Goal: Task Accomplishment & Management: Complete application form

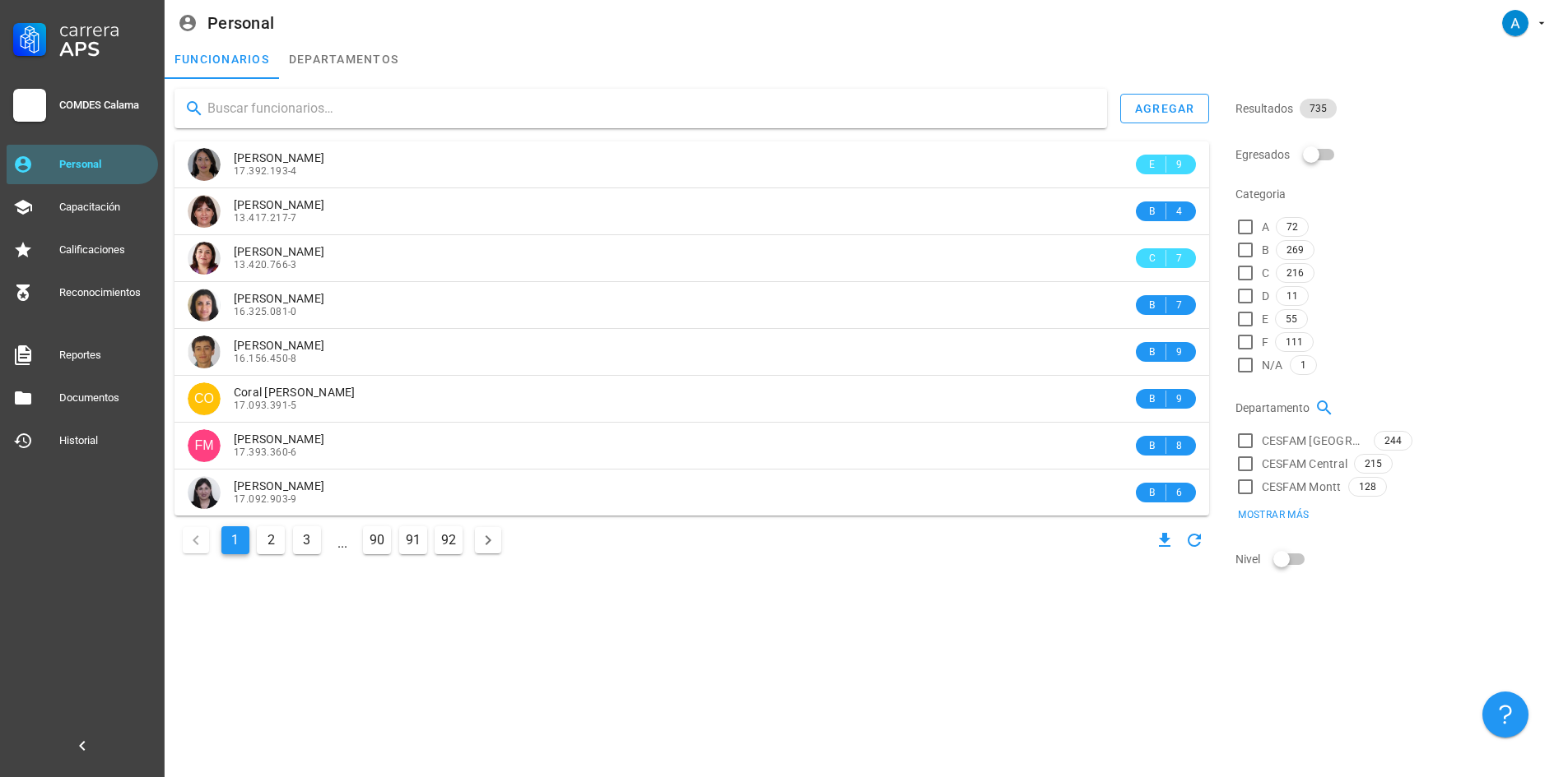
click at [260, 109] on input "text" at bounding box center [651, 109] width 886 height 27
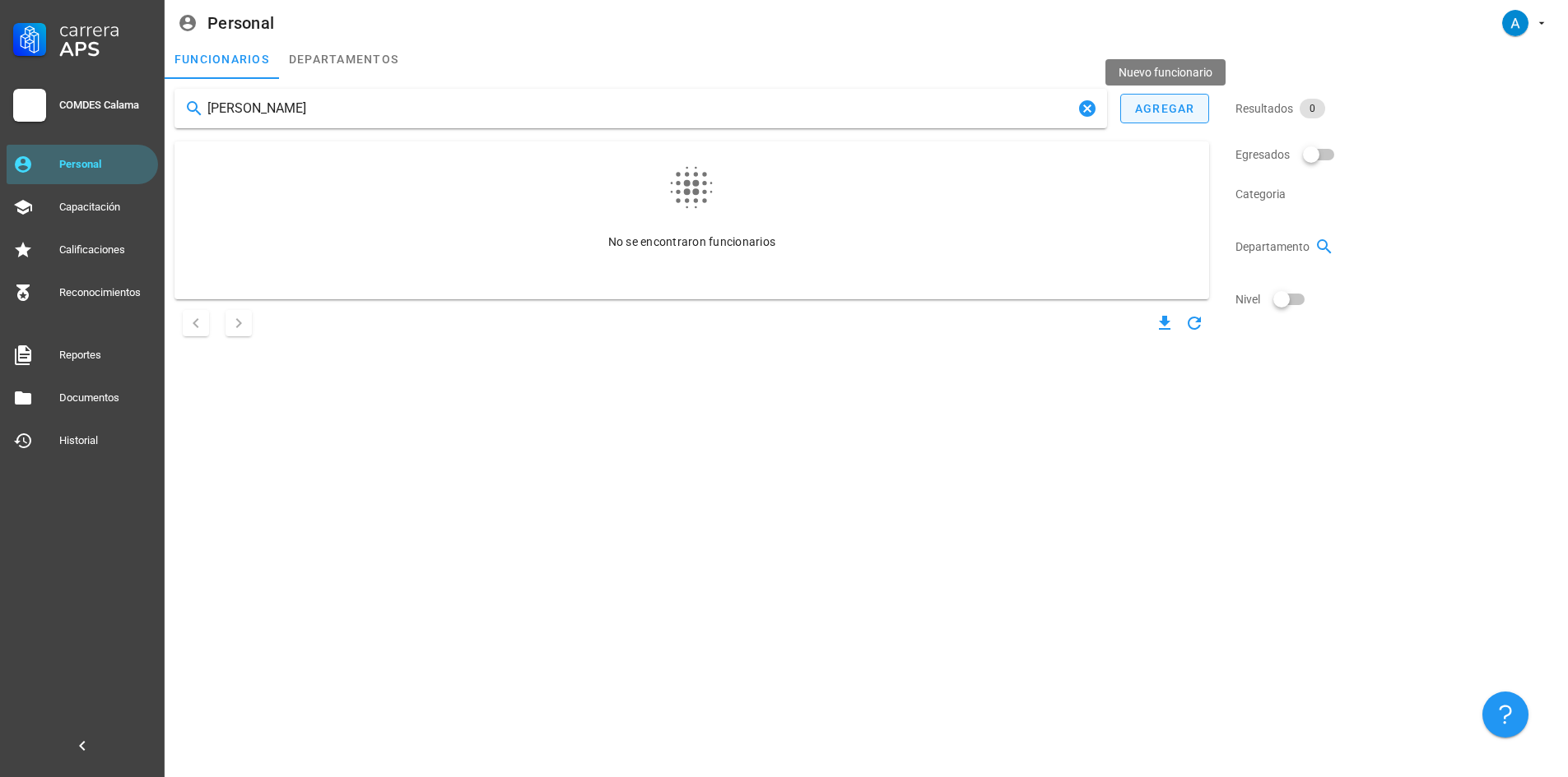
type input "[PERSON_NAME]"
click at [1151, 118] on button "agregar" at bounding box center [1165, 108] width 89 height 29
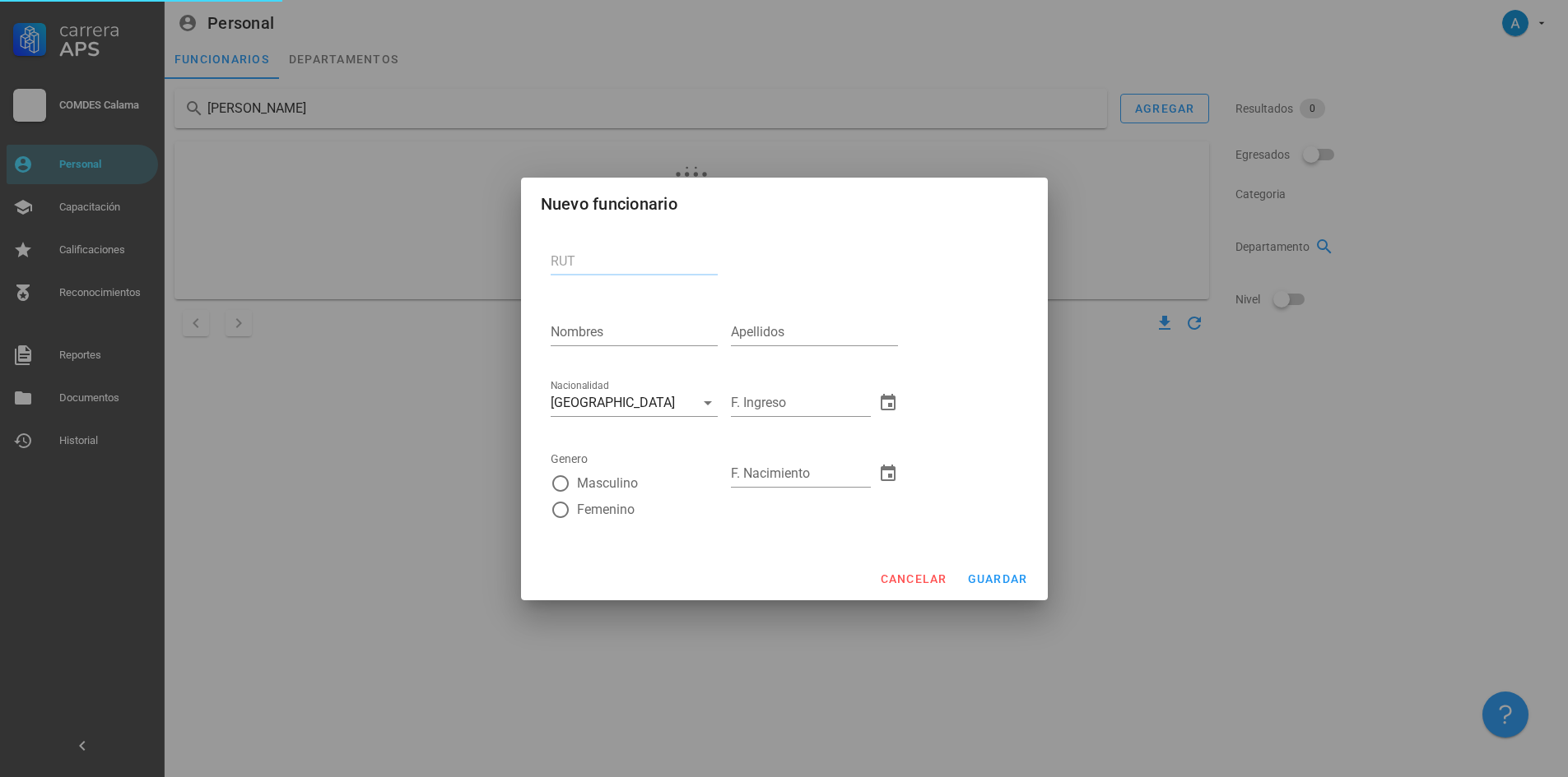
click at [595, 264] on input "RUT" at bounding box center [634, 261] width 167 height 27
type input "17.829.723-6"
click at [604, 331] on input "Nombres" at bounding box center [634, 332] width 167 height 27
type input "[PERSON_NAME]"
click at [793, 337] on input "Apellidos" at bounding box center [814, 332] width 167 height 27
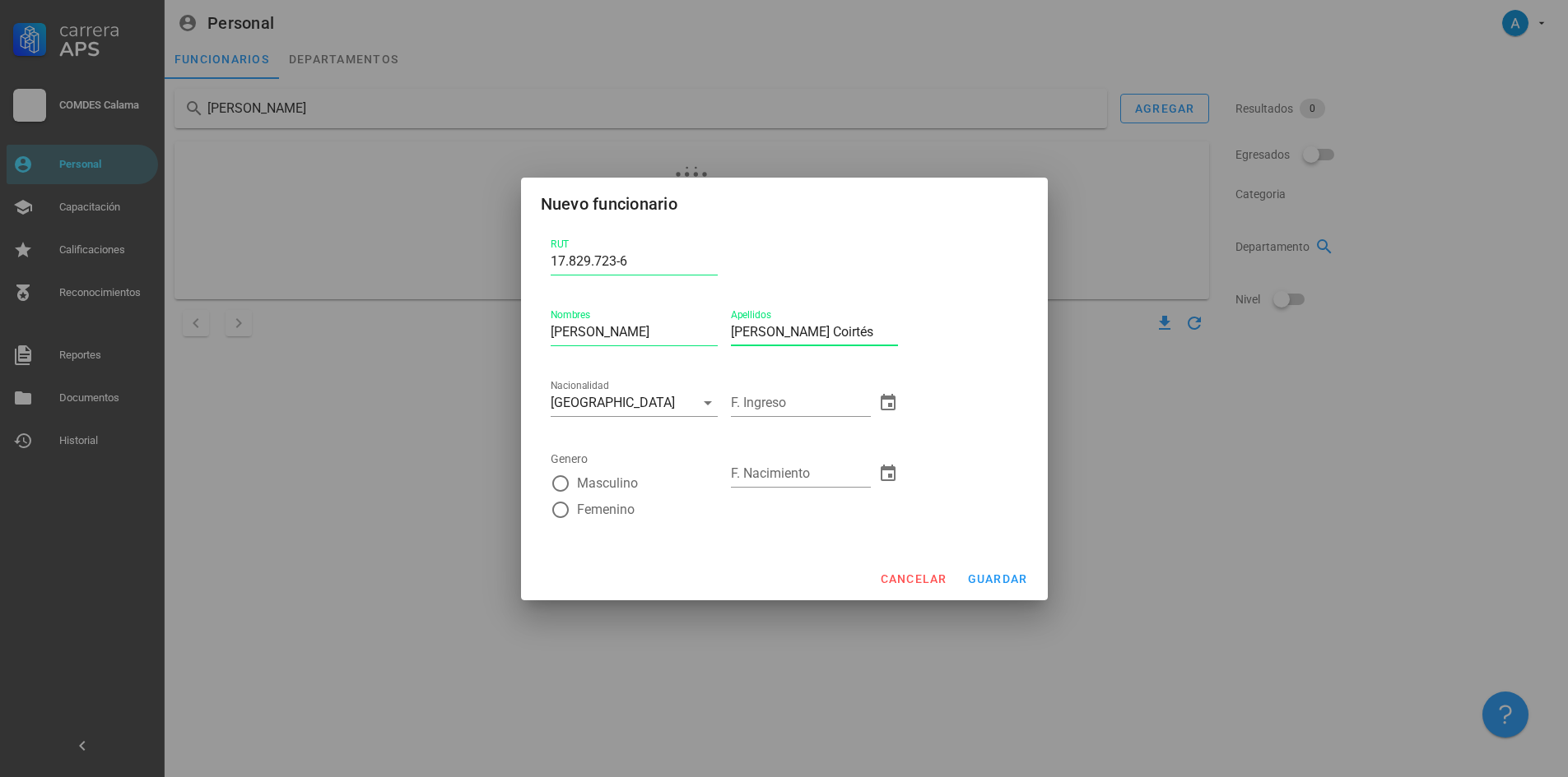
click at [825, 325] on input "[PERSON_NAME] Coirtés" at bounding box center [814, 332] width 167 height 27
type input "[PERSON_NAME]"
click at [566, 487] on div at bounding box center [560, 484] width 28 height 28
radio input "true"
click at [770, 401] on input "F. Ingreso" at bounding box center [800, 403] width 140 height 27
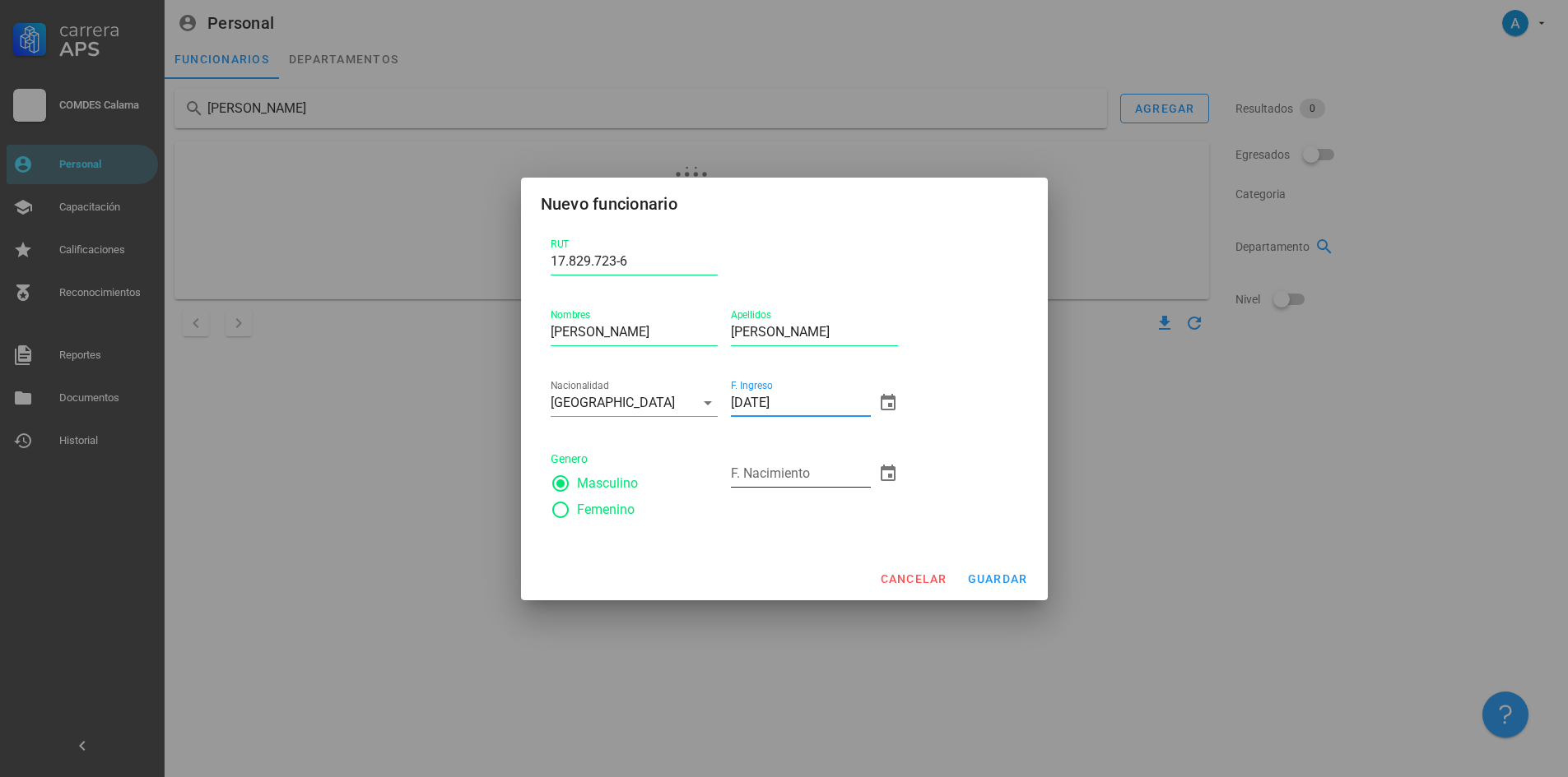
type input "[DATE]"
click at [767, 466] on div "F. Nacimiento" at bounding box center [800, 474] width 140 height 27
click at [995, 580] on div "cancelar guardar" at bounding box center [784, 579] width 527 height 43
drag, startPoint x: 805, startPoint y: 472, endPoint x: 774, endPoint y: 472, distance: 31.0
click at [774, 472] on input "[DATE]" at bounding box center [800, 474] width 140 height 27
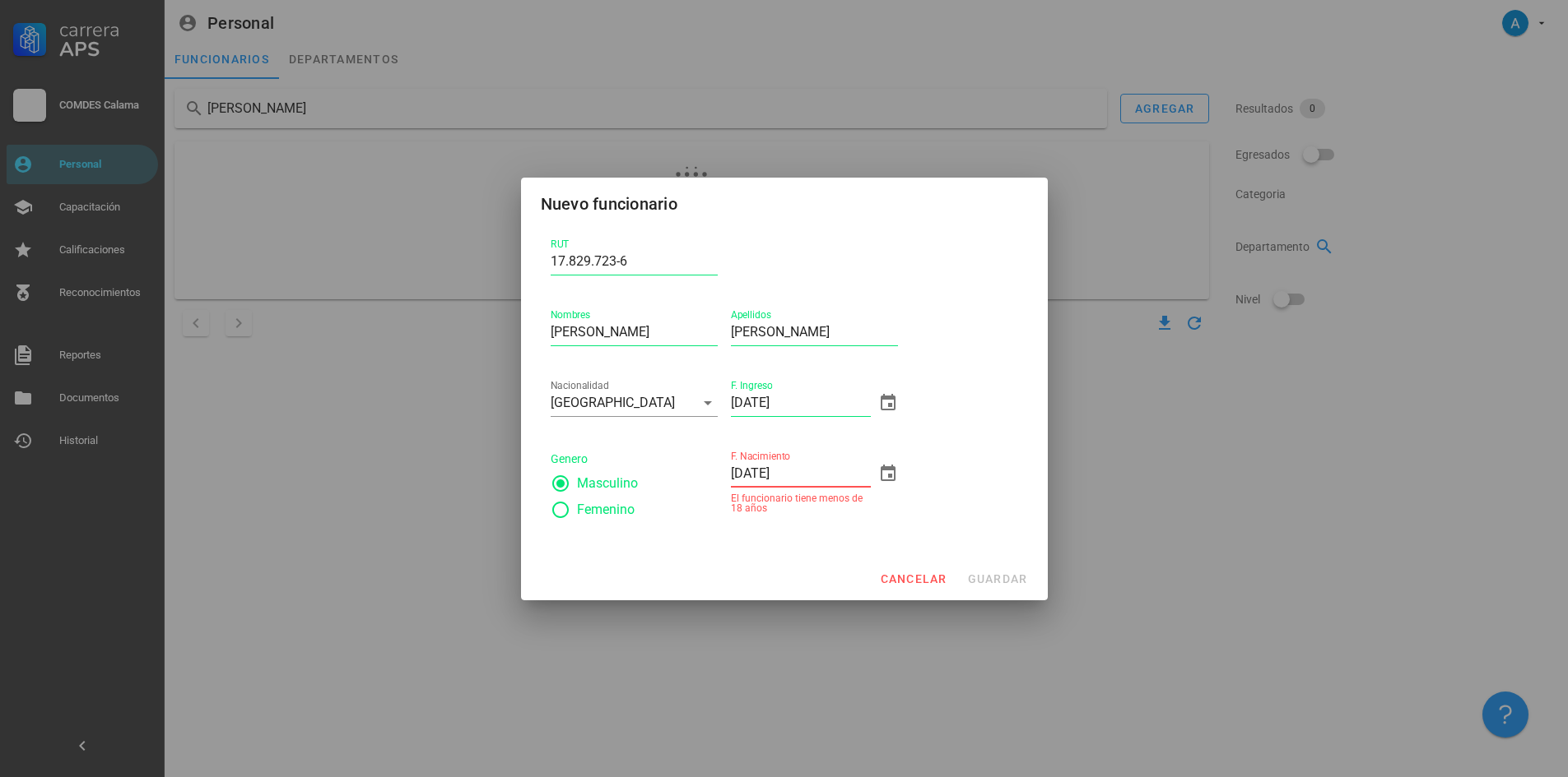
type input "[DATE]"
click at [934, 524] on div "RUT 17.829.723-6 Nombres [PERSON_NAME] Apellidos [PERSON_NAME] Nacionalidad [DE…" at bounding box center [784, 386] width 480 height 316
click at [969, 575] on span "guardar" at bounding box center [997, 579] width 61 height 13
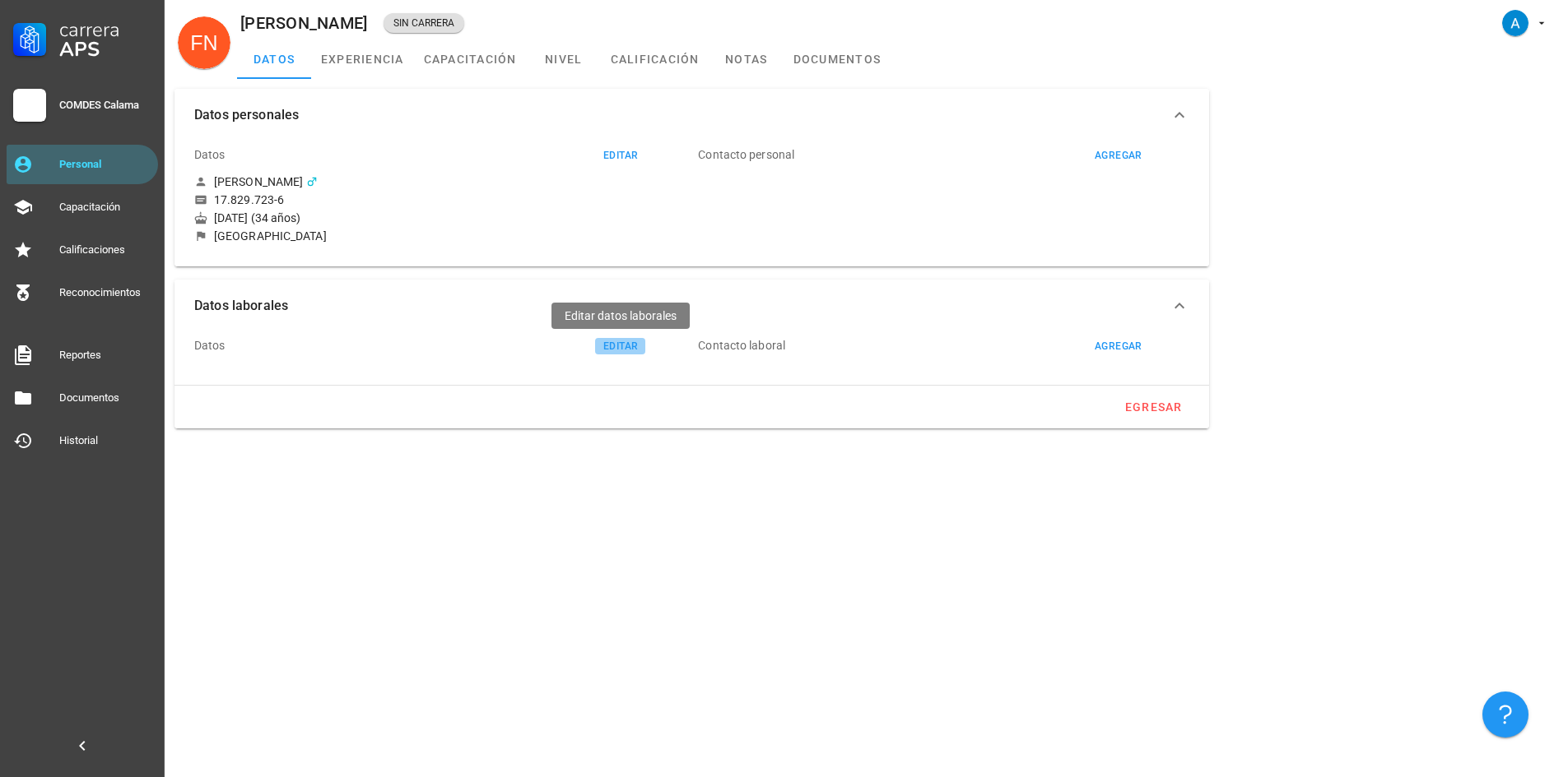
click at [624, 347] on div "editar" at bounding box center [620, 346] width 35 height 12
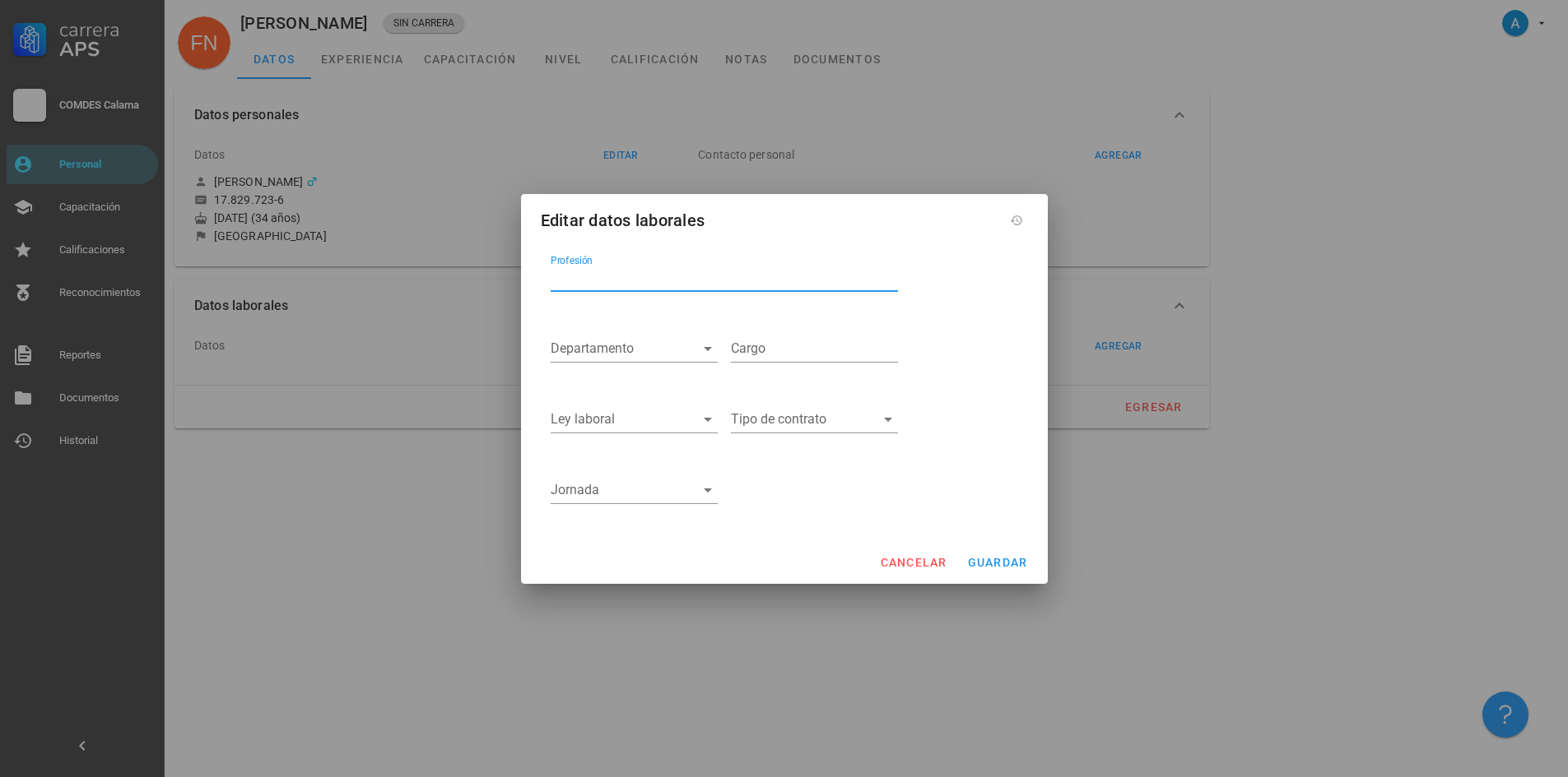
click at [595, 271] on input "Profesión" at bounding box center [724, 278] width 347 height 27
type input "Cirujano Dentista"
click at [706, 350] on icon at bounding box center [707, 349] width 8 height 4
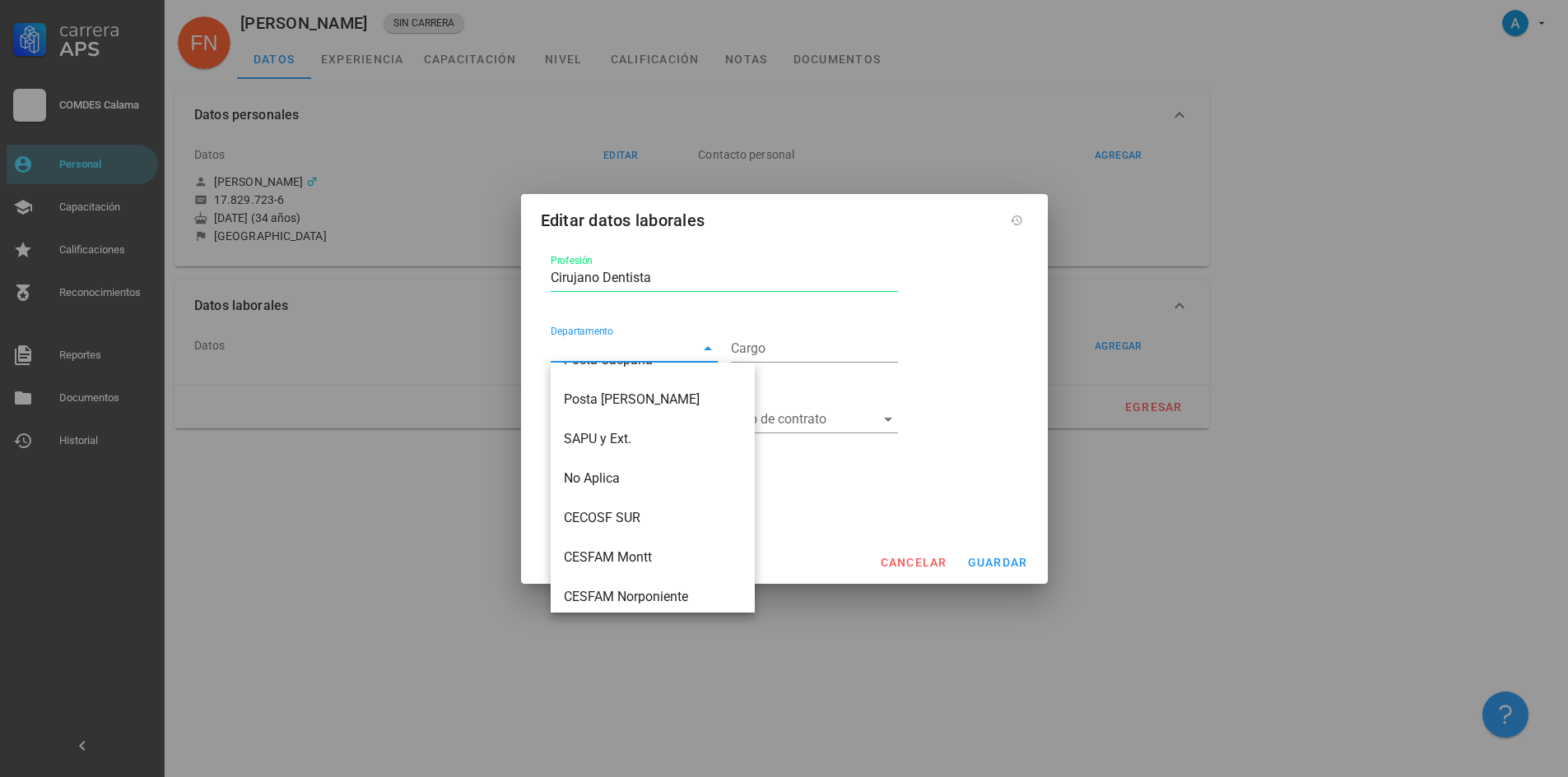
scroll to position [121, 0]
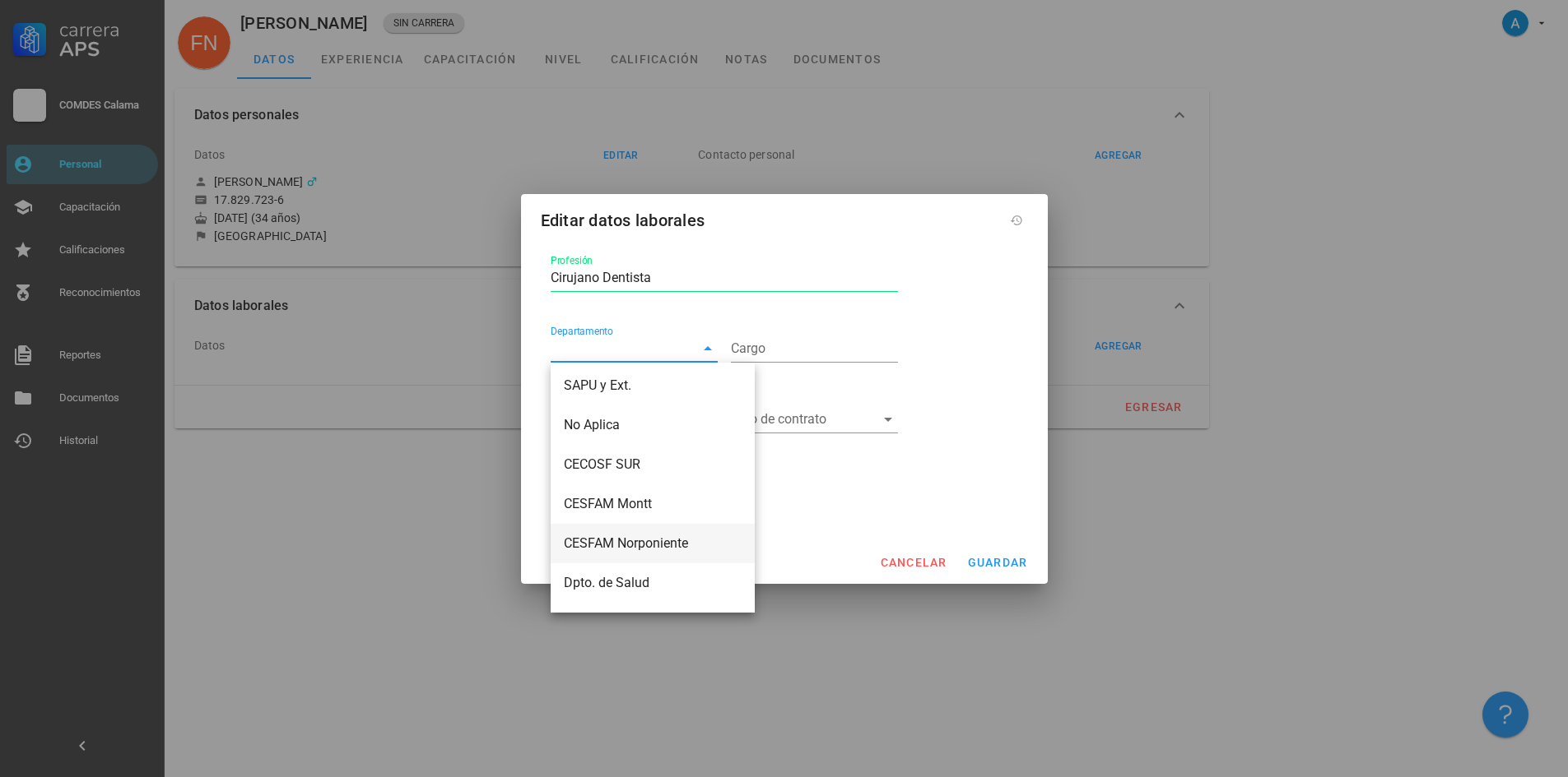
click at [680, 539] on div "CESFAM Norponiente" at bounding box center [652, 543] width 178 height 16
type input "CESFAM Norponiente"
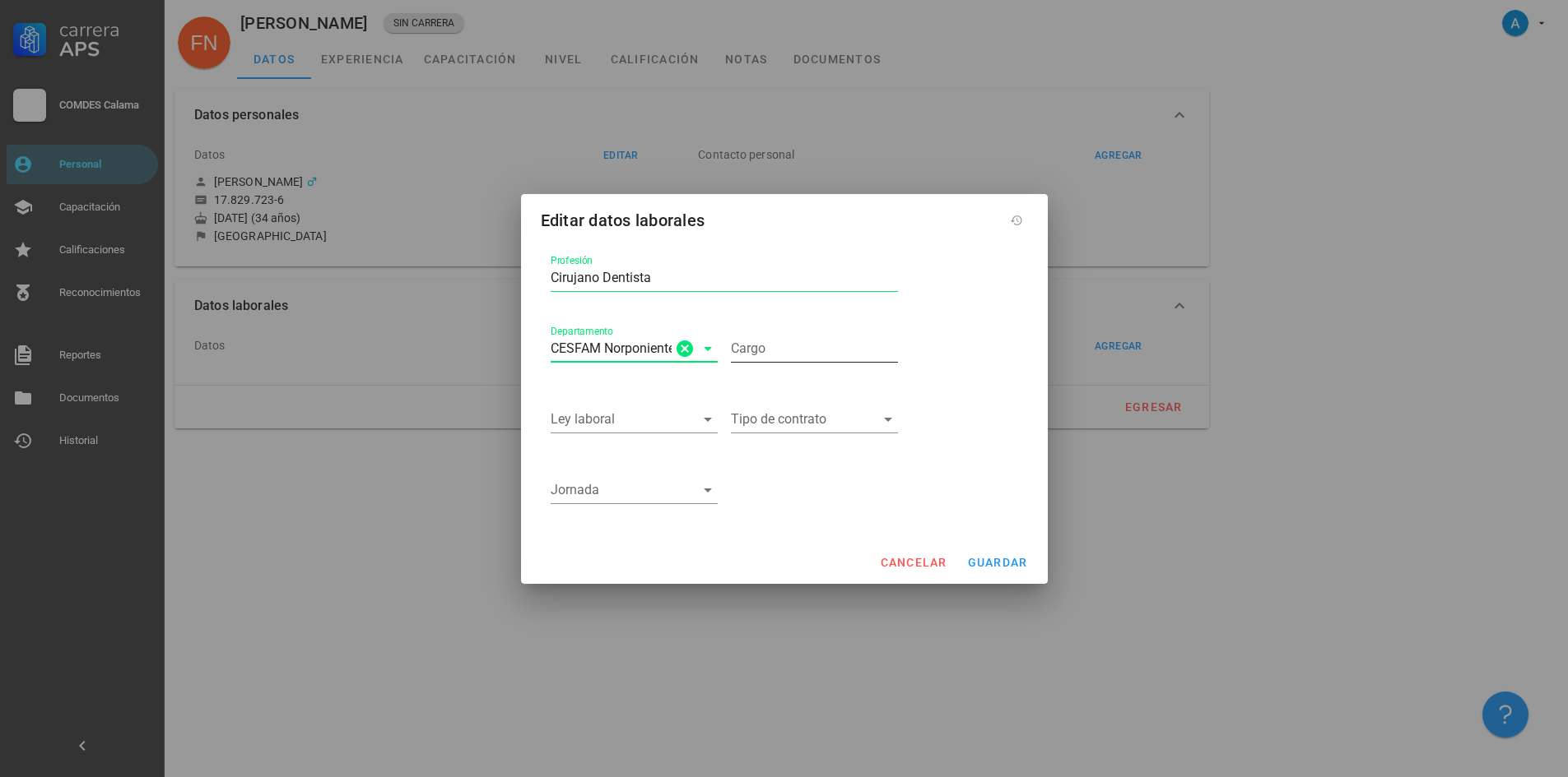
click at [765, 352] on input "Cargo" at bounding box center [814, 349] width 167 height 27
type input "Cirujano Dentista"
click at [705, 423] on icon at bounding box center [707, 419] width 20 height 19
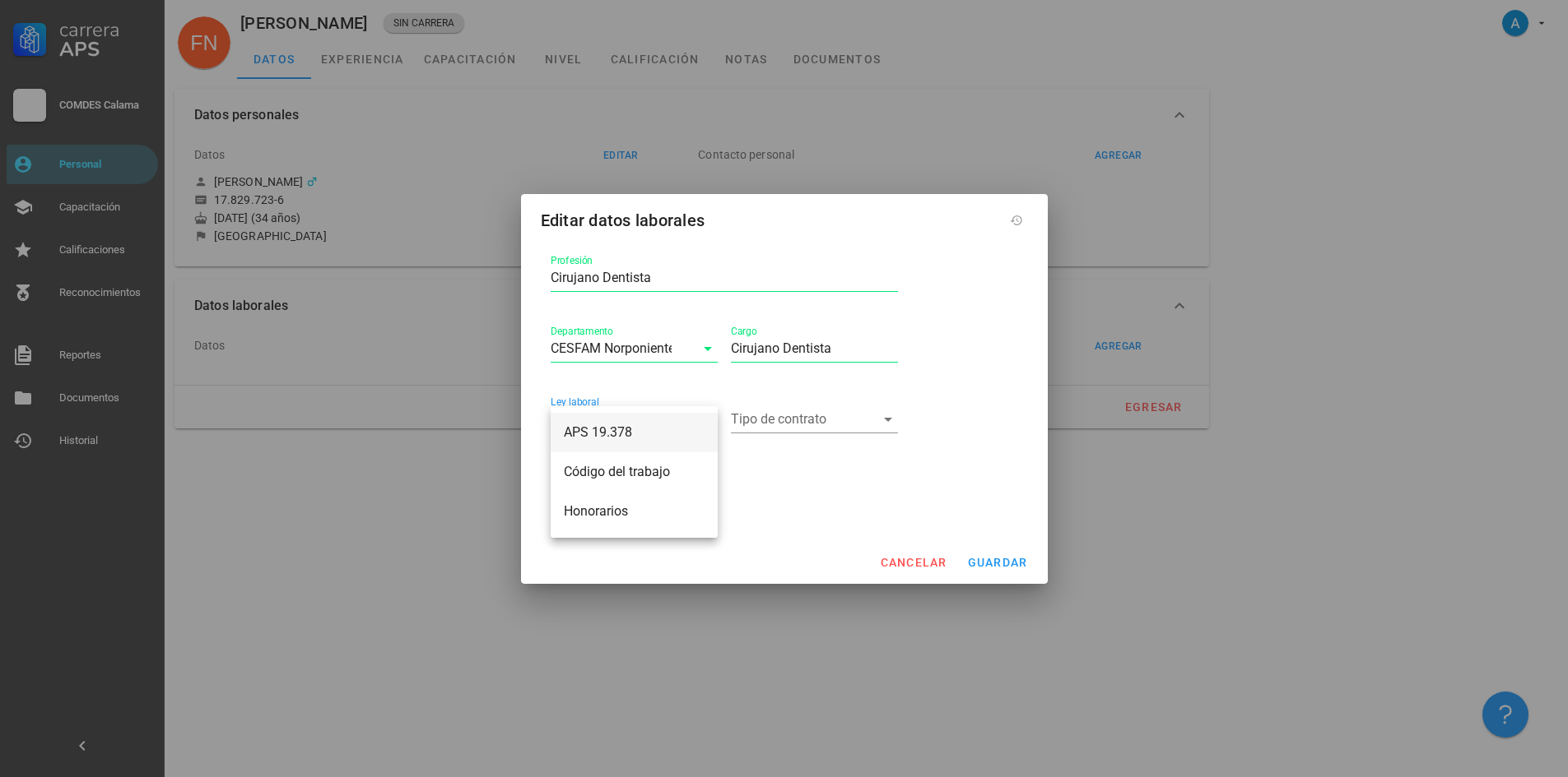
click at [626, 439] on div "APS 19.378" at bounding box center [634, 432] width 141 height 16
click at [890, 420] on icon at bounding box center [888, 419] width 20 height 19
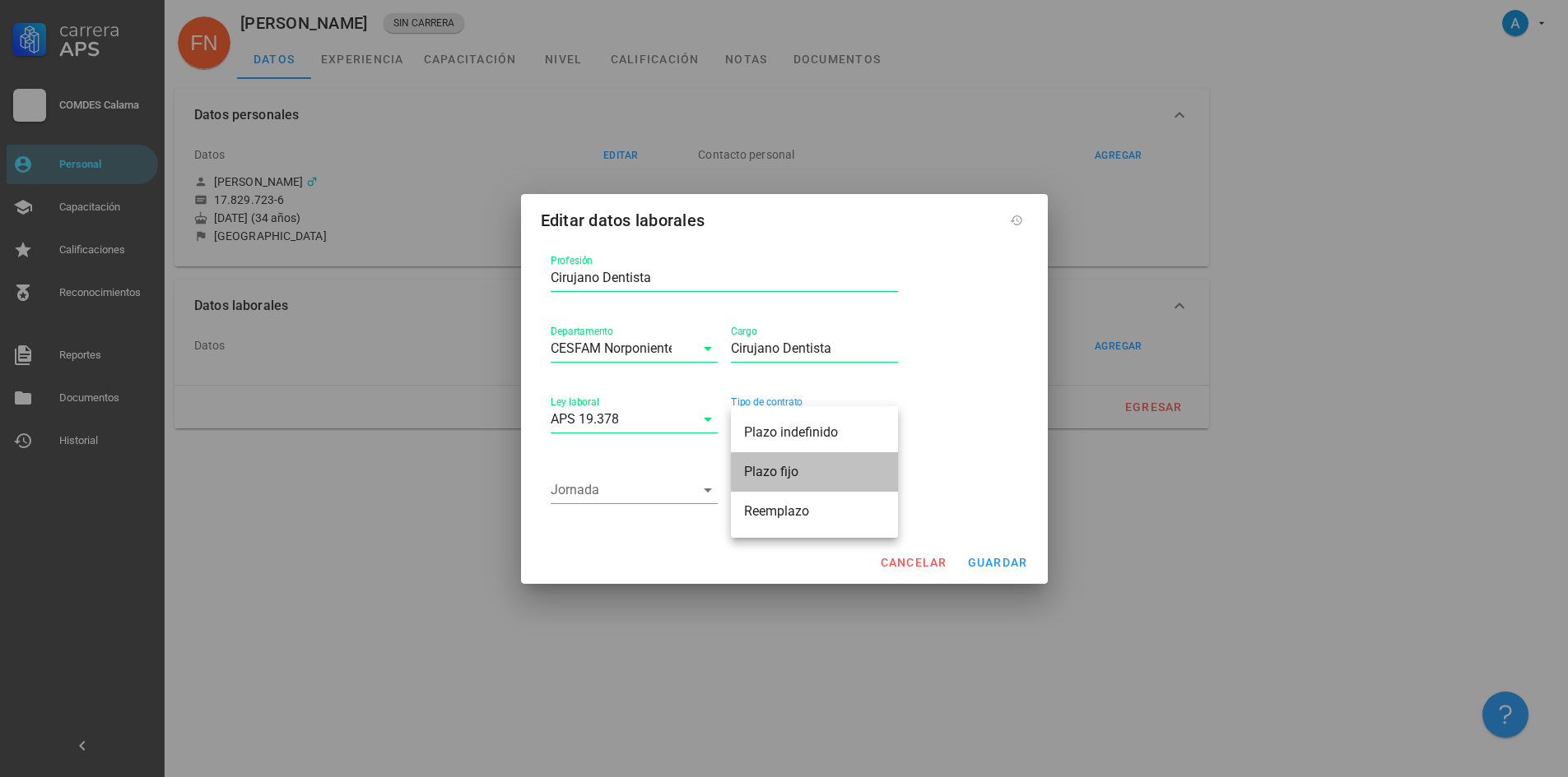
click at [778, 468] on div "Plazo fijo" at bounding box center [814, 472] width 141 height 16
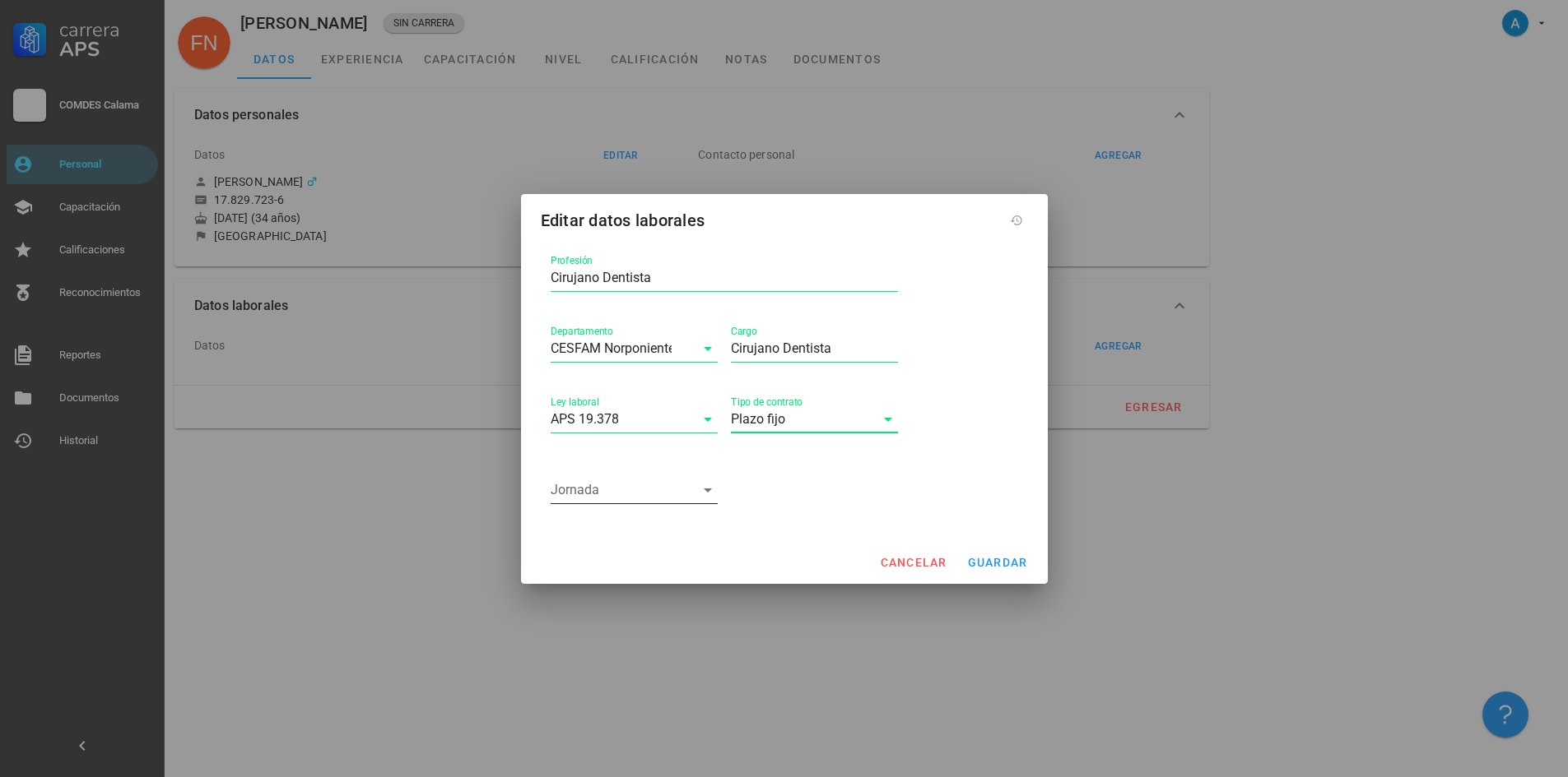
click at [706, 488] on icon at bounding box center [707, 490] width 20 height 19
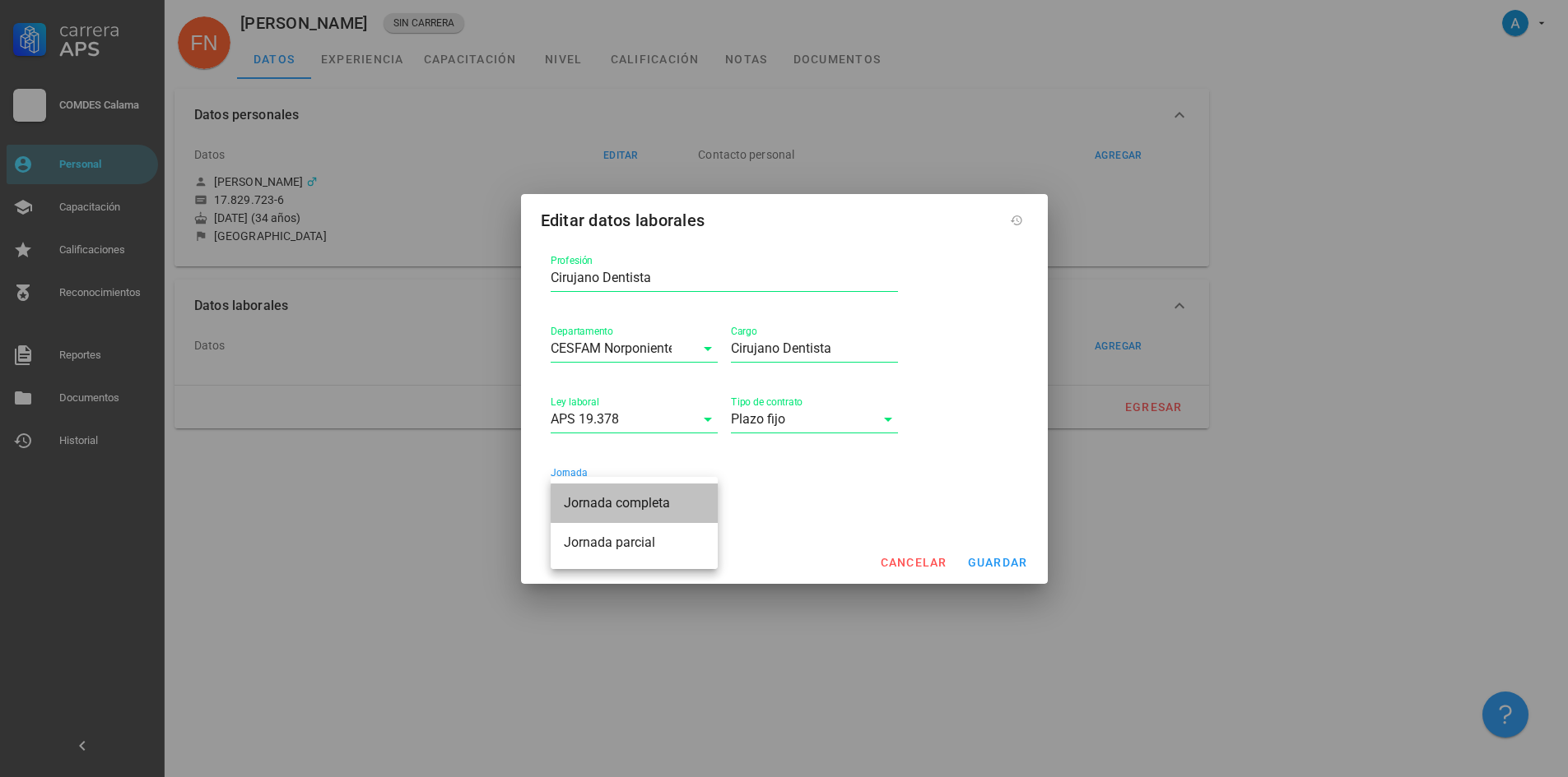
click at [660, 502] on div "Jornada completa" at bounding box center [634, 503] width 141 height 16
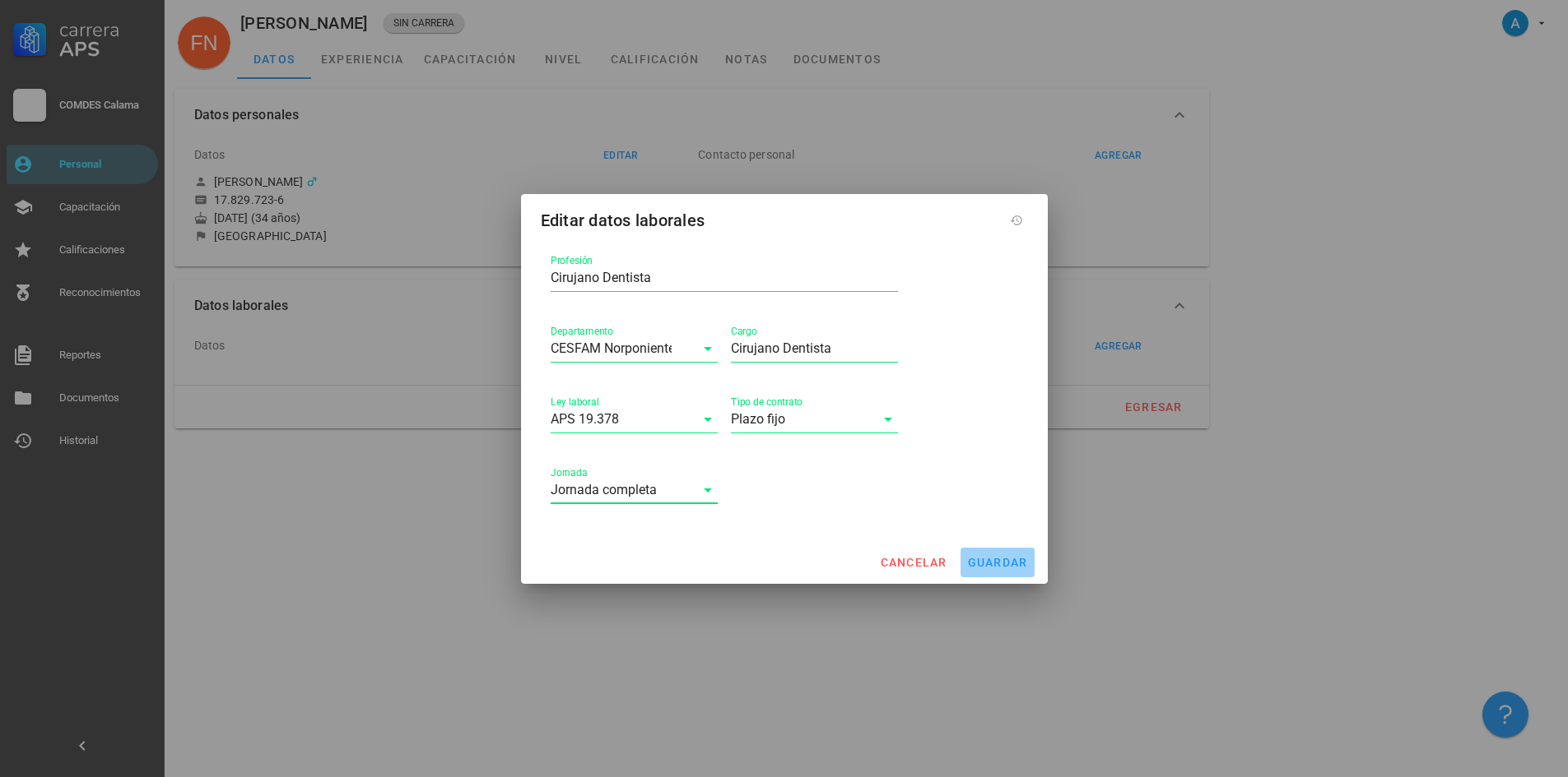
click at [1018, 558] on span "guardar" at bounding box center [997, 563] width 61 height 13
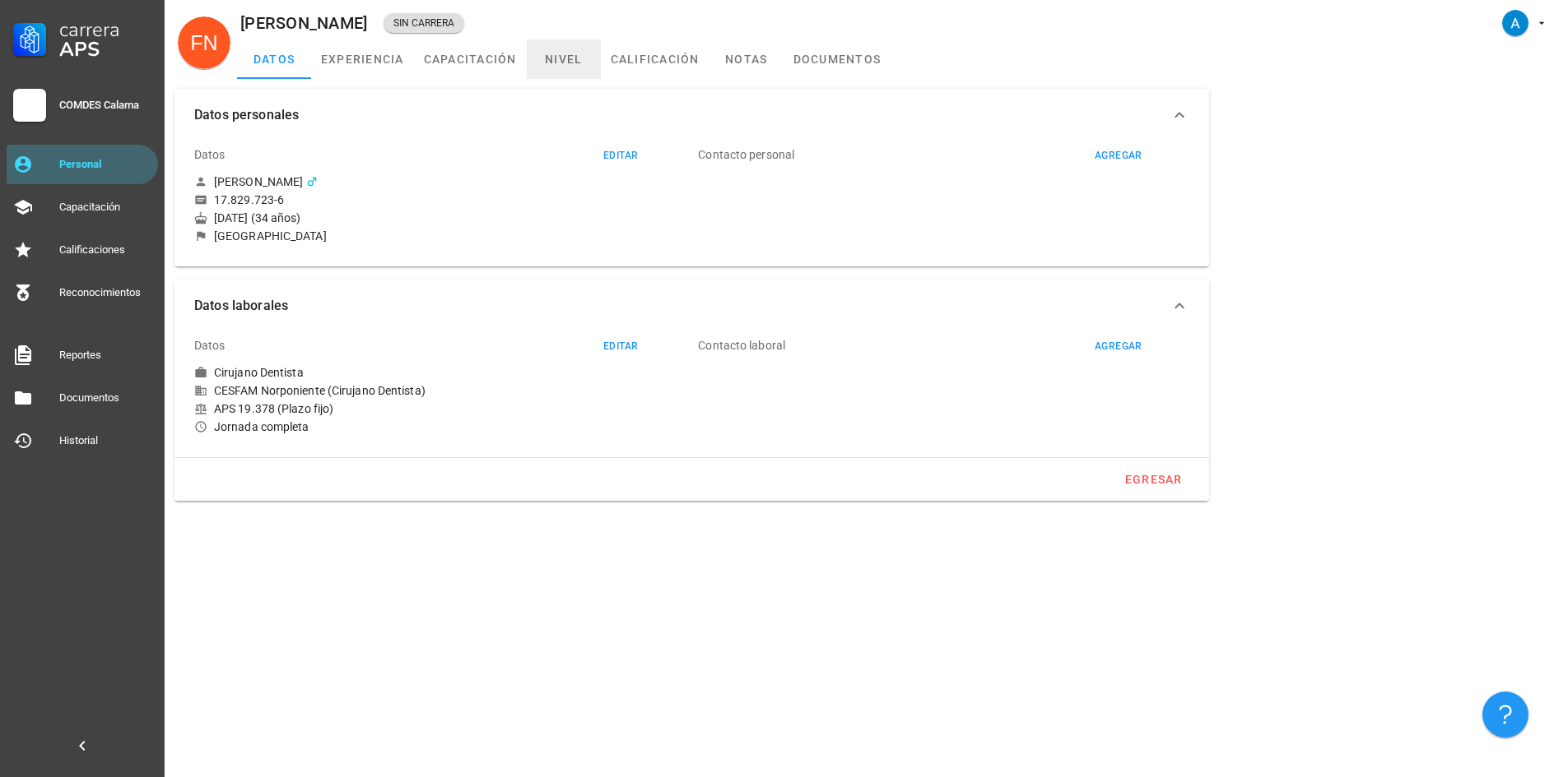
click at [559, 51] on link "nivel" at bounding box center [564, 59] width 74 height 40
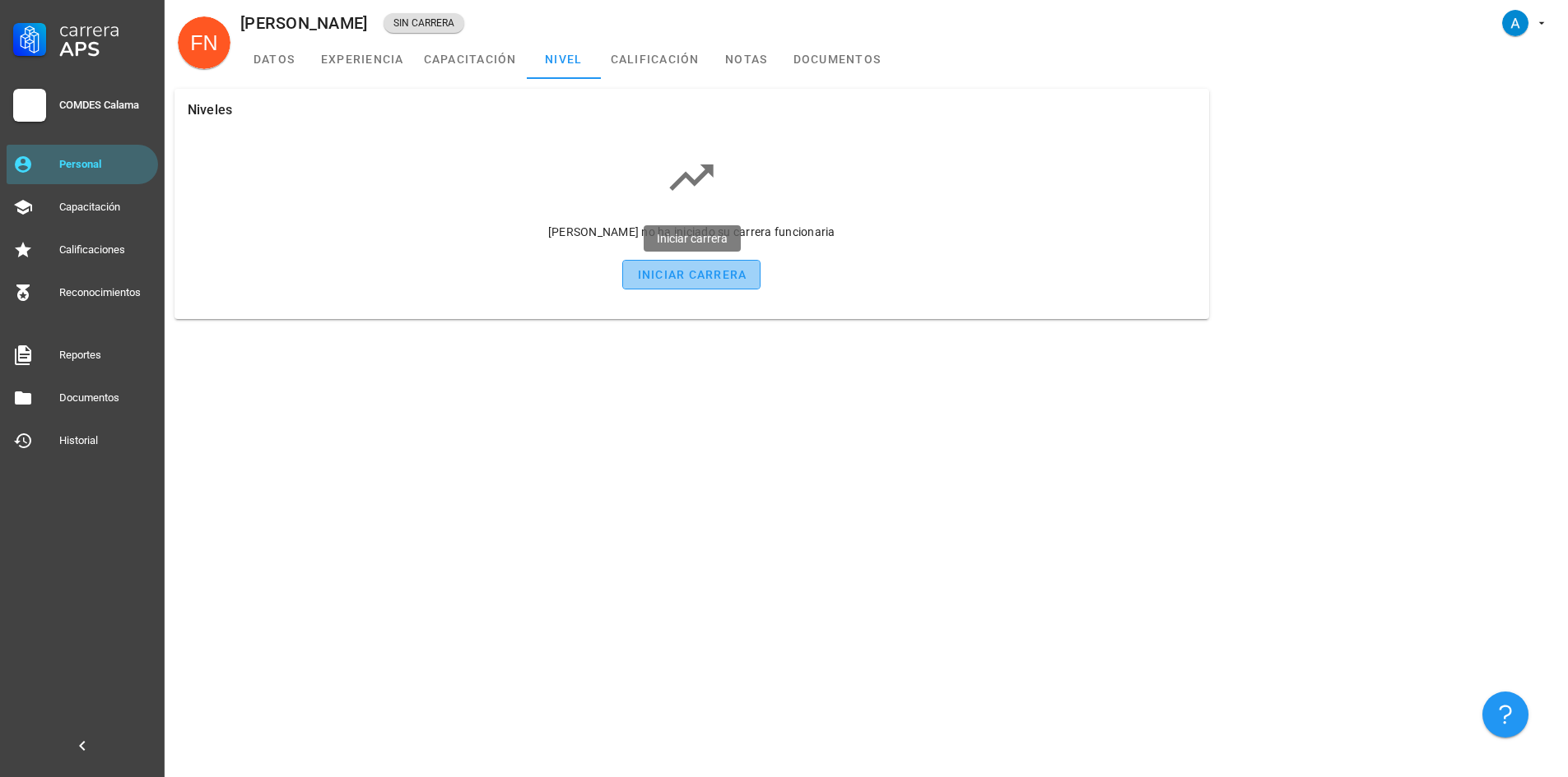
click at [688, 278] on div "iniciar carrera" at bounding box center [691, 275] width 110 height 13
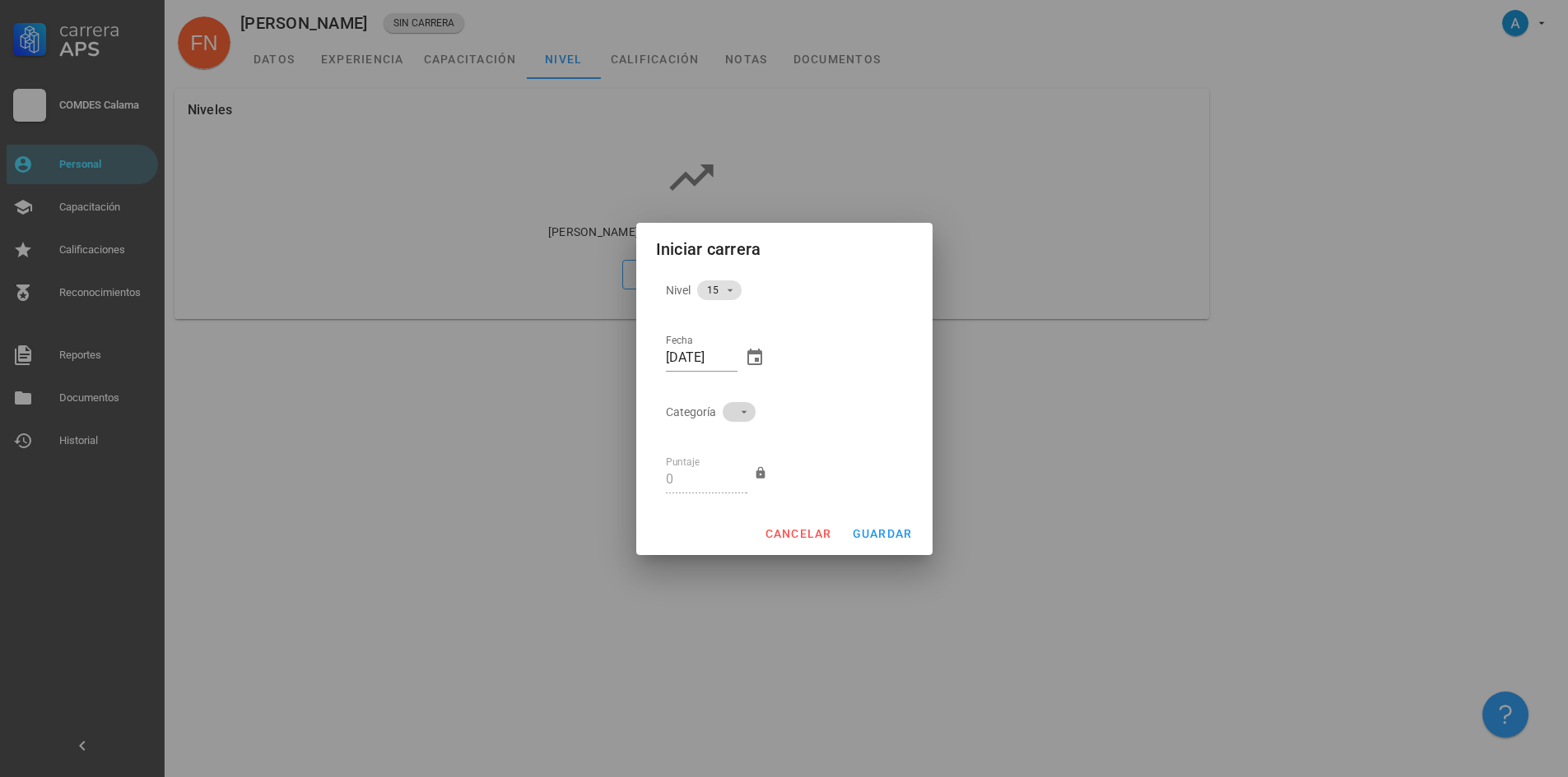
click at [742, 416] on icon at bounding box center [744, 412] width 13 height 13
click at [731, 426] on div "A" at bounding box center [731, 428] width 46 height 40
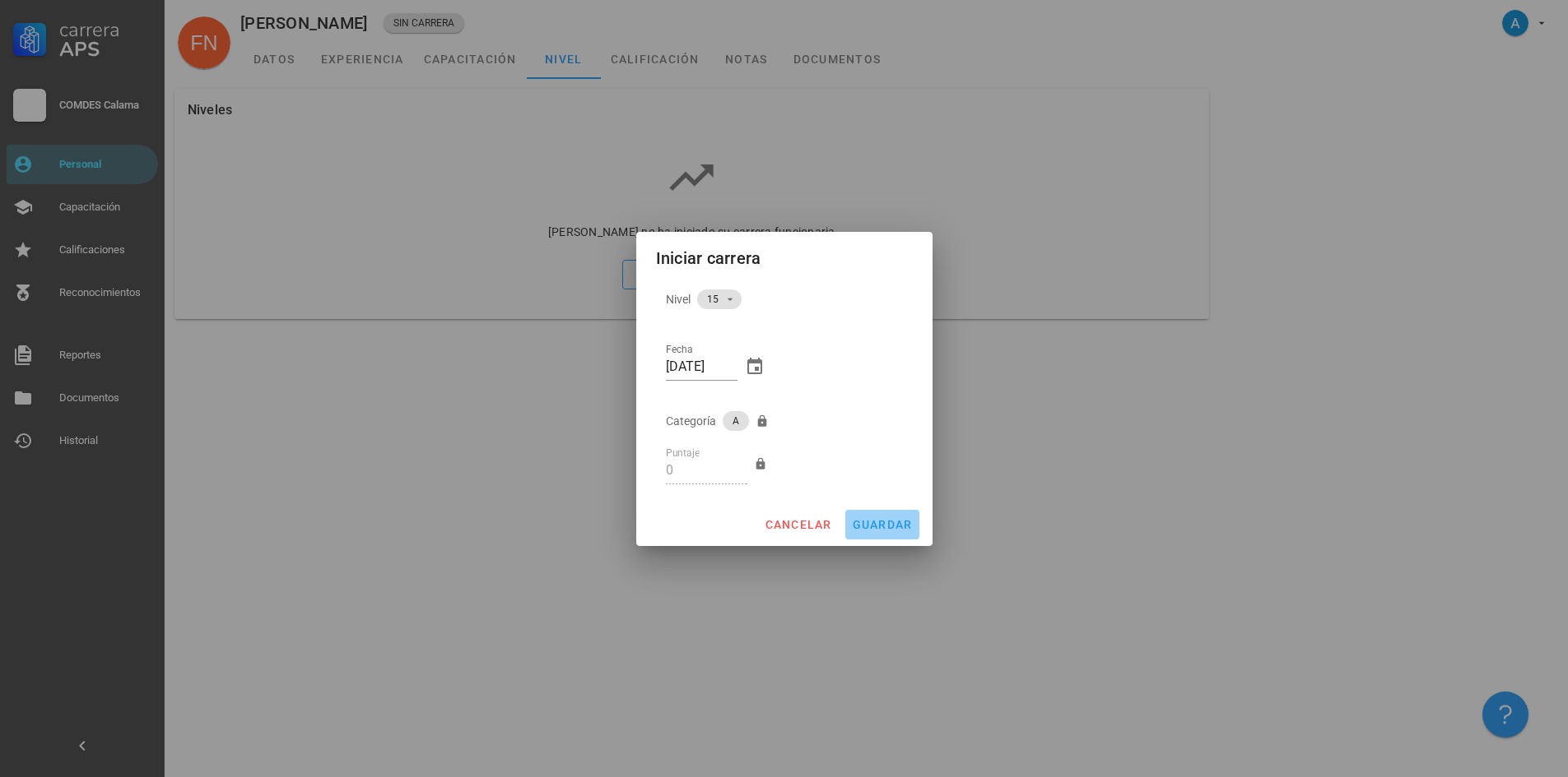
click at [889, 525] on span "guardar" at bounding box center [882, 524] width 61 height 13
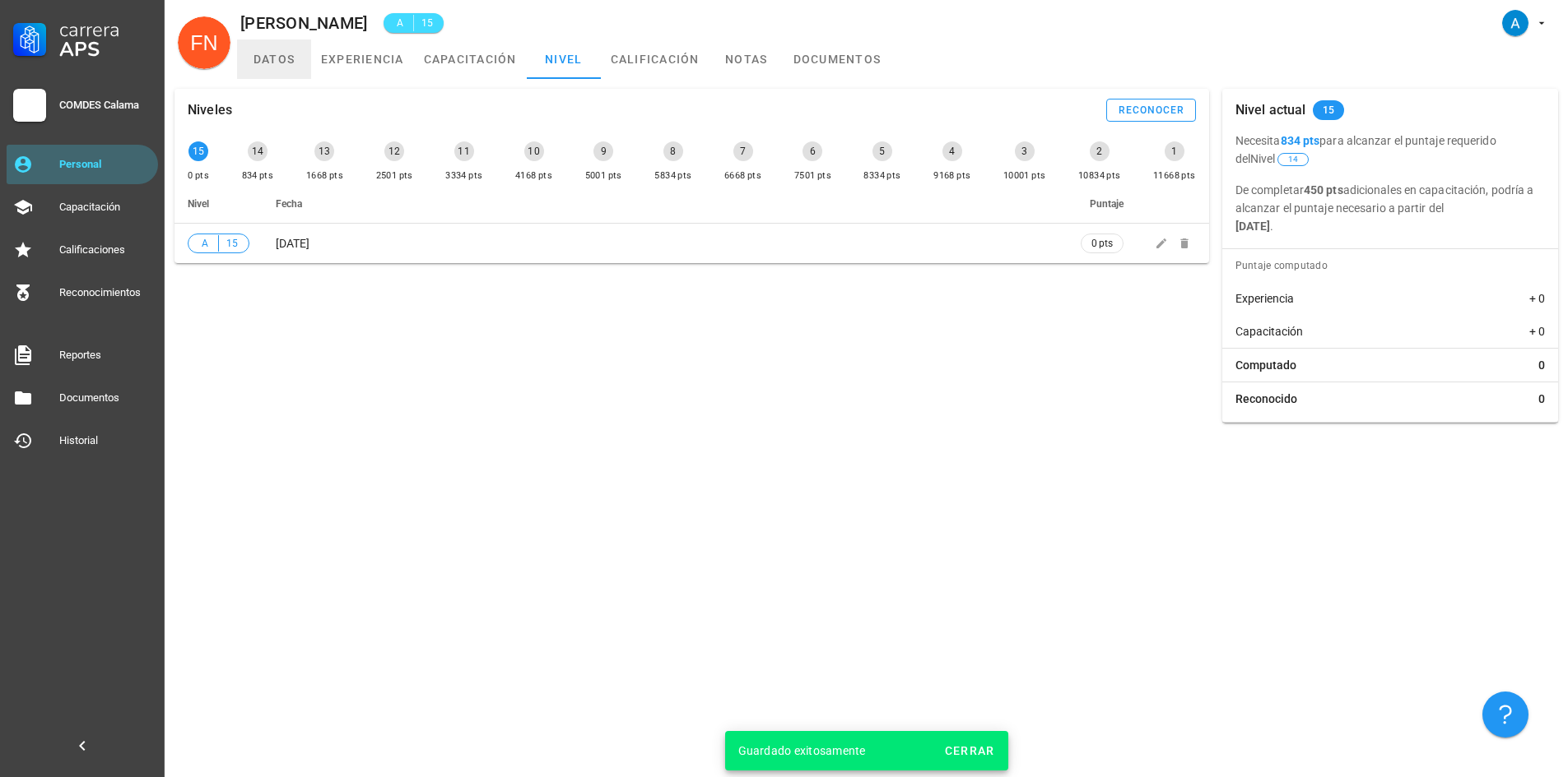
click at [271, 57] on link "datos" at bounding box center [274, 59] width 74 height 40
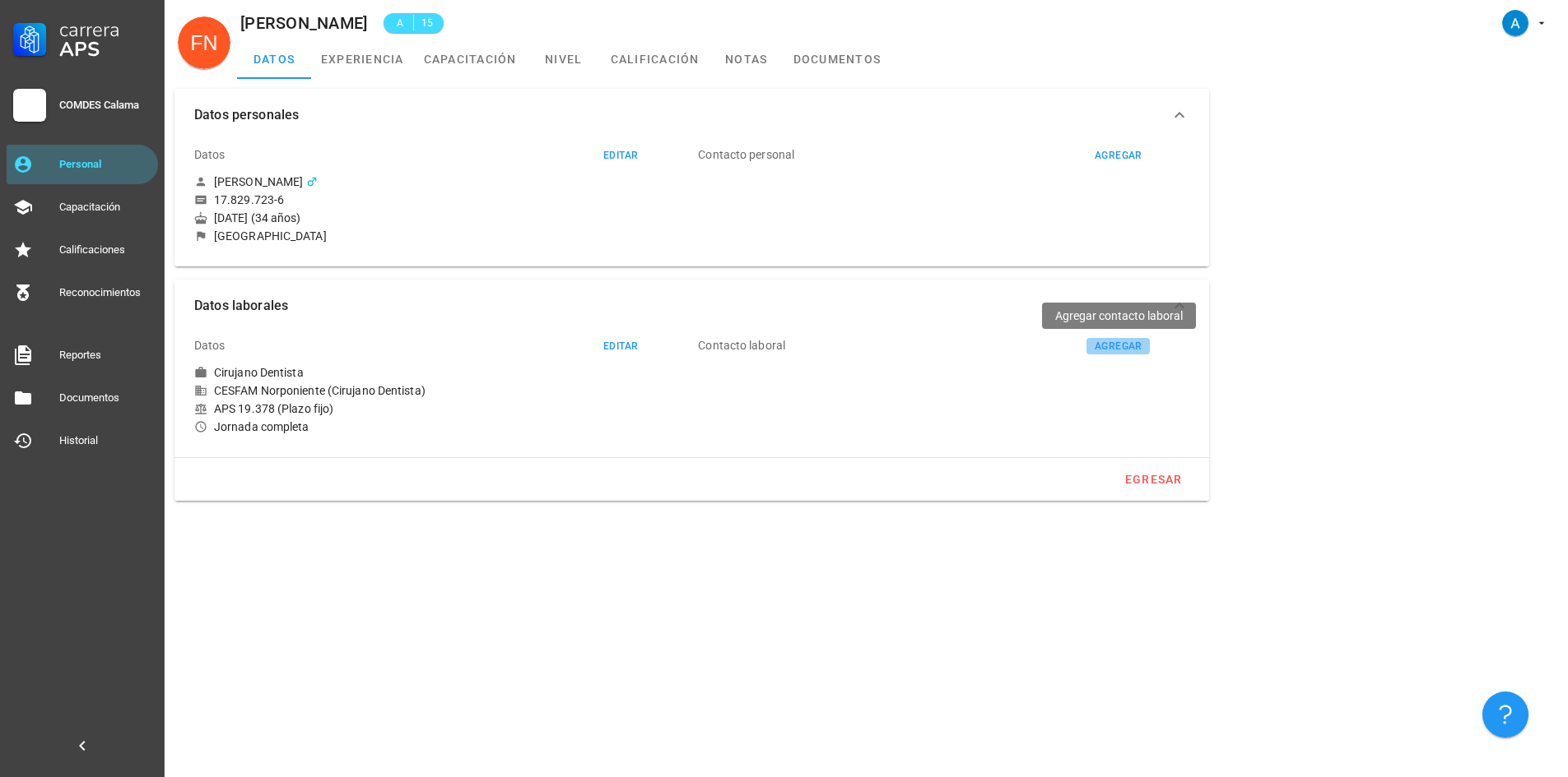
click at [1125, 346] on div "agregar" at bounding box center [1118, 346] width 49 height 12
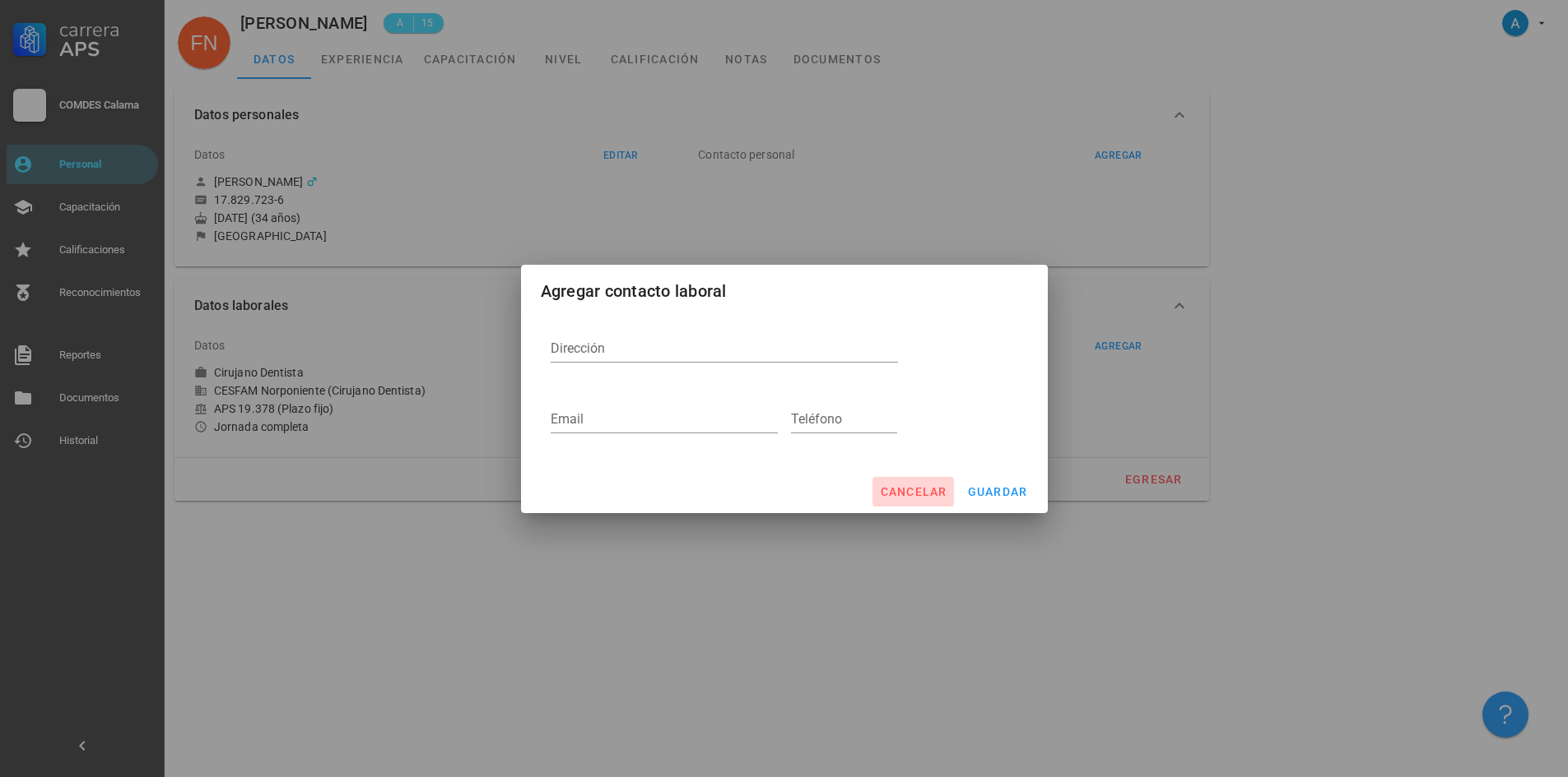
click at [941, 489] on span "cancelar" at bounding box center [913, 492] width 67 height 13
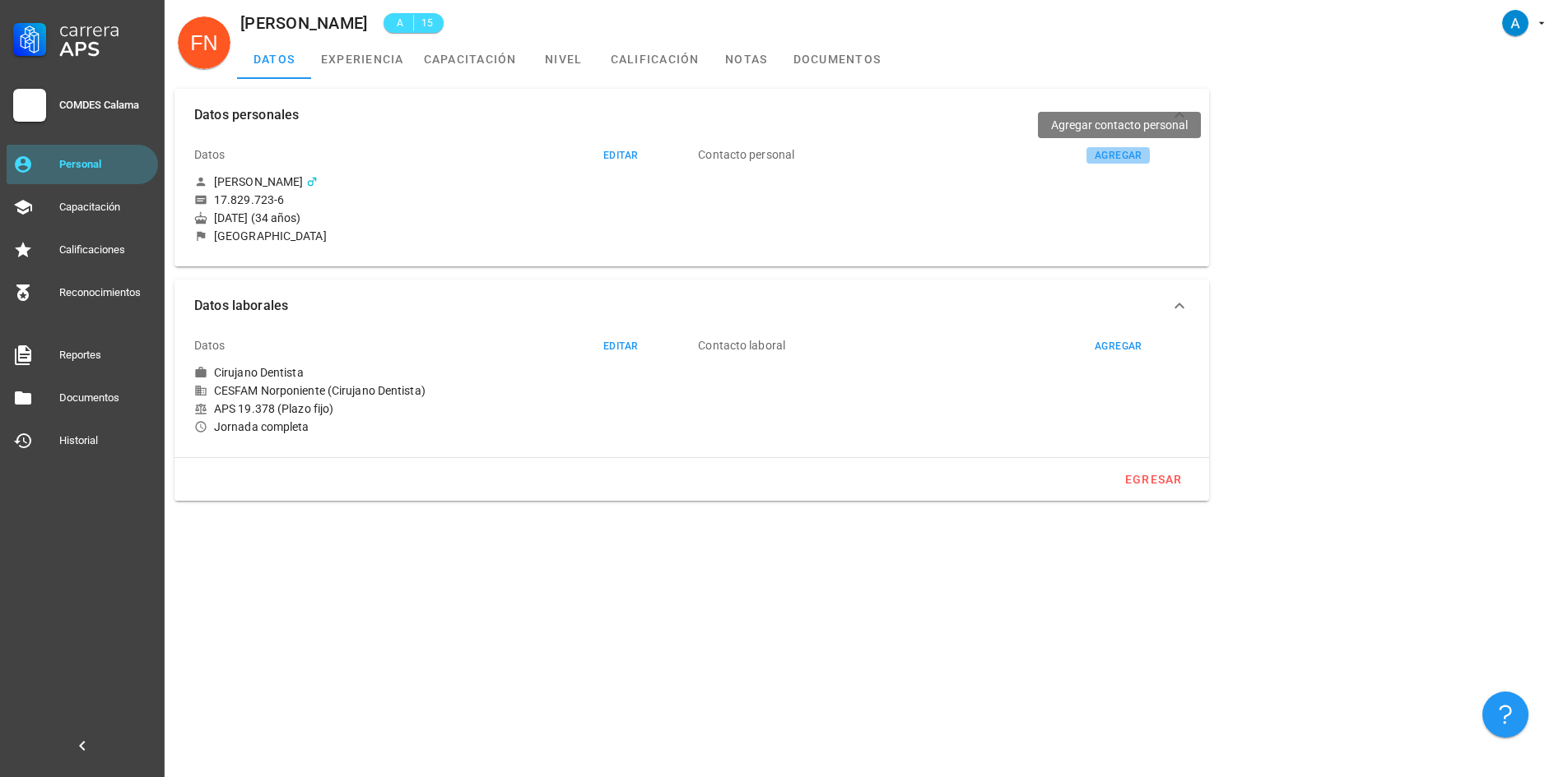
click at [1102, 156] on div "agregar" at bounding box center [1118, 155] width 49 height 12
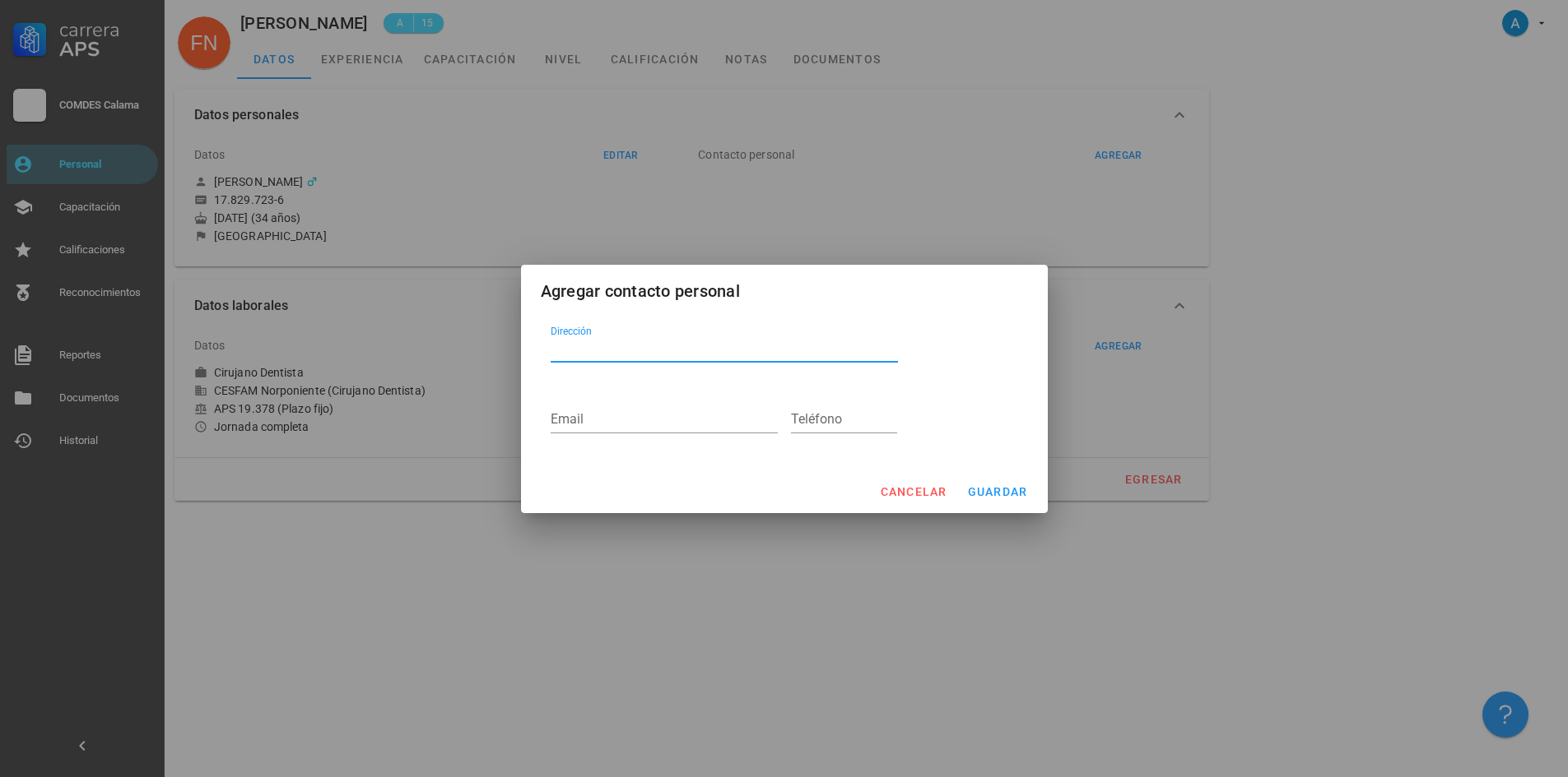
click at [573, 352] on textarea "Dirección" at bounding box center [724, 349] width 347 height 27
paste textarea "[PERSON_NAME] 2935"
type textarea "[PERSON_NAME] 2935"
click at [620, 423] on input "Email" at bounding box center [664, 420] width 227 height 27
click at [575, 424] on input "Email" at bounding box center [664, 420] width 227 height 27
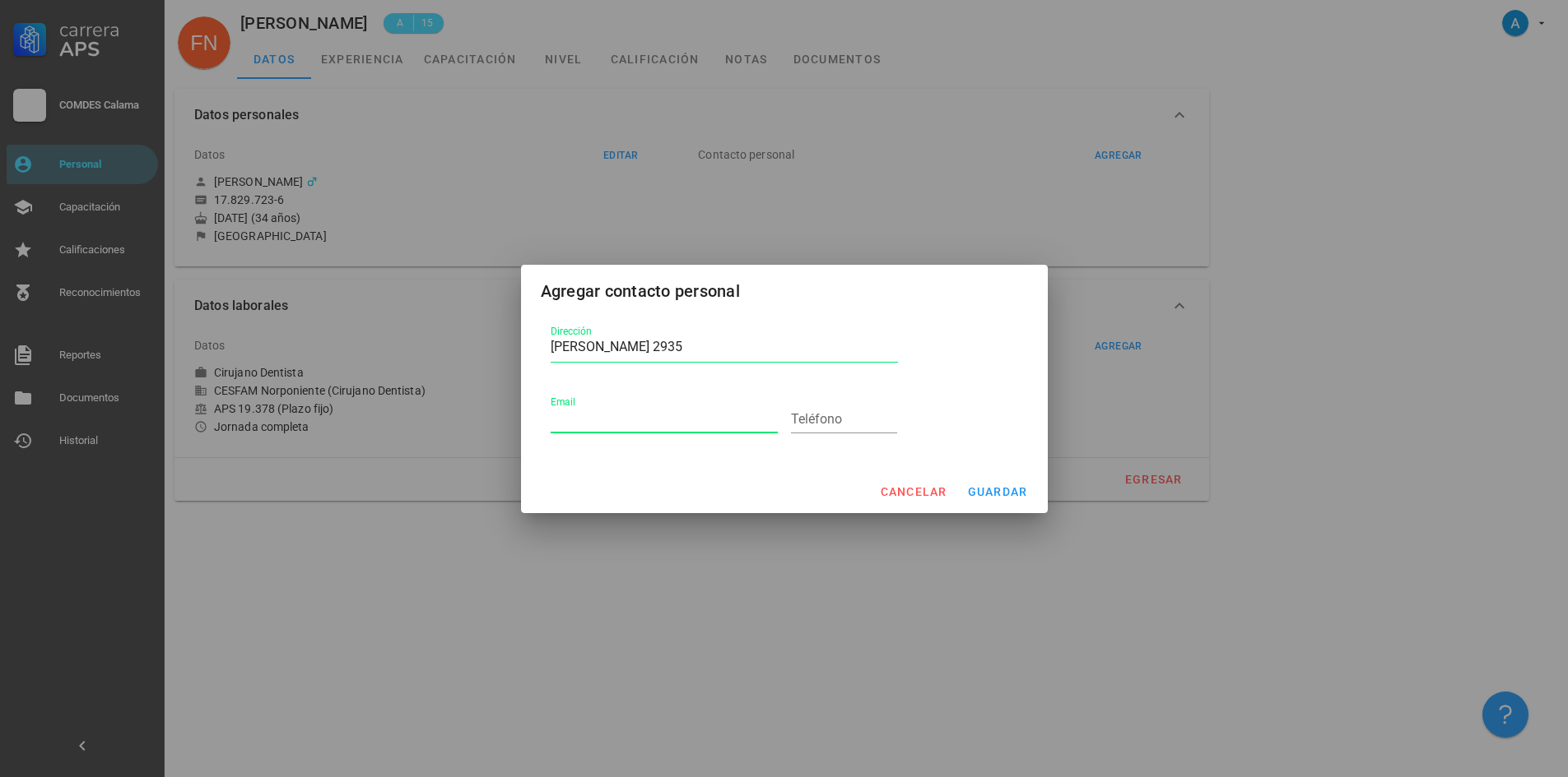
paste input "[EMAIL_ADDRESS][DOMAIN_NAME]"
type input "[EMAIL_ADDRESS][DOMAIN_NAME]"
click at [811, 420] on input "Teléfono" at bounding box center [844, 420] width 107 height 27
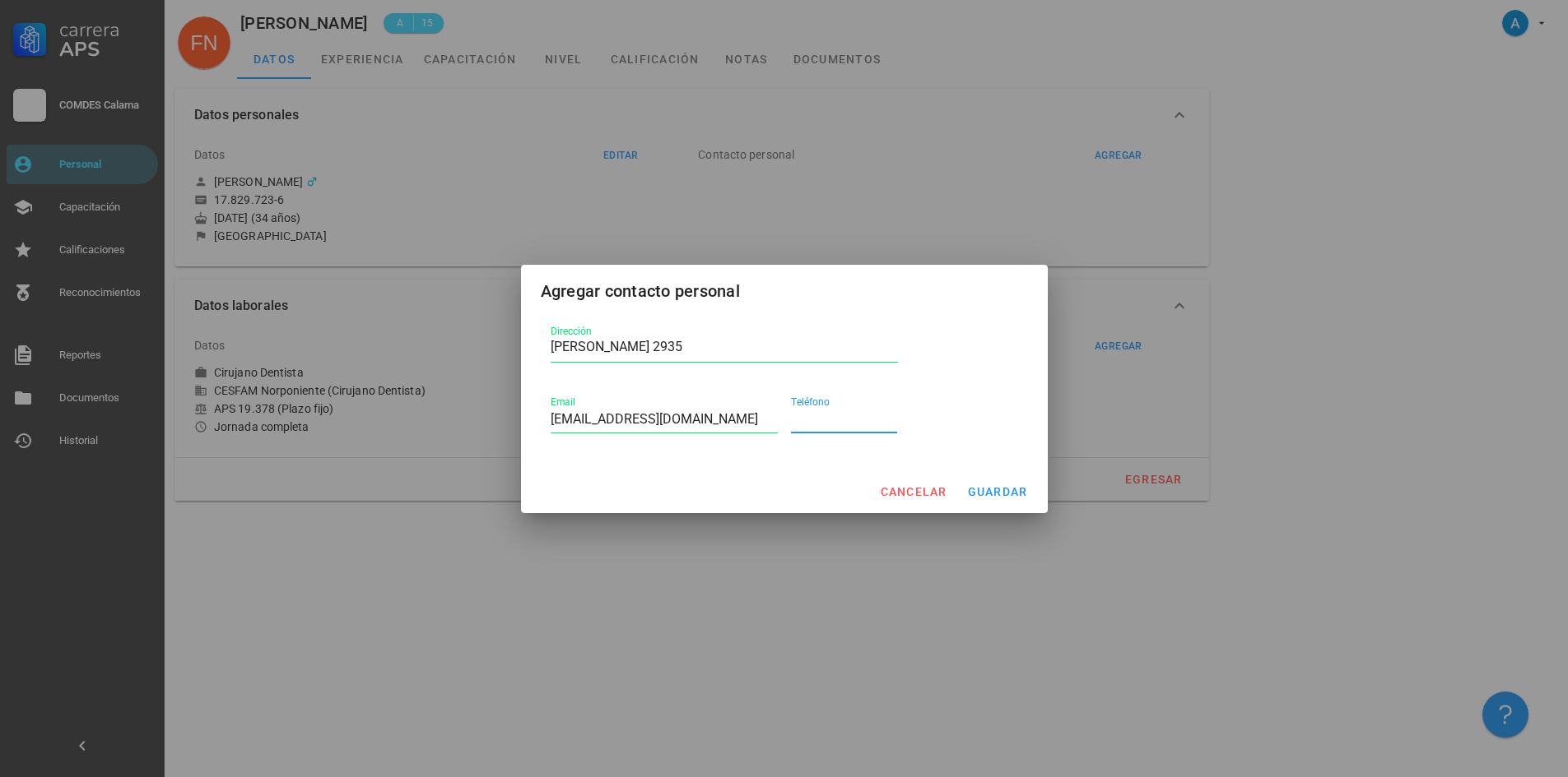
paste input "961252330"
type input "961252330"
click at [1021, 486] on span "guardar" at bounding box center [997, 492] width 61 height 13
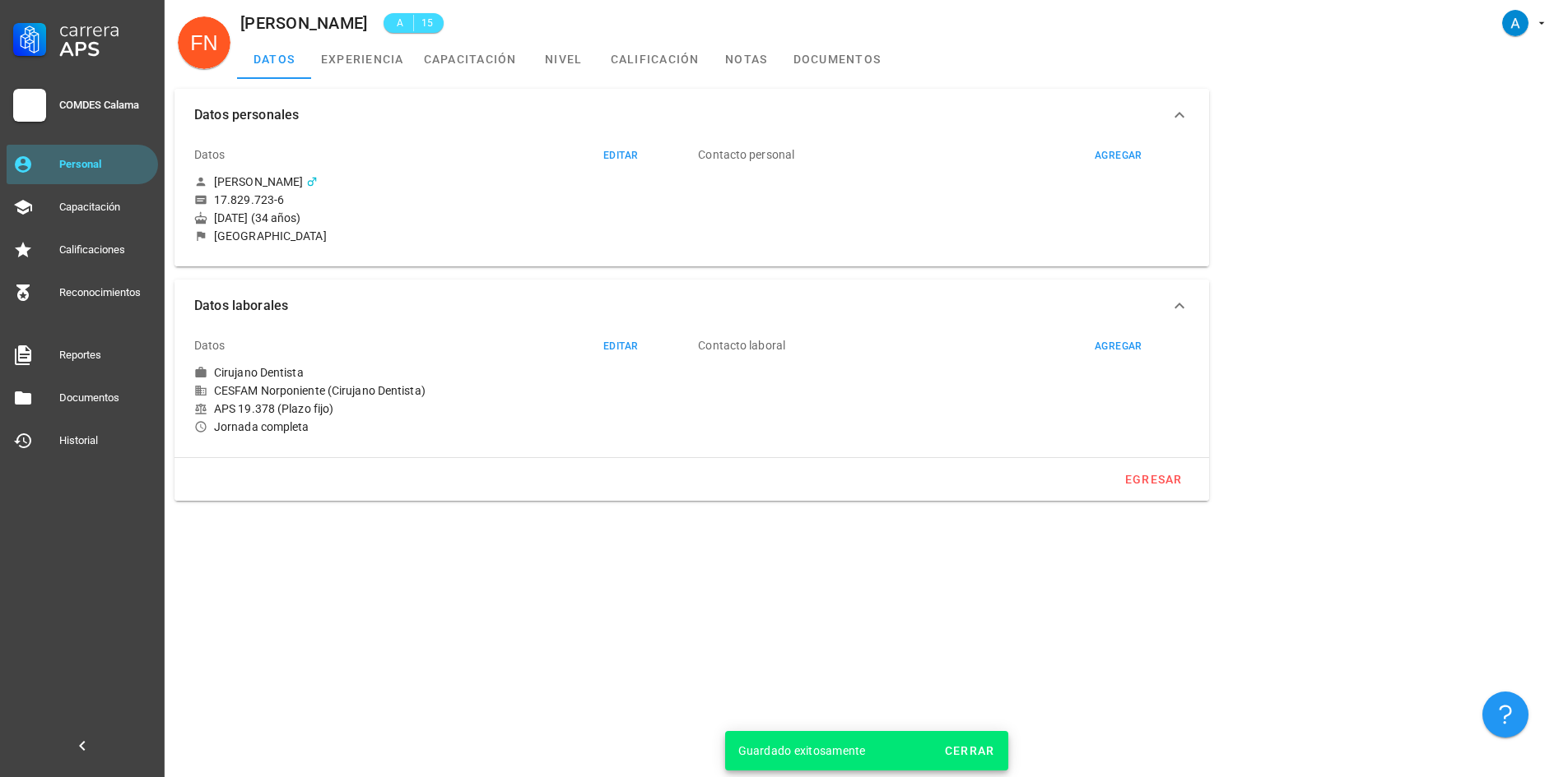
type textarea "[PERSON_NAME] 2935"
type input "[EMAIL_ADDRESS][DOMAIN_NAME]"
type input "961252330"
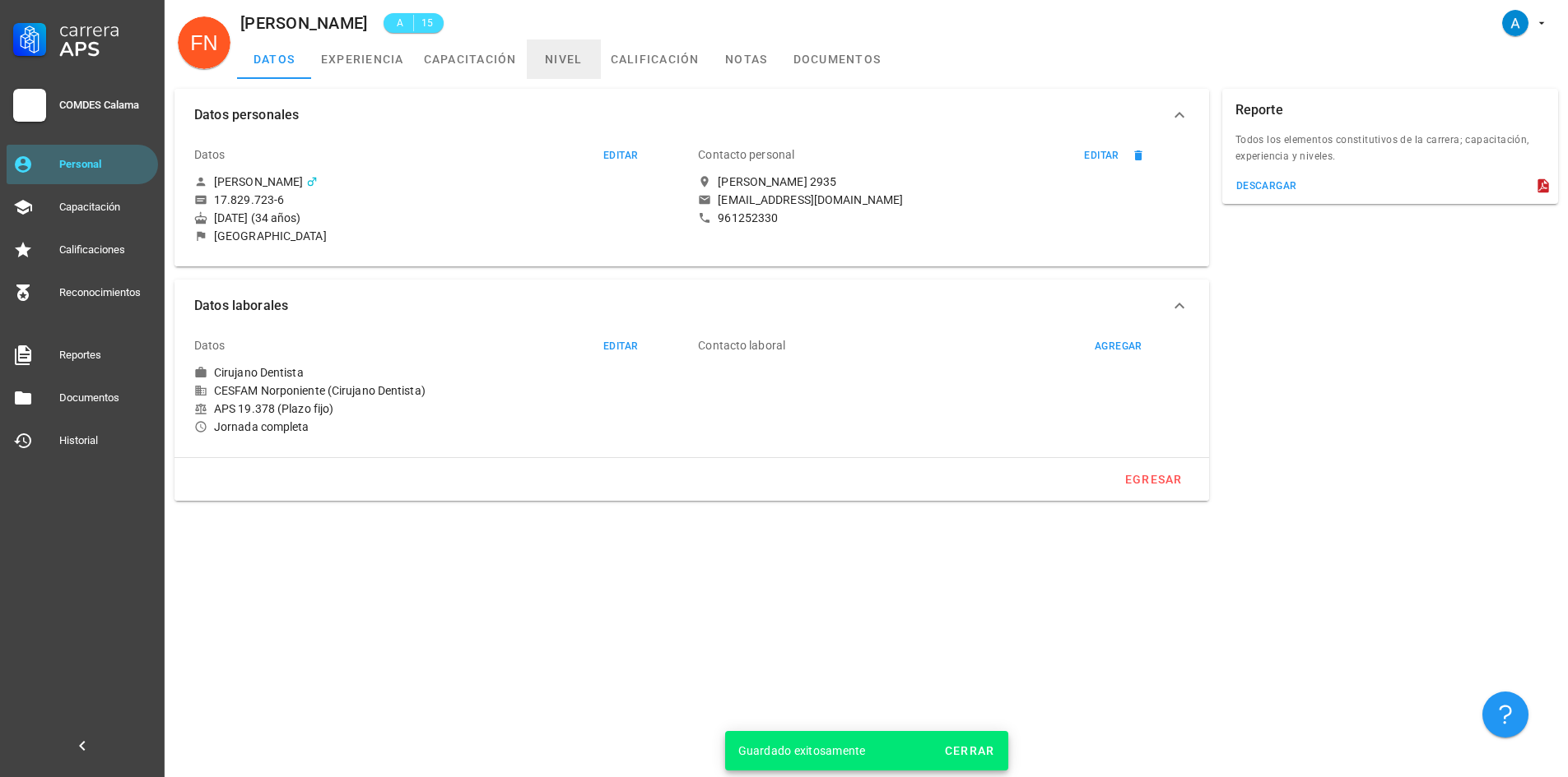
click at [575, 52] on link "nivel" at bounding box center [564, 59] width 74 height 40
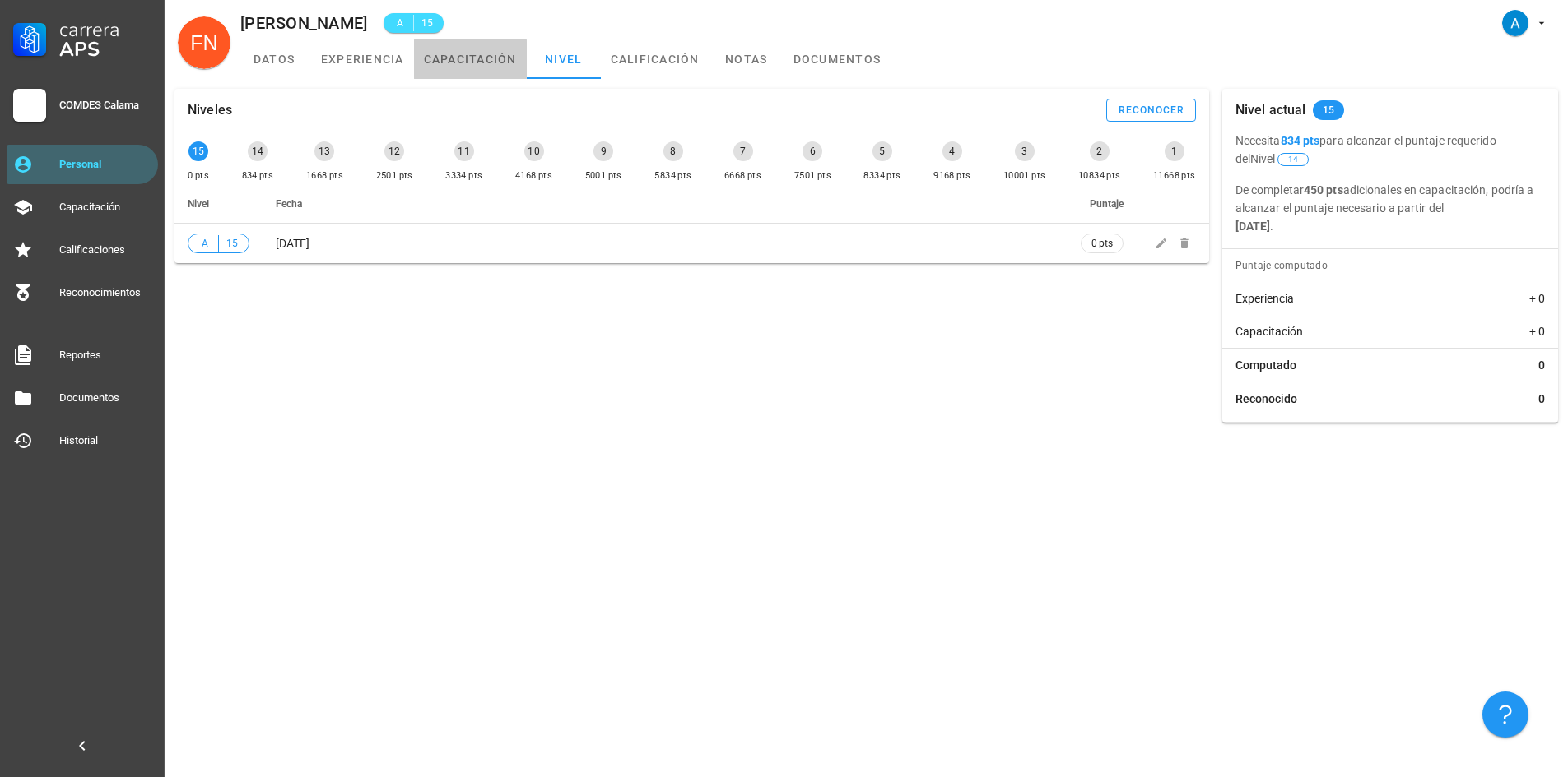
click at [486, 50] on link "capacitación" at bounding box center [470, 59] width 113 height 40
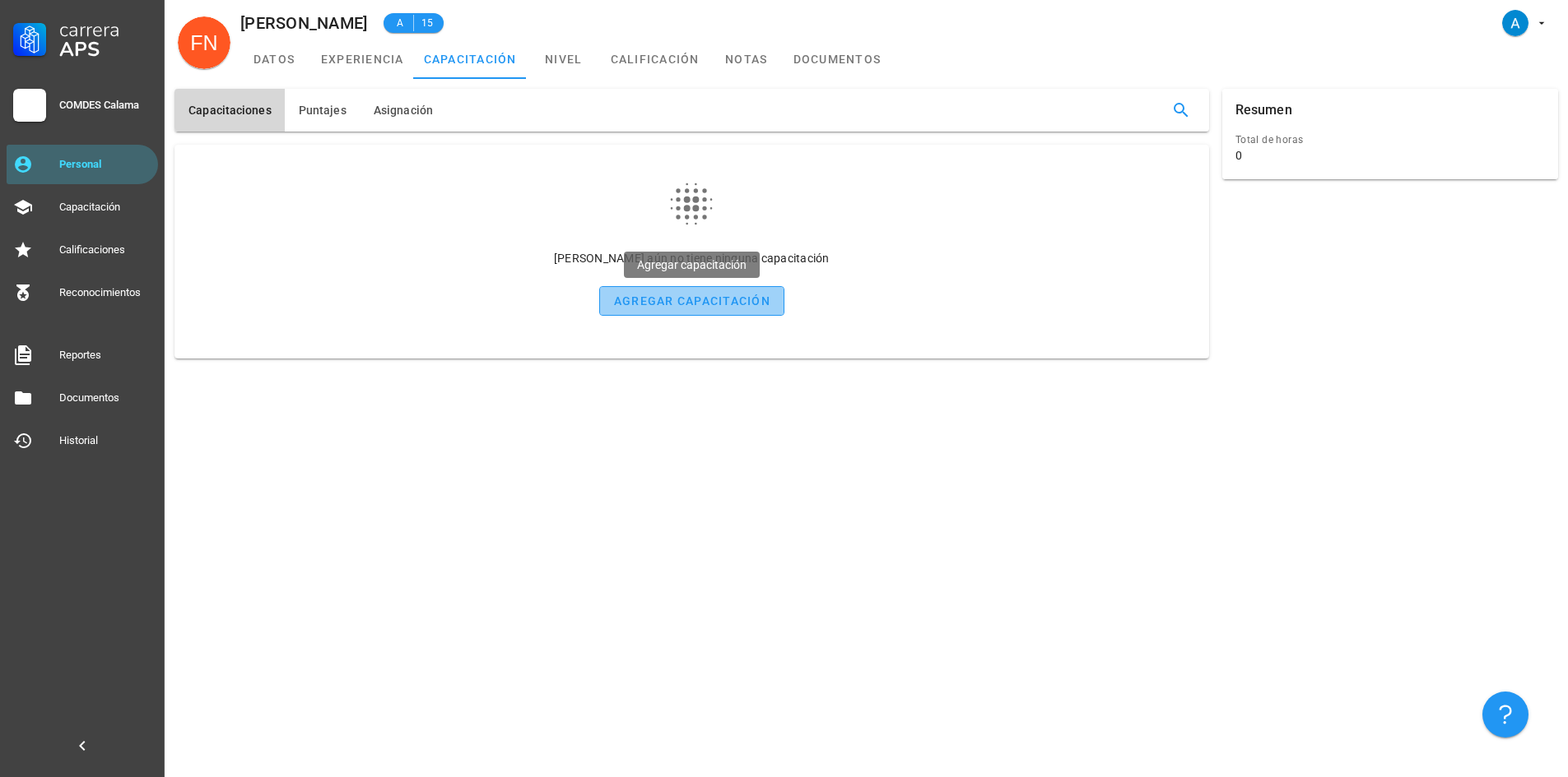
click at [684, 300] on div "agregar capacitación" at bounding box center [691, 300] width 157 height 13
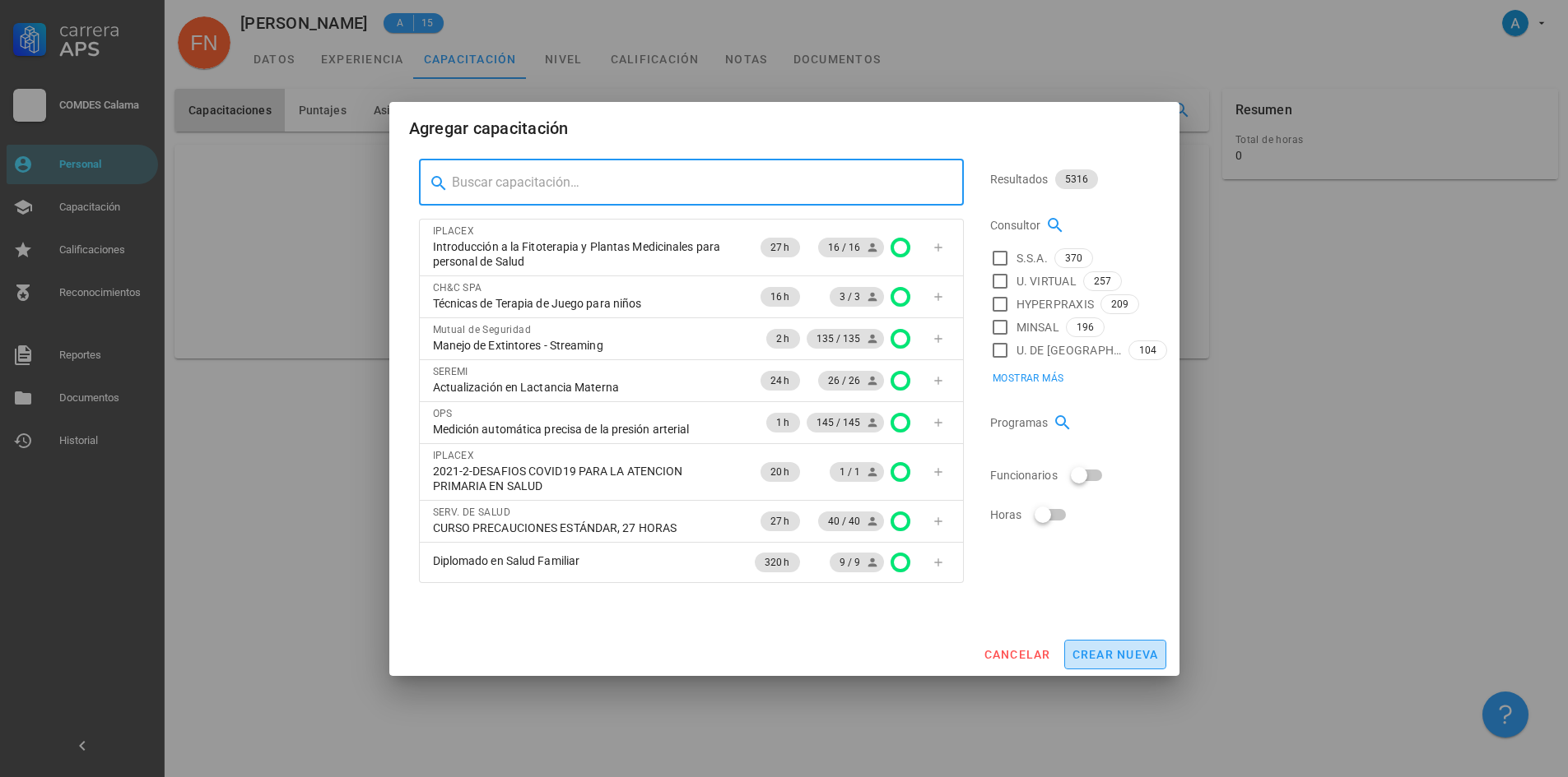
click at [1122, 641] on button "crear nueva" at bounding box center [1114, 654] width 102 height 29
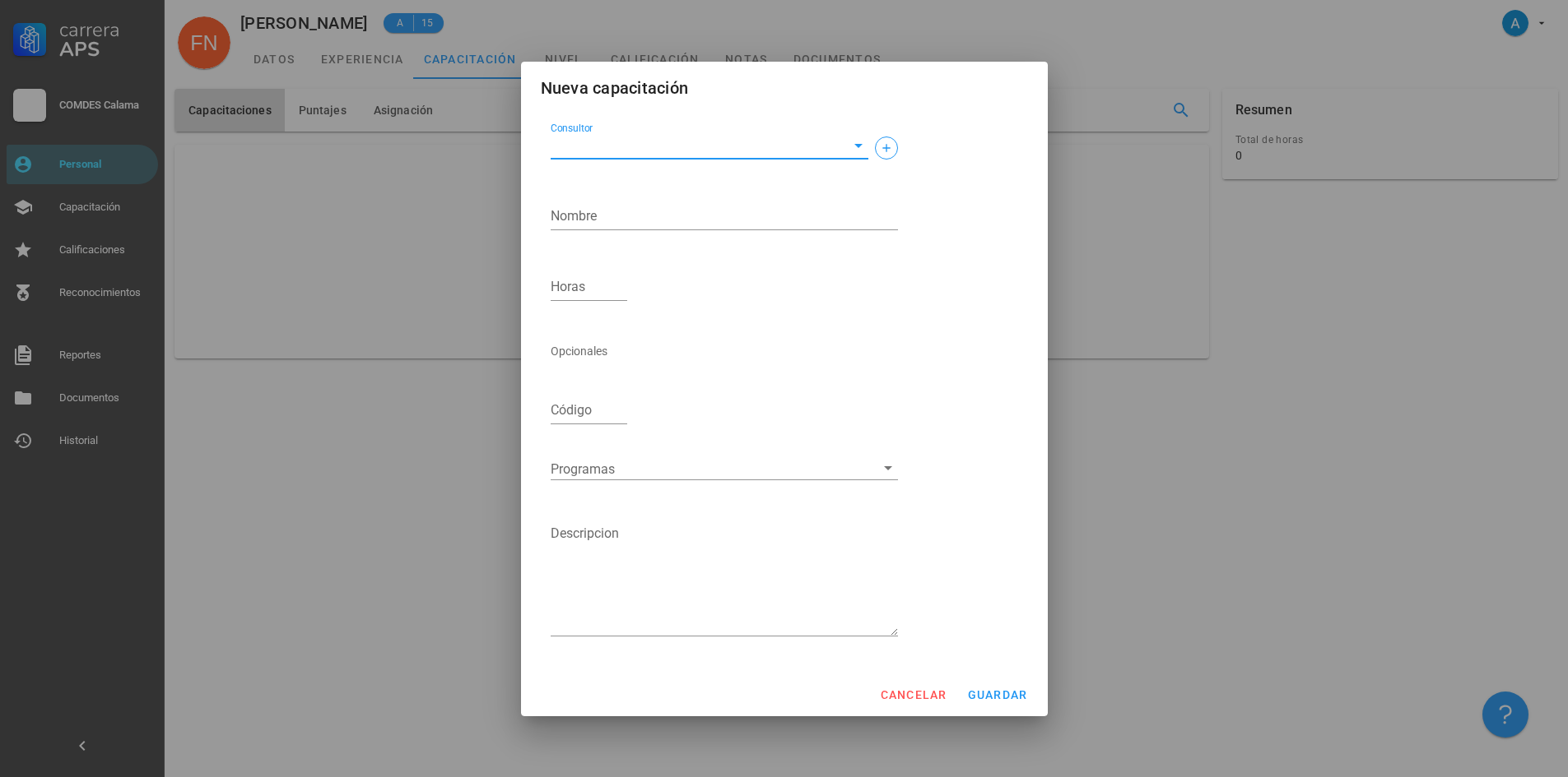
click at [613, 143] on input "Consultor" at bounding box center [696, 145] width 292 height 27
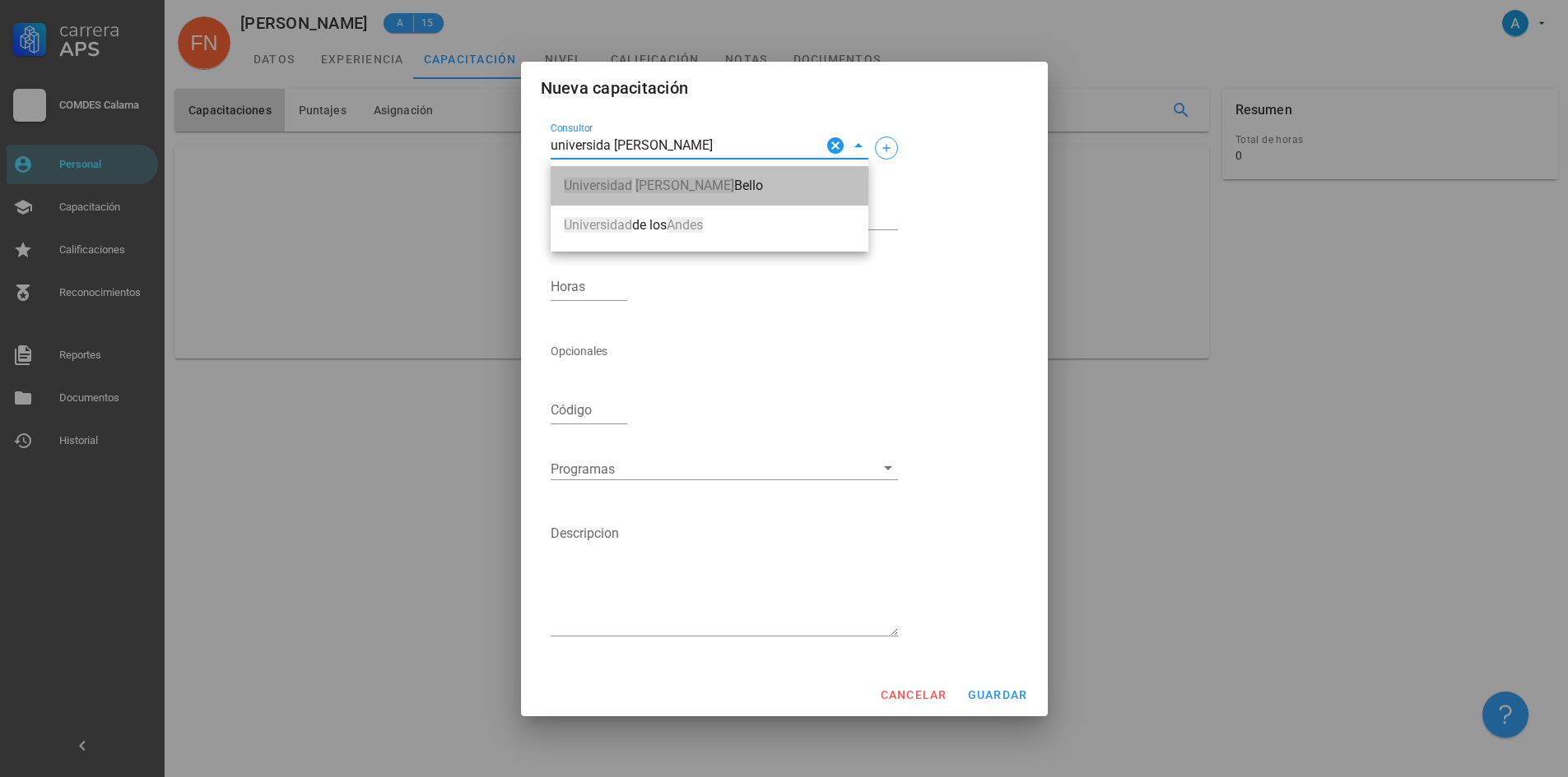
click at [651, 190] on mark "[PERSON_NAME]" at bounding box center [684, 186] width 98 height 16
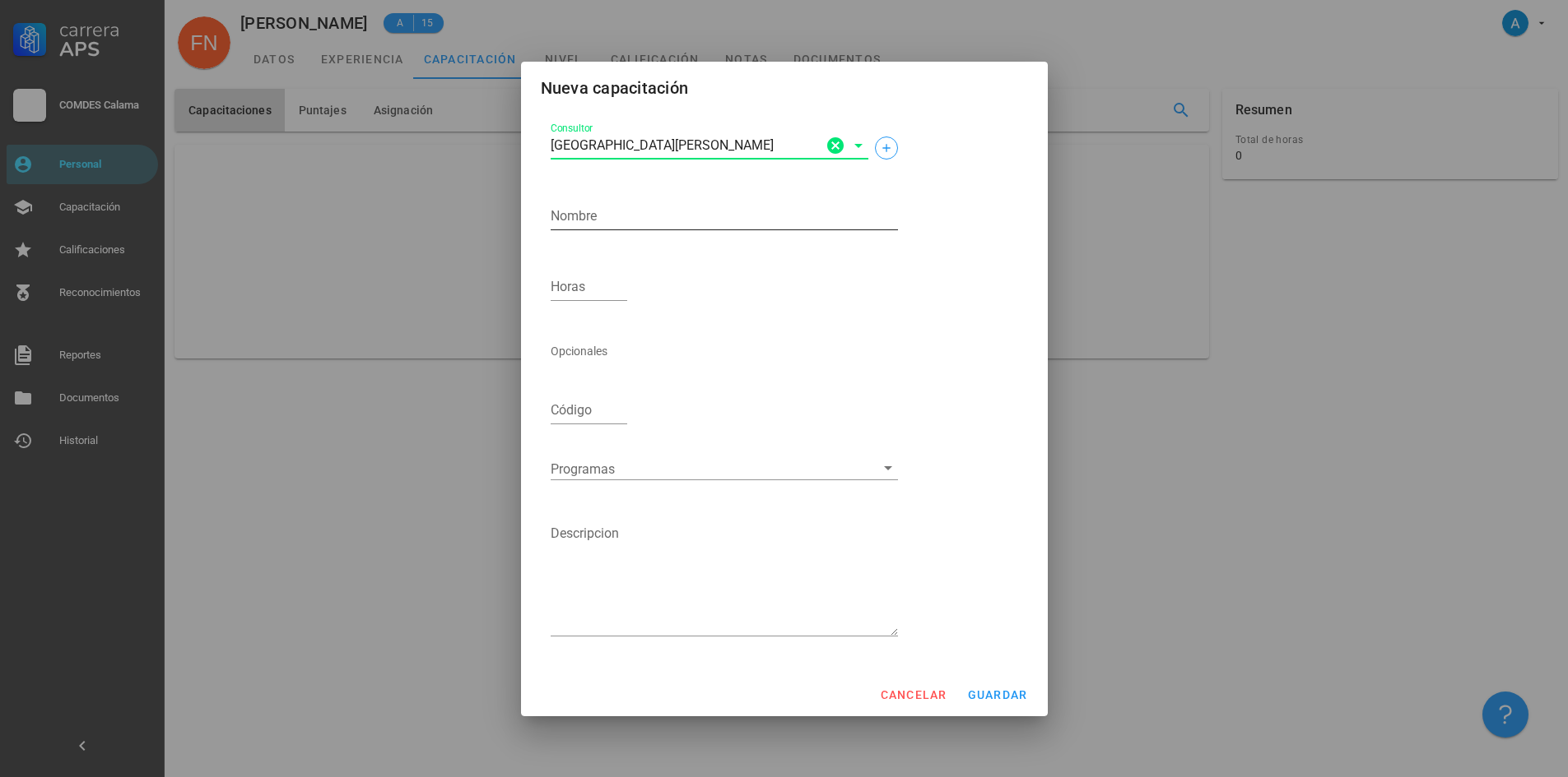
type input "[GEOGRAPHIC_DATA][PERSON_NAME]"
click at [634, 207] on textarea "Nombre" at bounding box center [724, 216] width 347 height 27
type textarea "d"
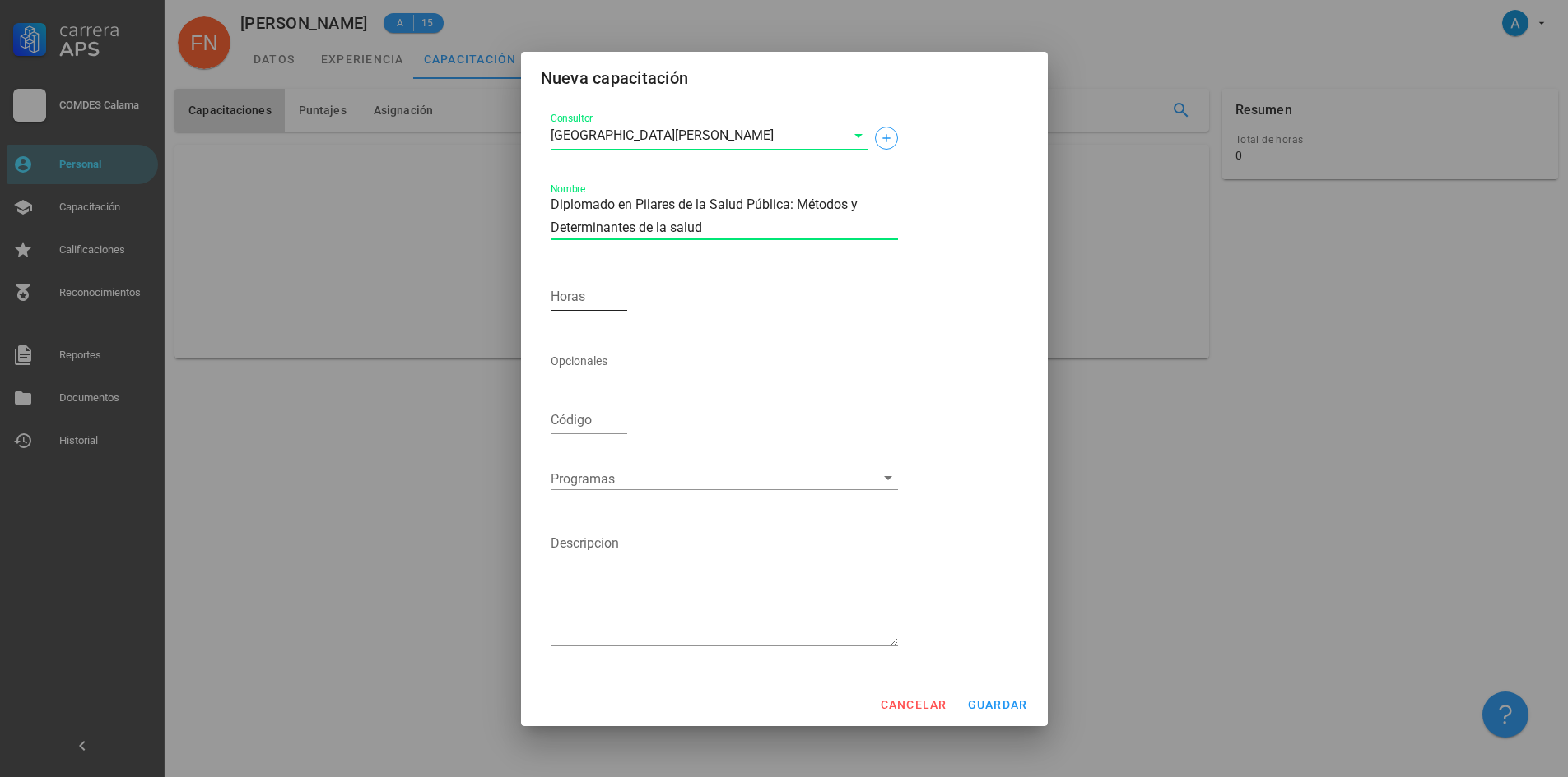
type textarea "Diplomado en Pilares de la Salud Pública: Métodos y Determinantes de la salud"
click at [598, 294] on input "Horas" at bounding box center [589, 297] width 77 height 27
type input "741"
click at [978, 702] on span "guardar" at bounding box center [997, 704] width 61 height 13
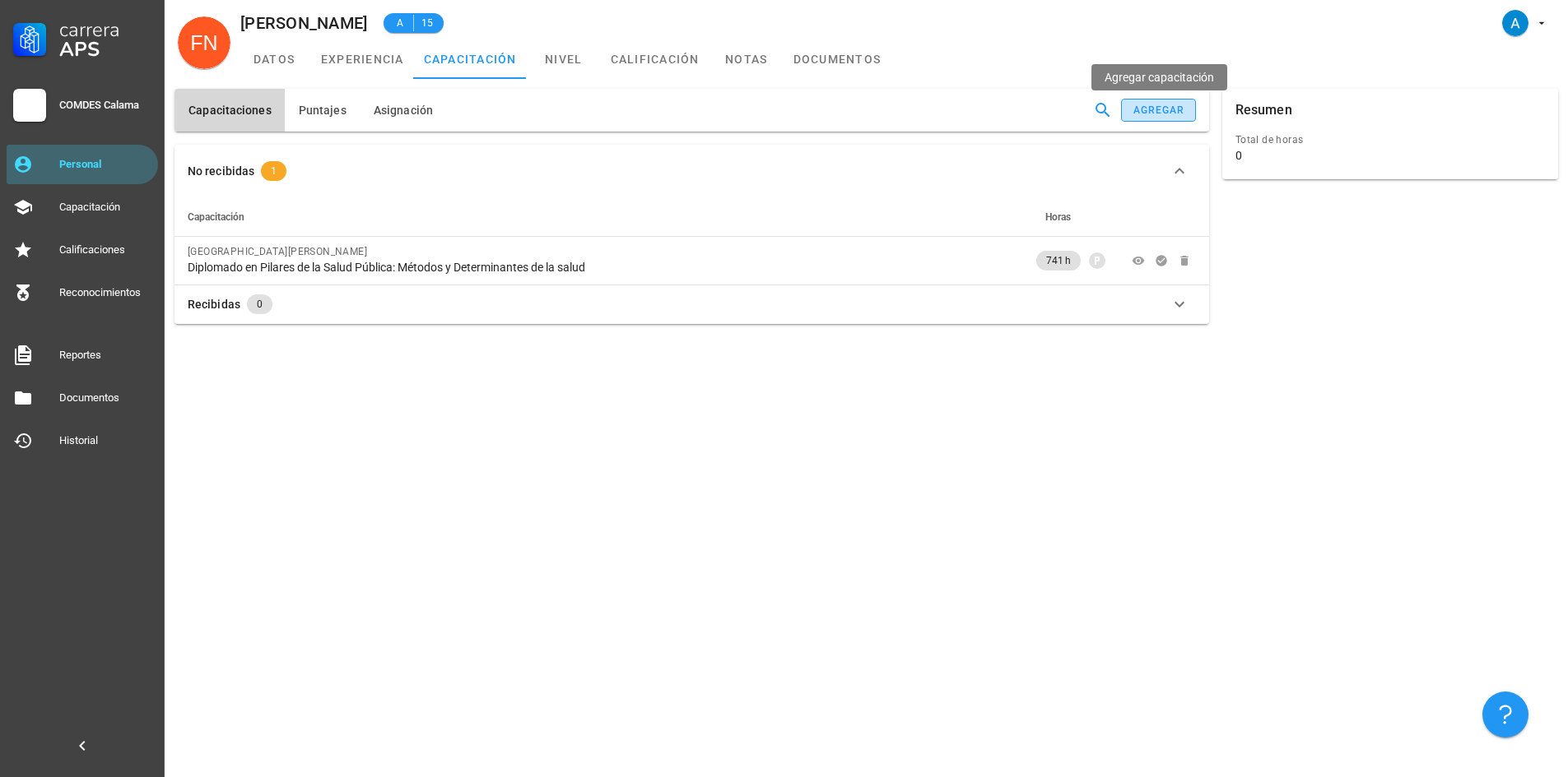
click at [1169, 114] on div "agregar" at bounding box center [1158, 110] width 52 height 12
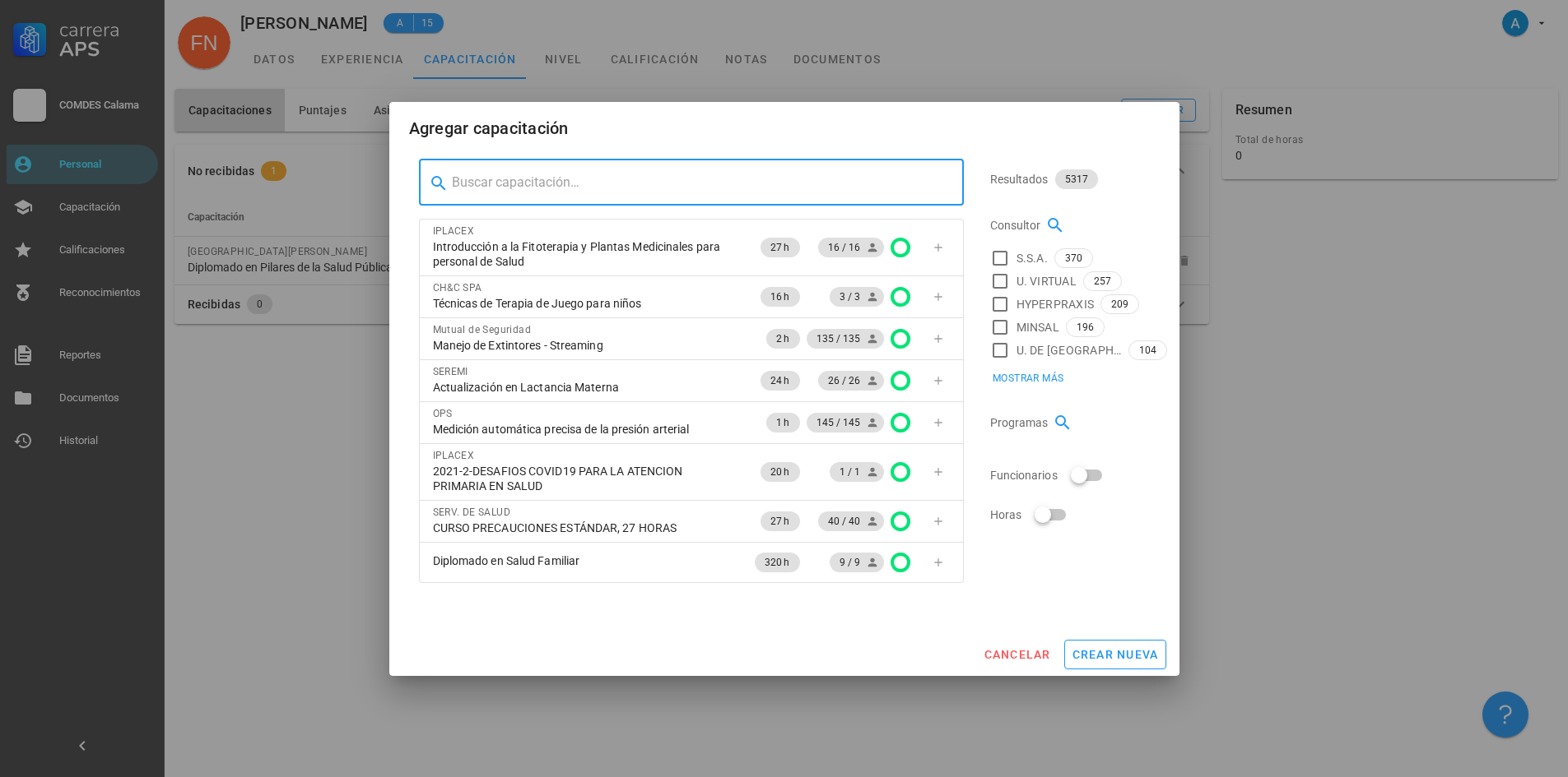
click at [570, 173] on input "text" at bounding box center [701, 183] width 499 height 27
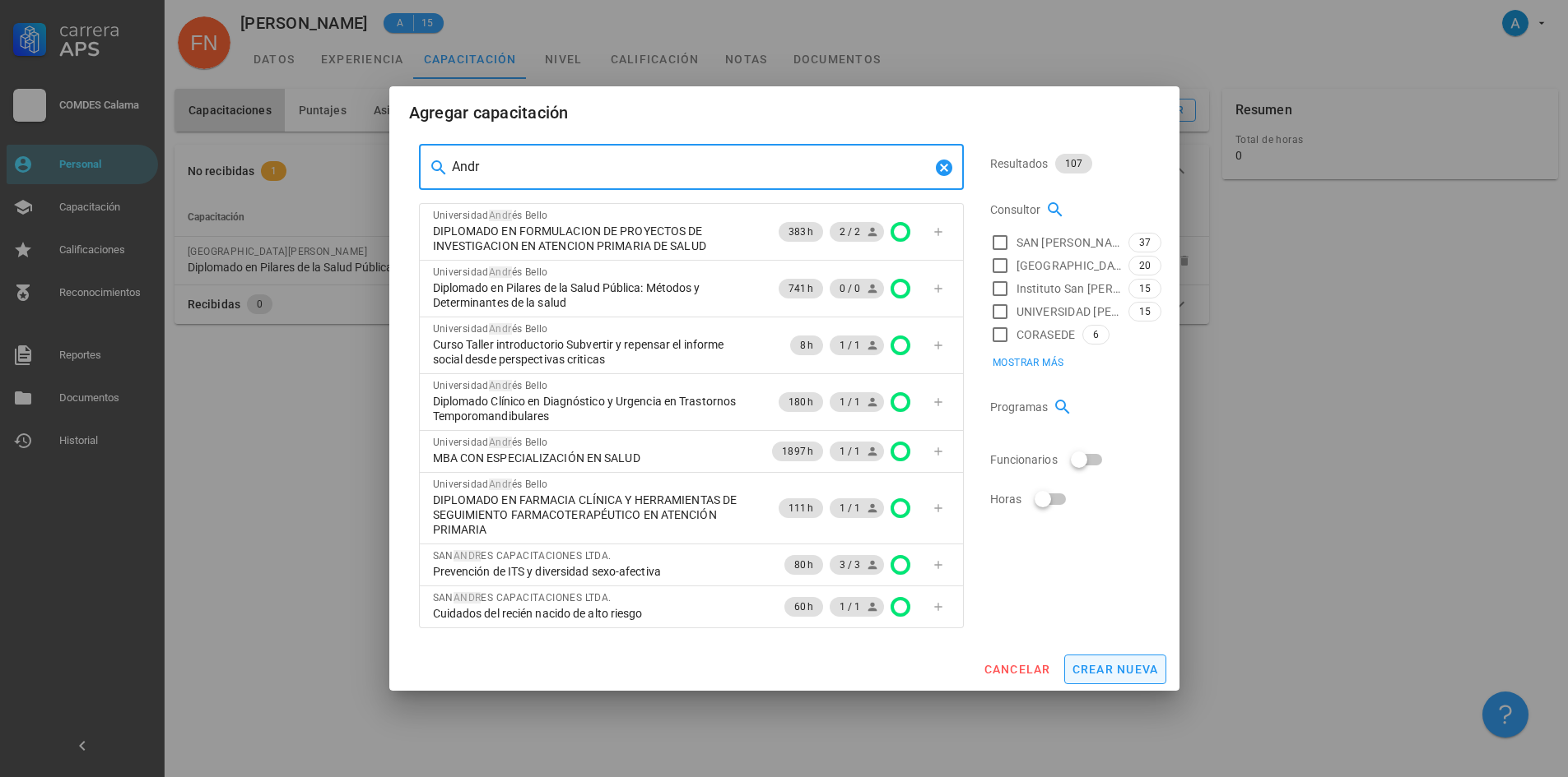
type input "Andr"
click at [1084, 672] on span "crear nueva" at bounding box center [1115, 669] width 87 height 13
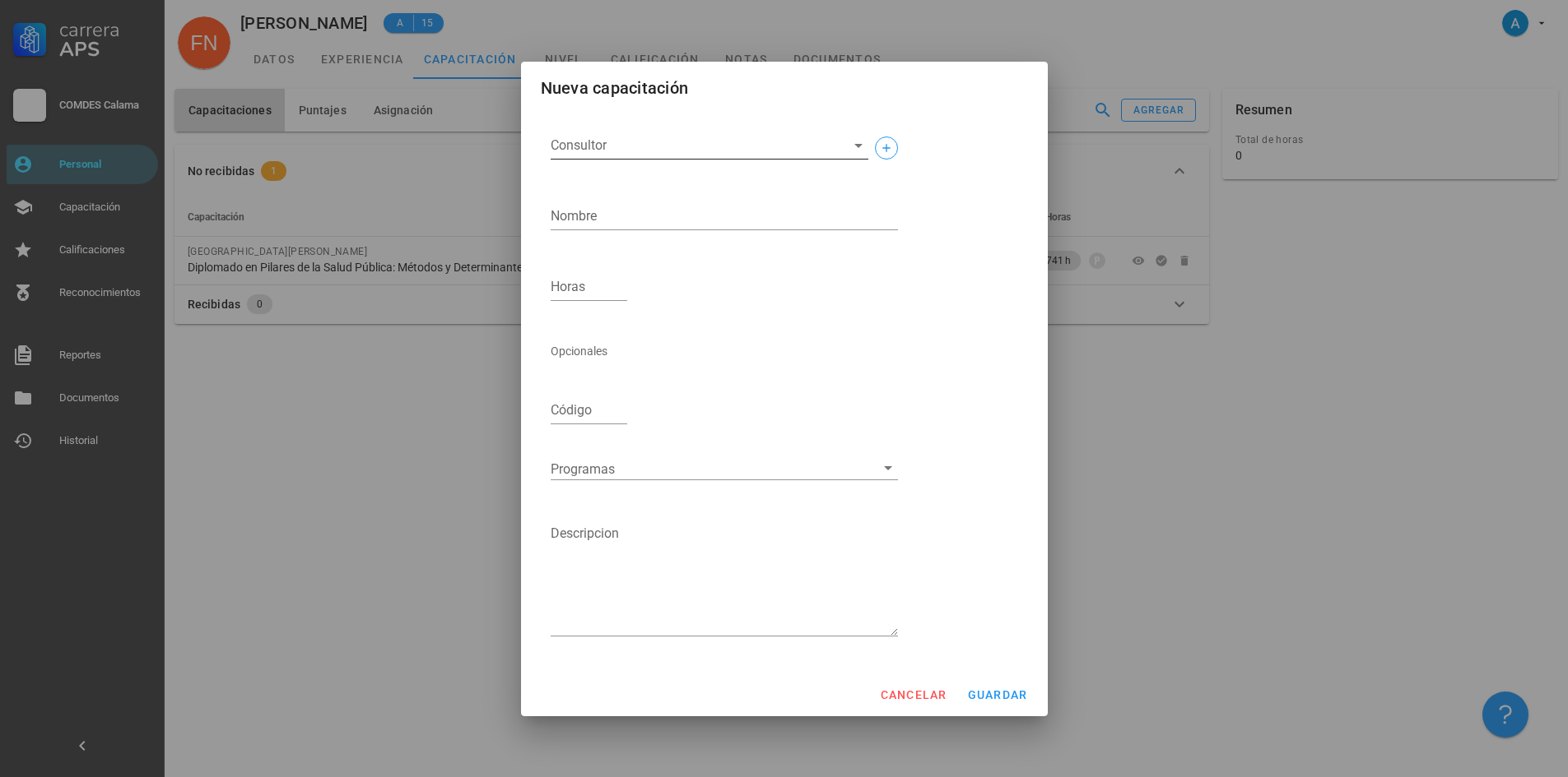
click at [589, 148] on input "Consultor" at bounding box center [696, 145] width 292 height 27
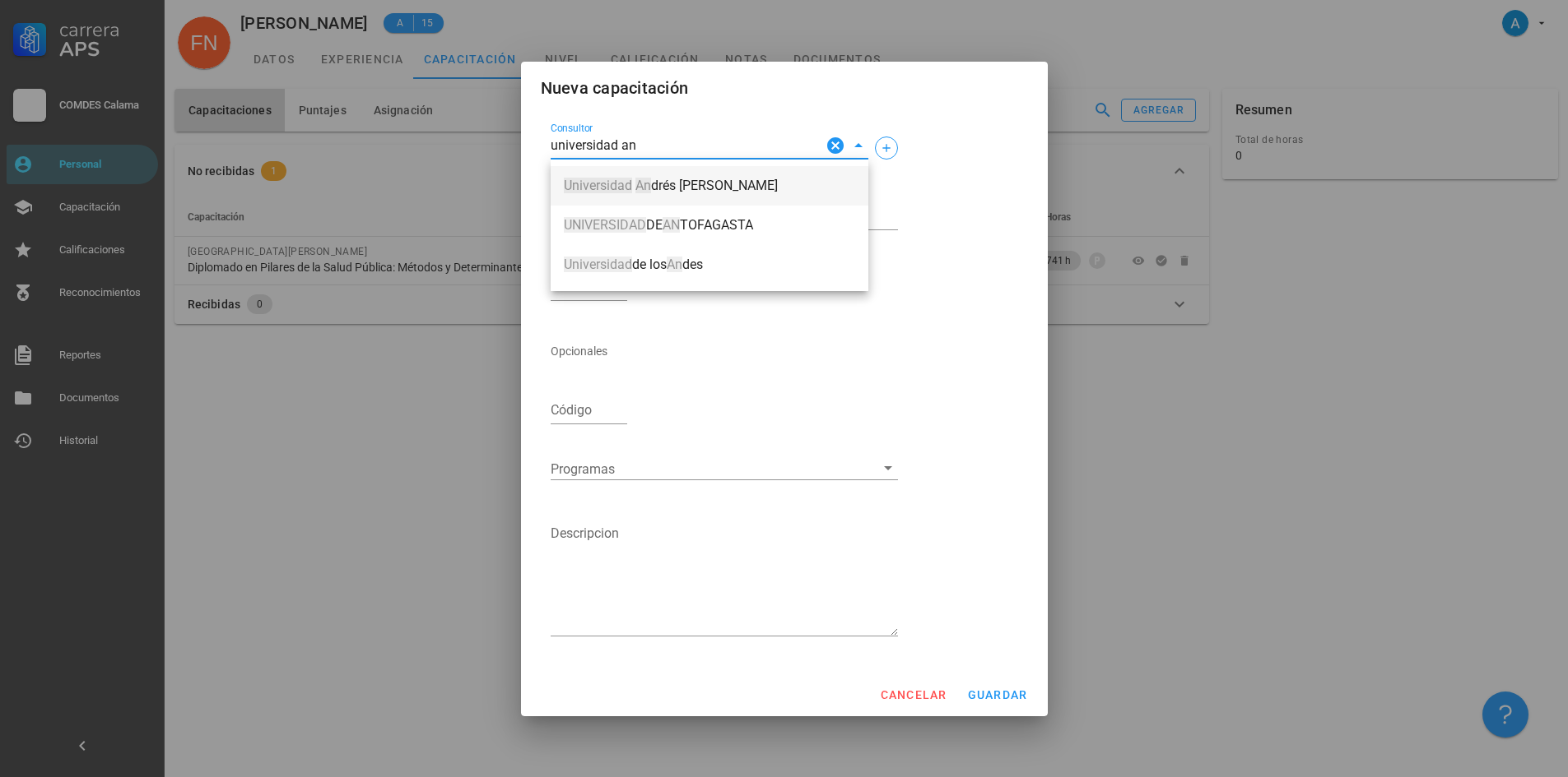
click at [615, 187] on mark "Universidad" at bounding box center [597, 186] width 68 height 16
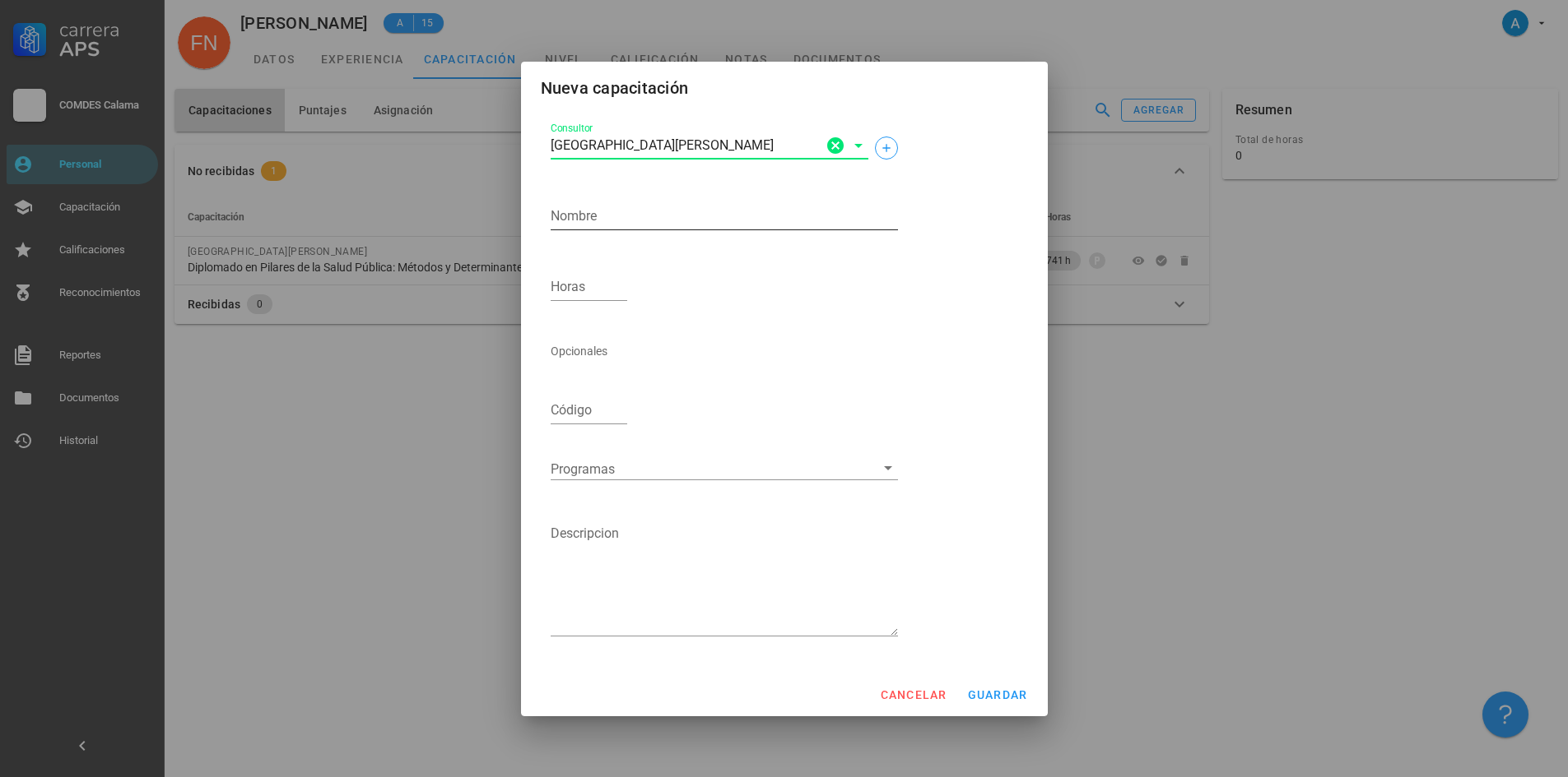
type input "[GEOGRAPHIC_DATA][PERSON_NAME]"
click at [602, 210] on textarea "Nombre" at bounding box center [724, 216] width 347 height 27
type textarea "Diplomado en Gestión de Políticas en Salud"
click at [583, 280] on input "Horas" at bounding box center [589, 287] width 77 height 27
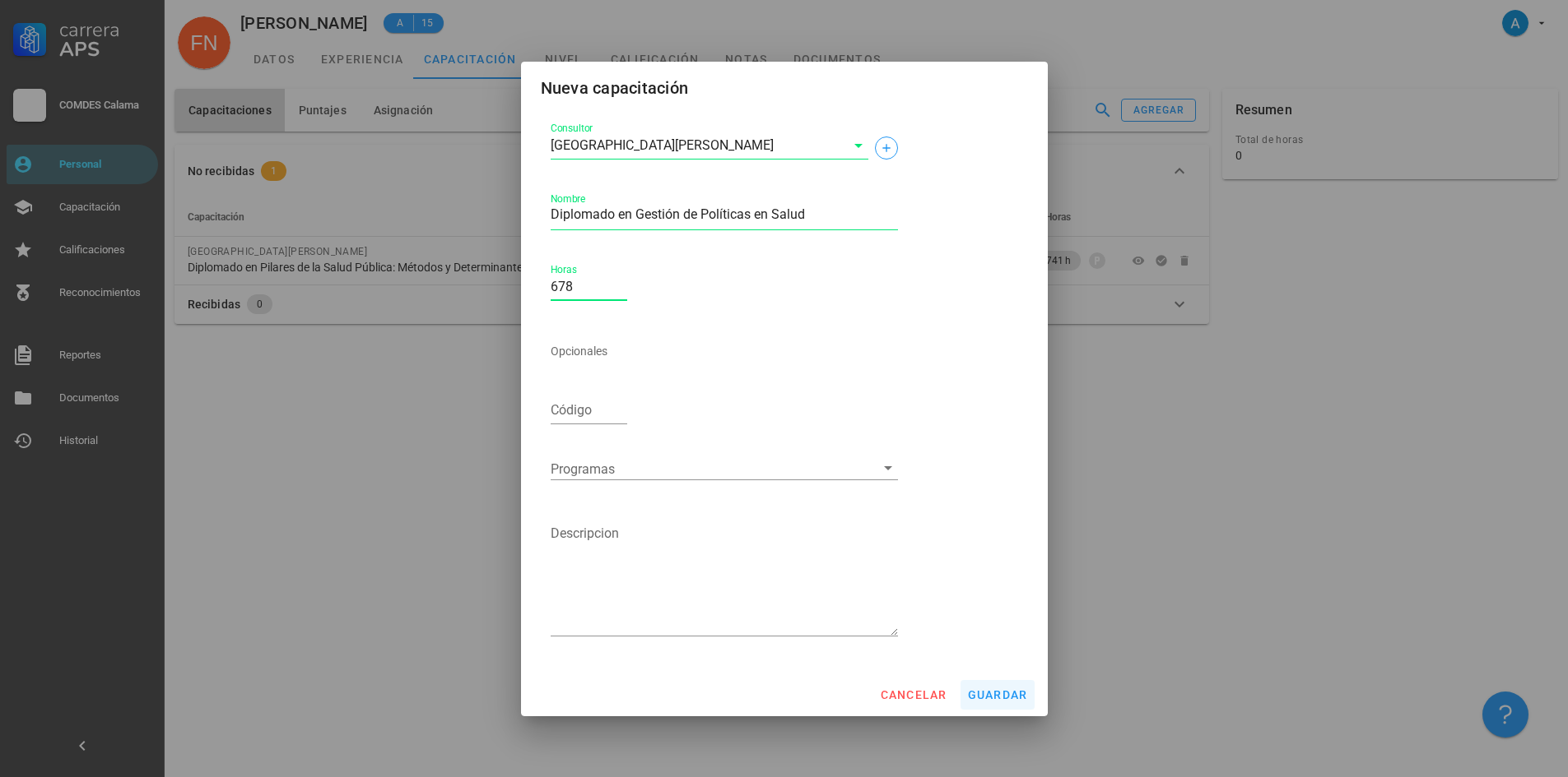
type input "678"
click at [998, 695] on span "guardar" at bounding box center [997, 695] width 61 height 13
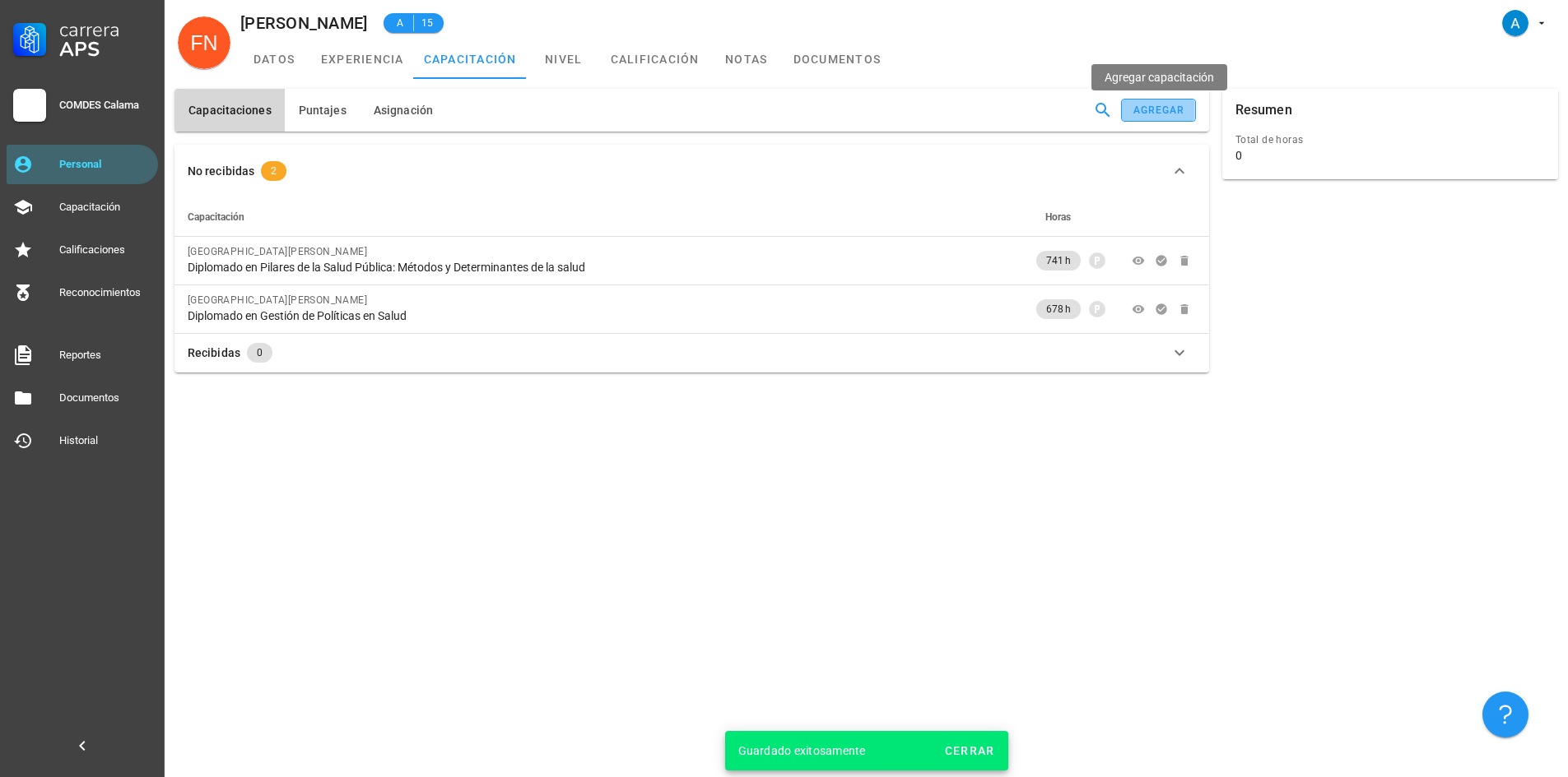
click at [1156, 112] on div "agregar" at bounding box center [1158, 110] width 52 height 12
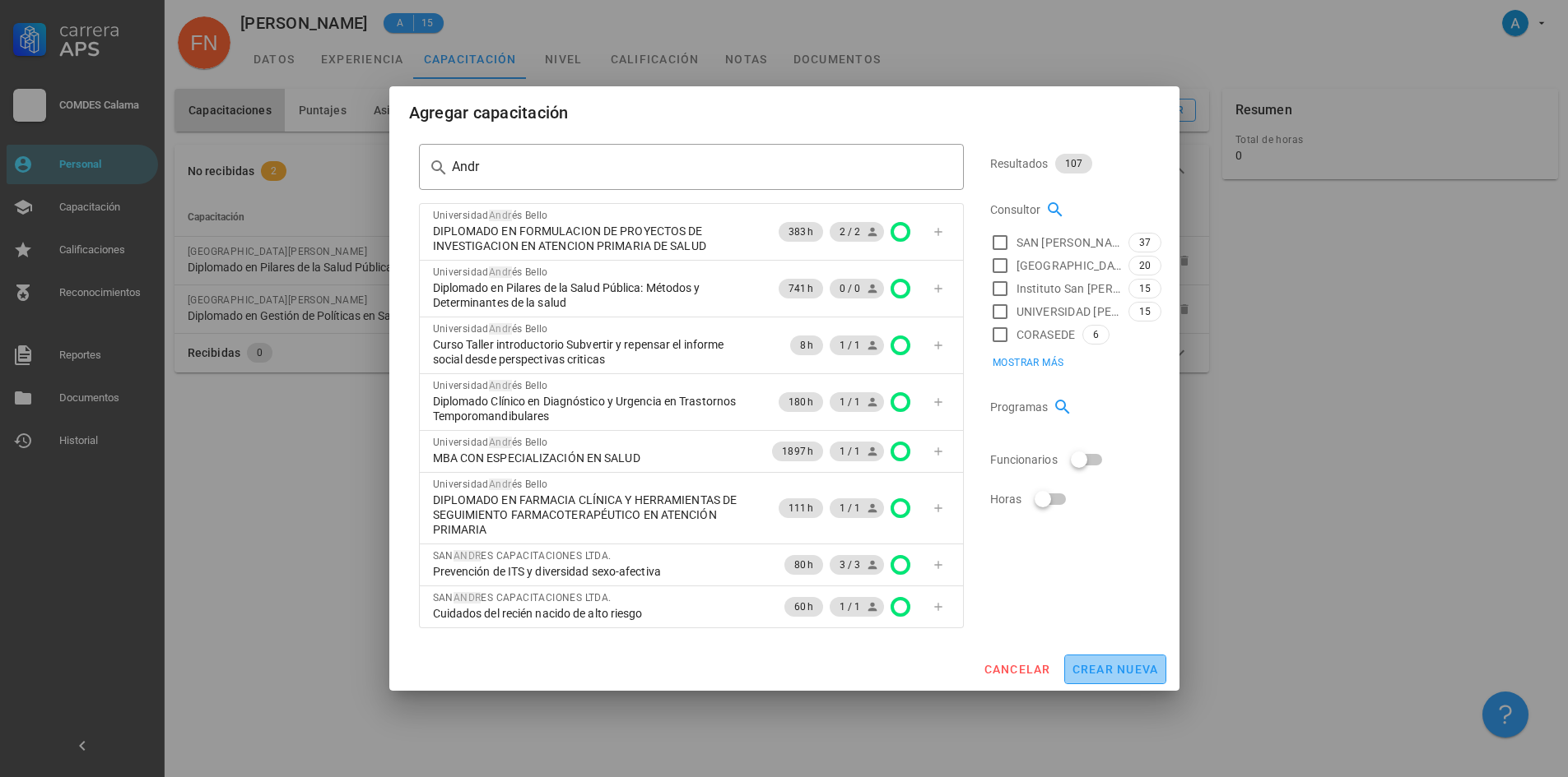
click at [1102, 675] on span "crear nueva" at bounding box center [1115, 669] width 87 height 13
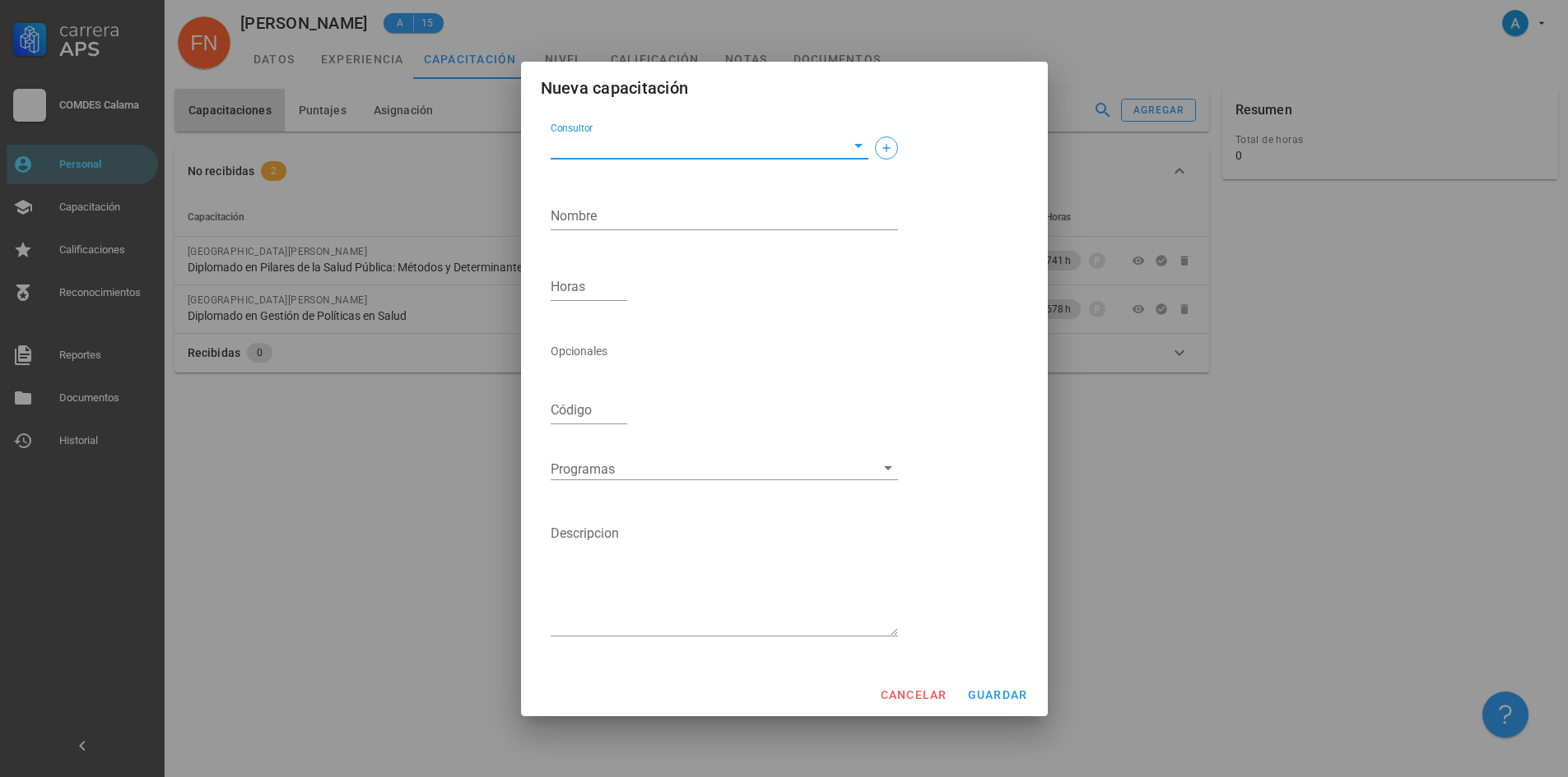
click at [627, 135] on input "Consultor" at bounding box center [696, 145] width 292 height 27
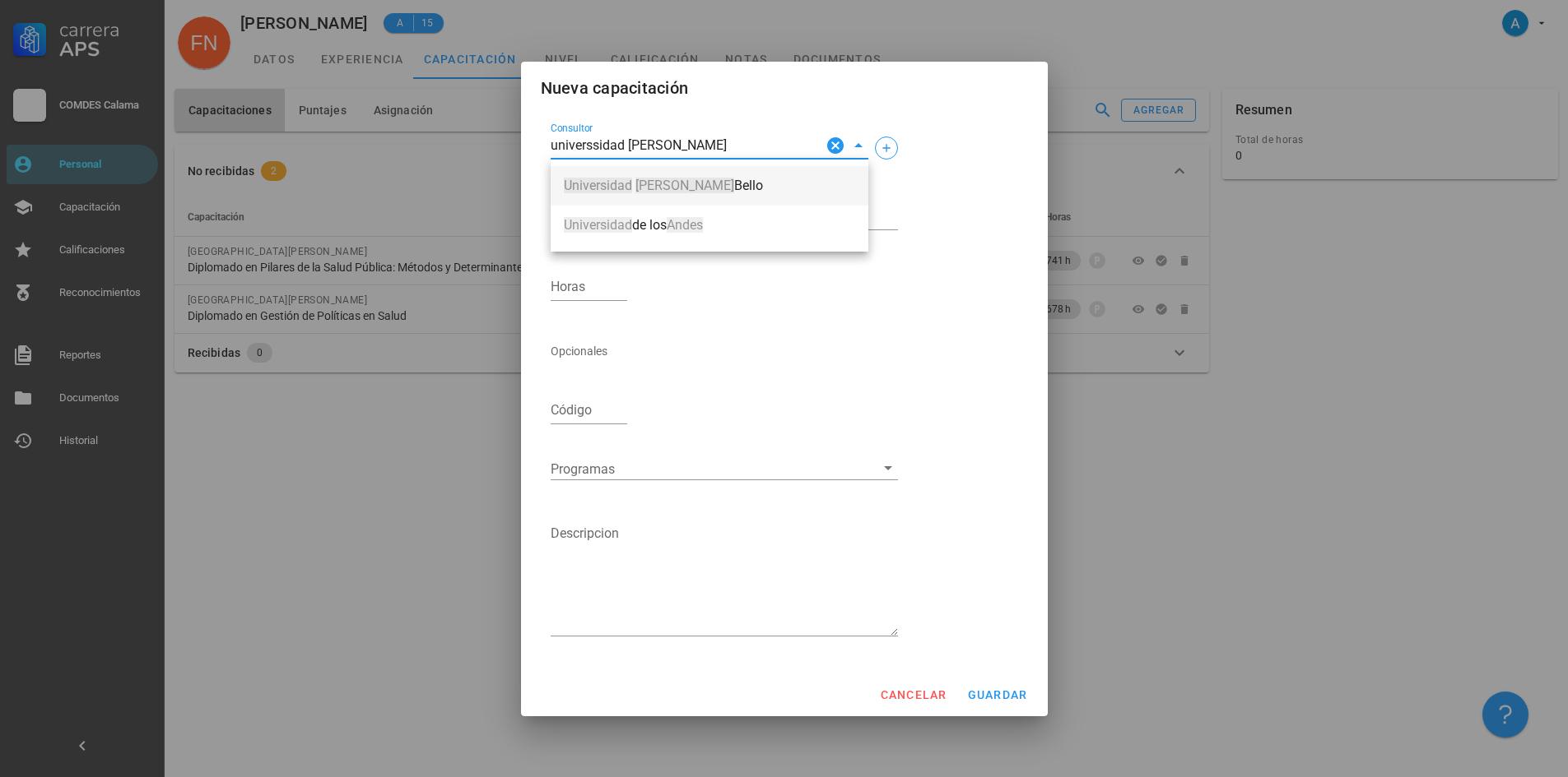
click at [651, 176] on div "[GEOGRAPHIC_DATA][PERSON_NAME]" at bounding box center [709, 185] width 292 height 35
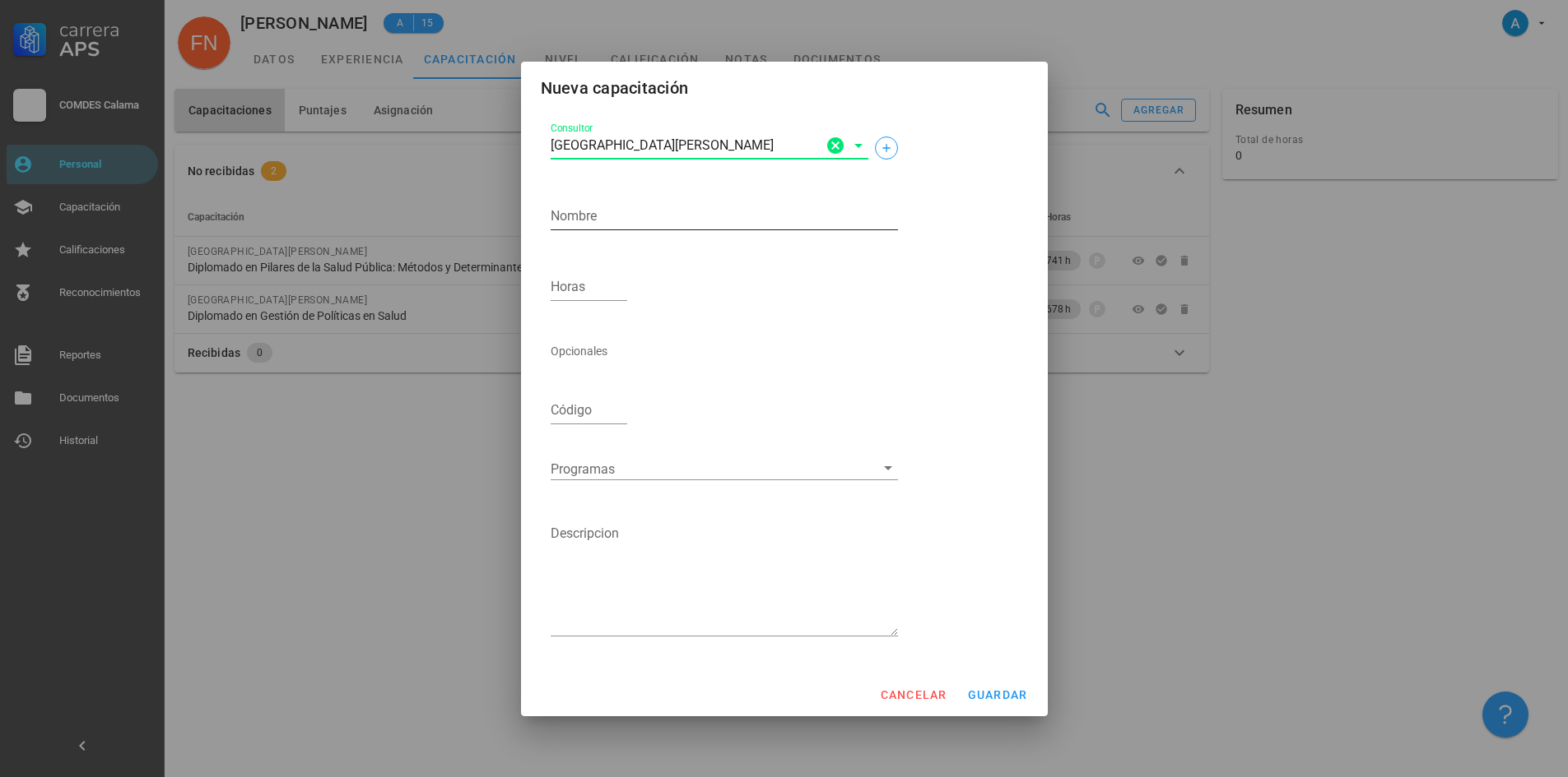
type input "[GEOGRAPHIC_DATA][PERSON_NAME]"
click at [630, 219] on textarea "Nombre" at bounding box center [724, 216] width 347 height 27
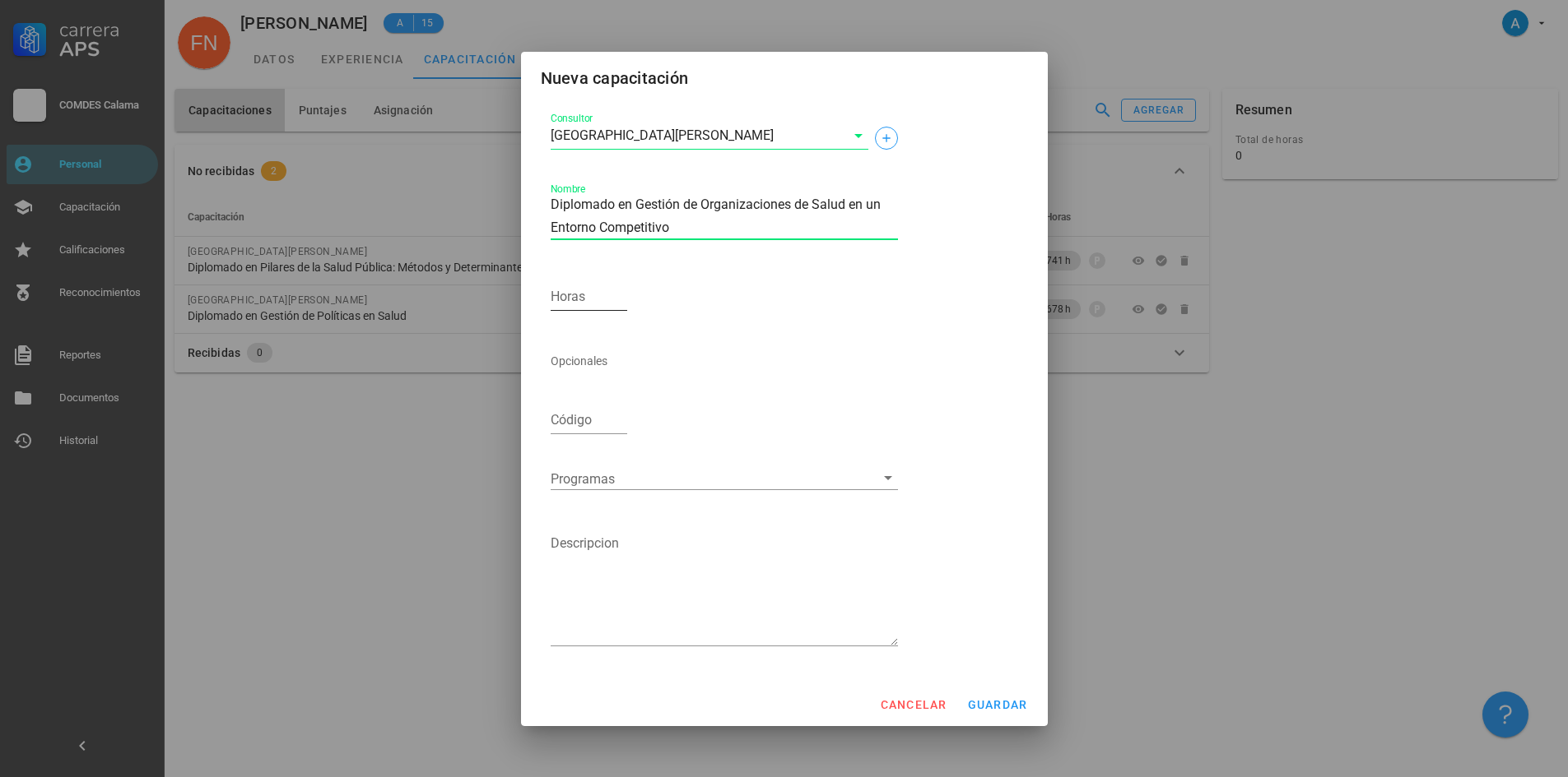
type textarea "Diplomado en Gestión de Organizaciones de Salud en un Entorno Competitivo"
click at [566, 296] on input "Horas" at bounding box center [589, 297] width 77 height 27
type input "565"
click at [1009, 715] on button "guardar" at bounding box center [997, 704] width 74 height 29
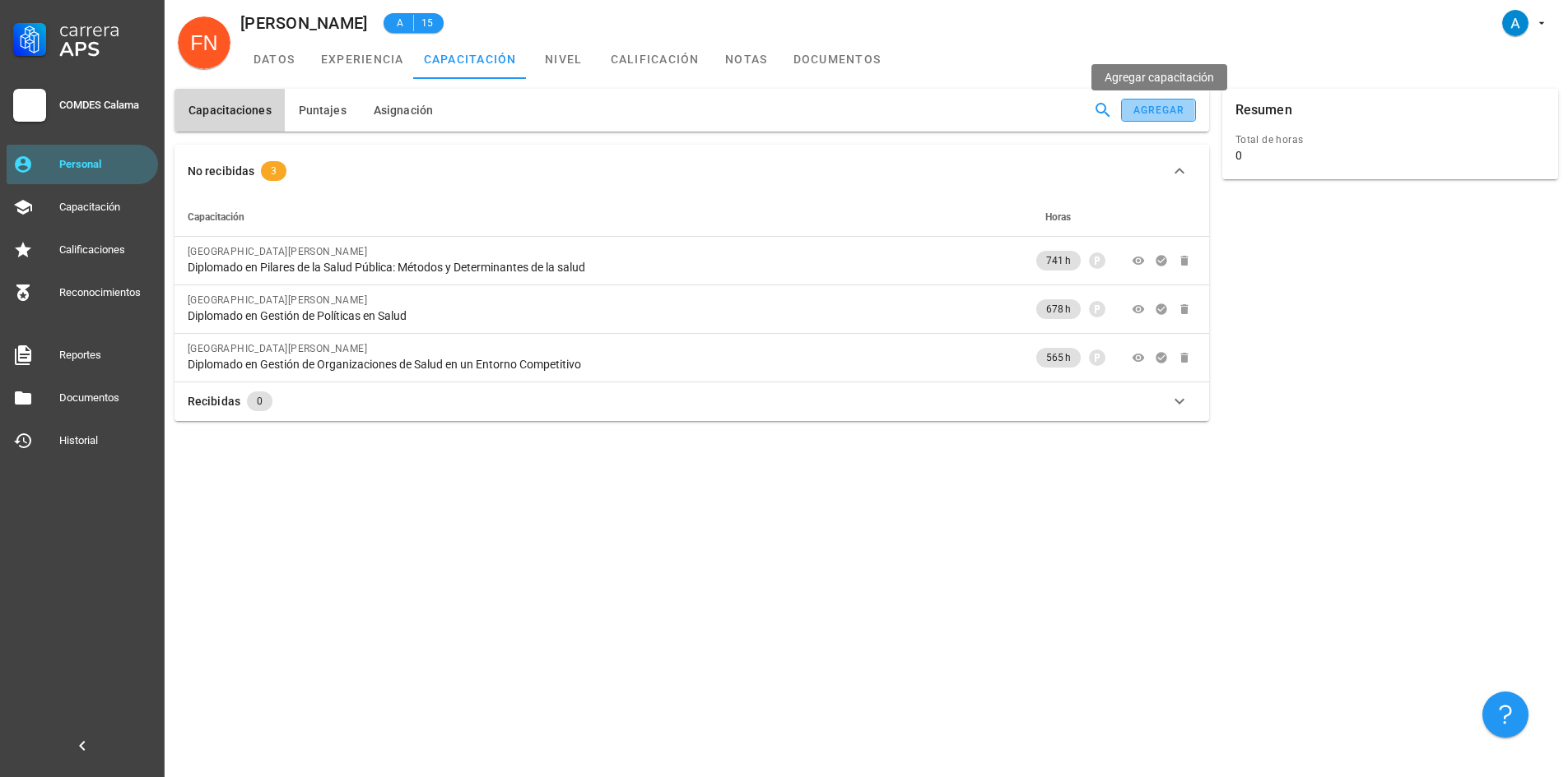
click at [1173, 109] on div "agregar" at bounding box center [1158, 110] width 52 height 12
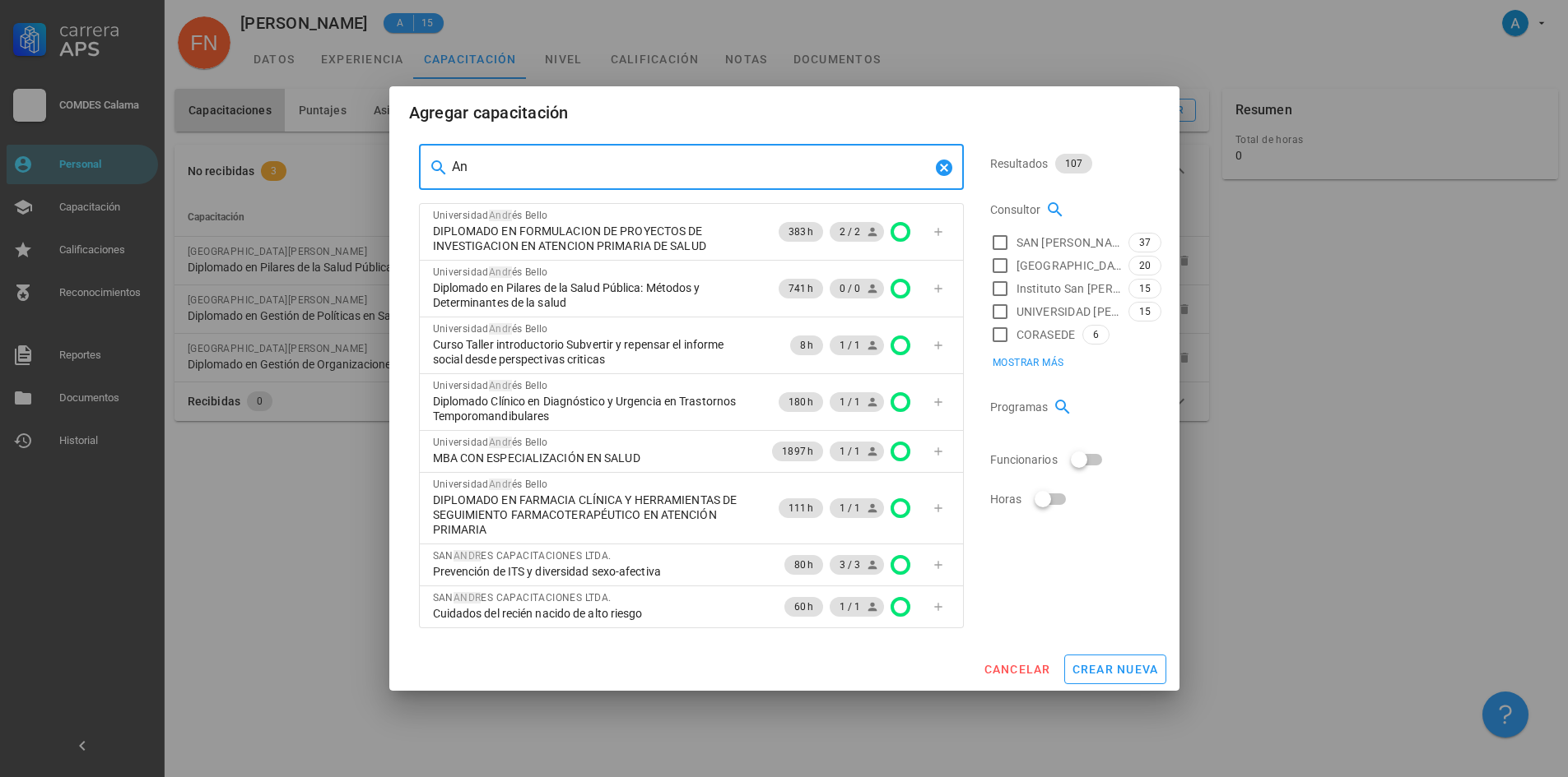
type input "A"
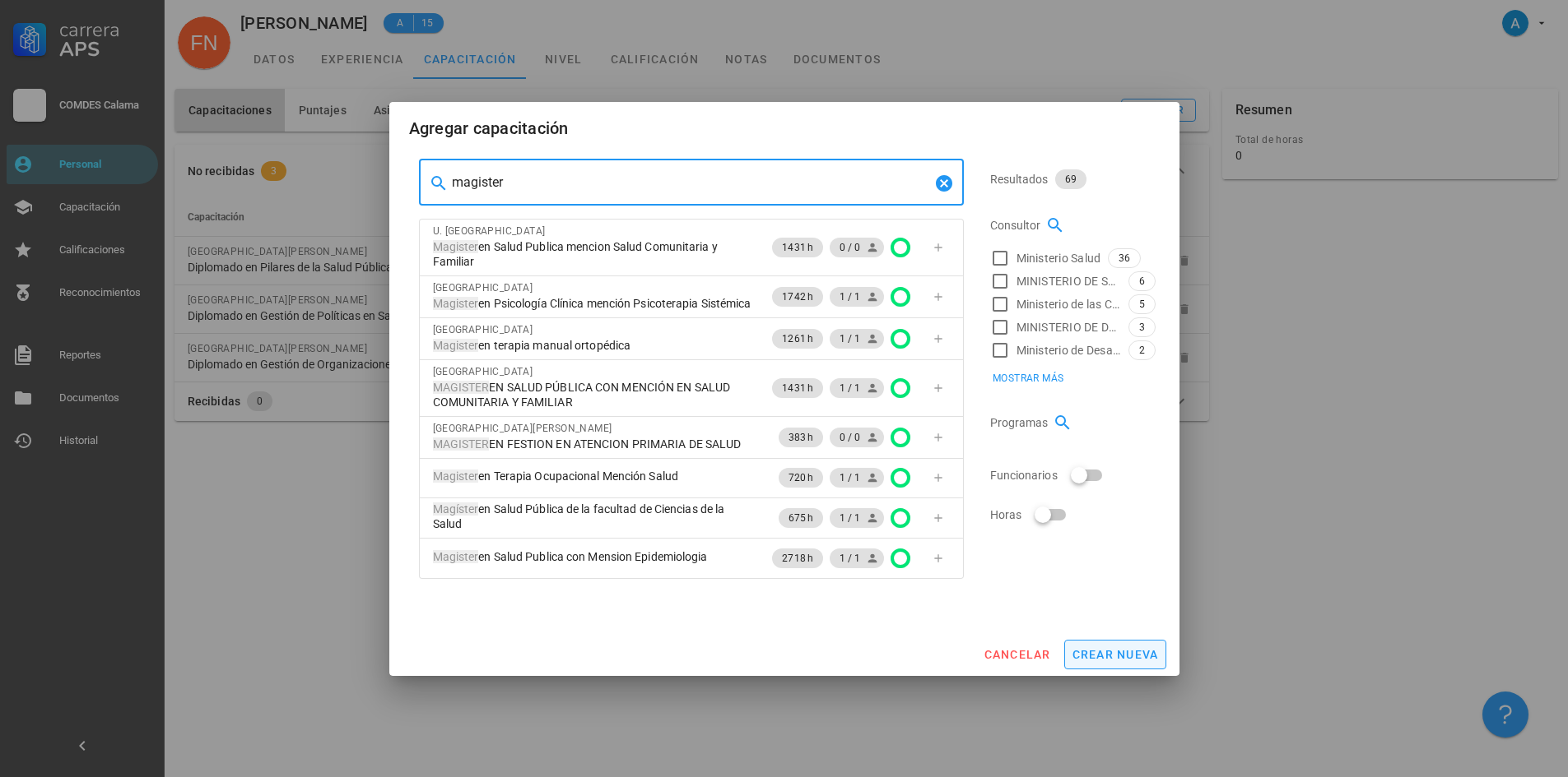
type input "magister"
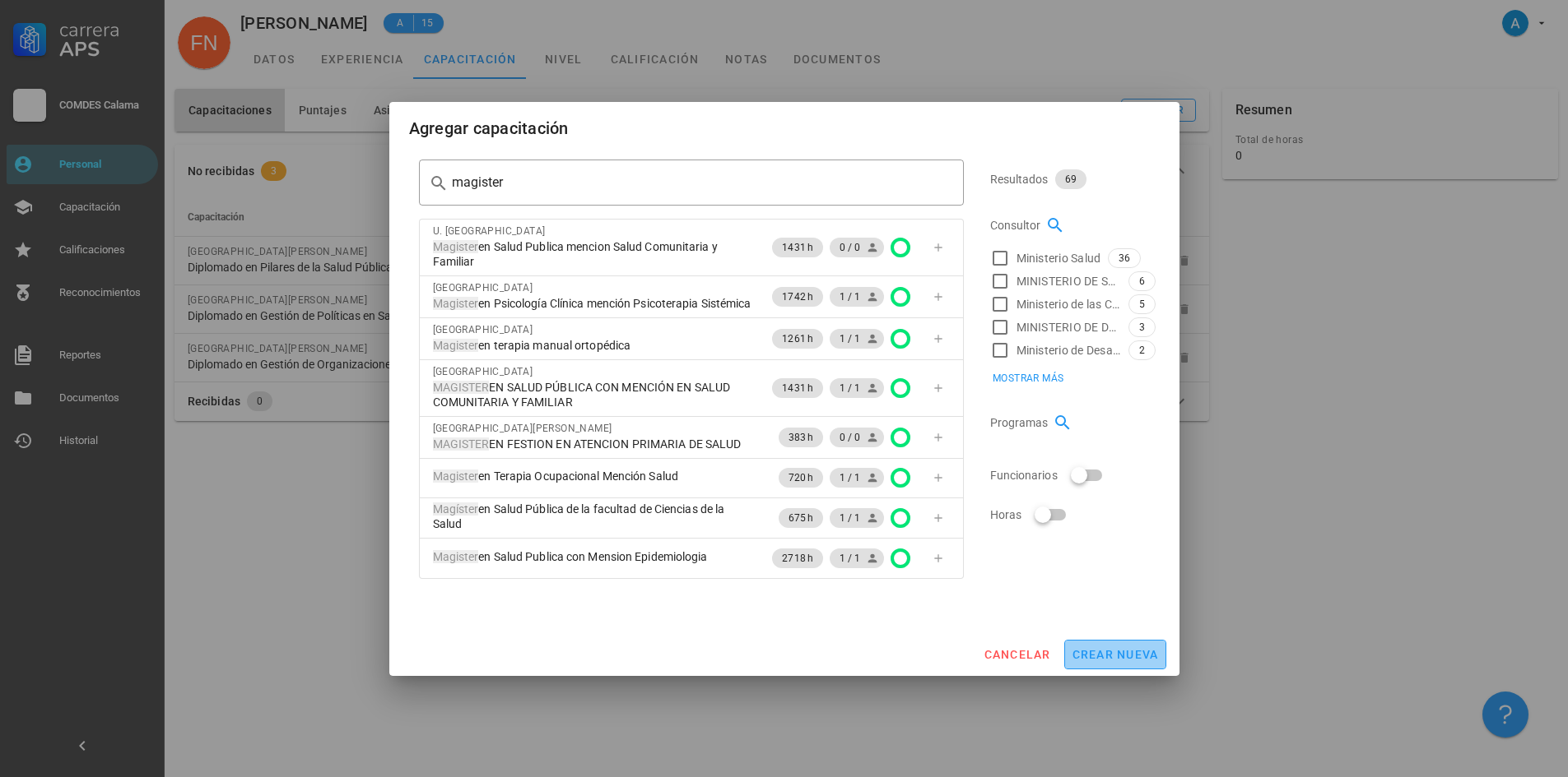
click at [1127, 657] on span "crear nueva" at bounding box center [1115, 655] width 87 height 13
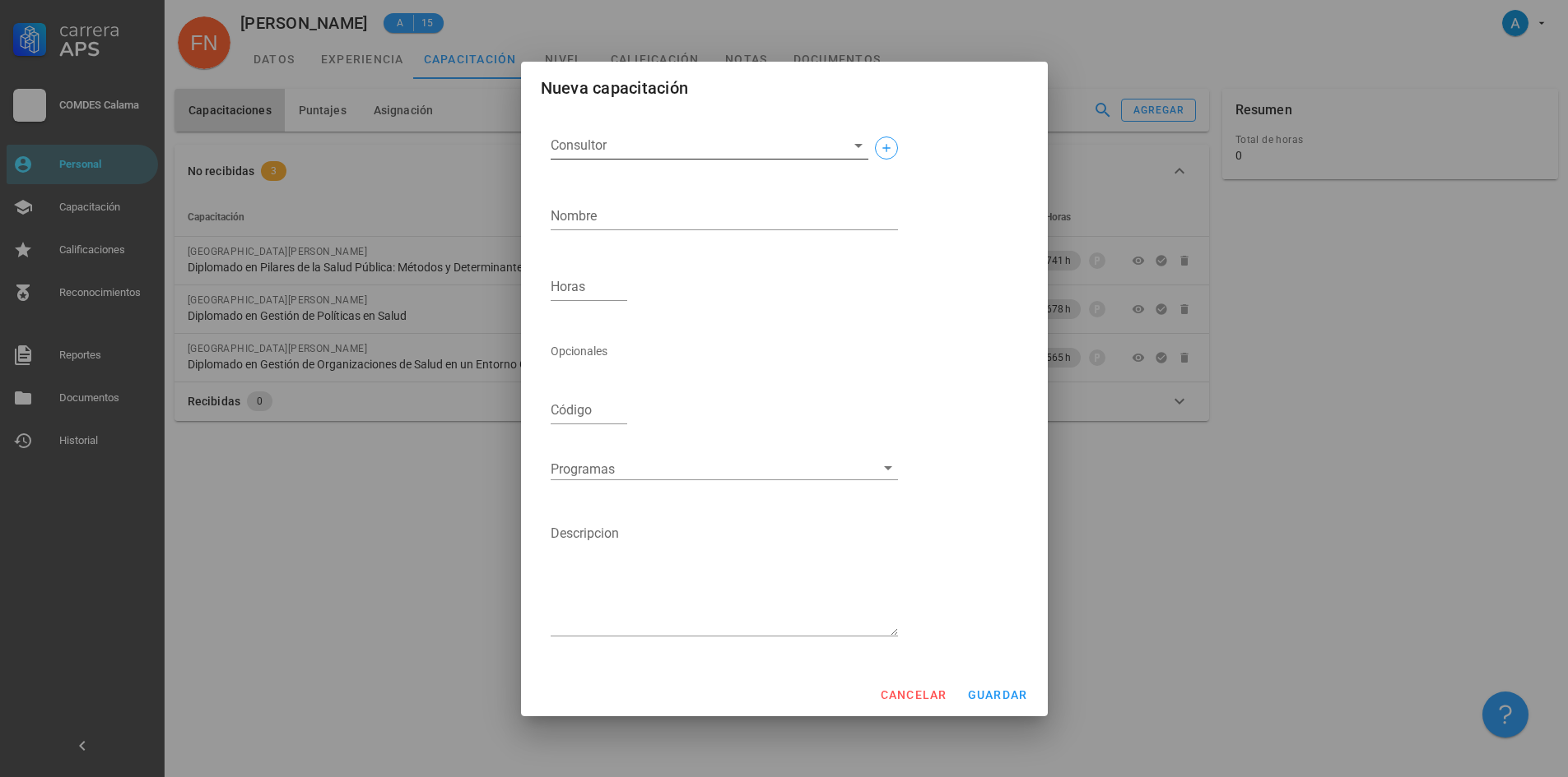
click at [594, 143] on input "Consultor" at bounding box center [696, 145] width 292 height 27
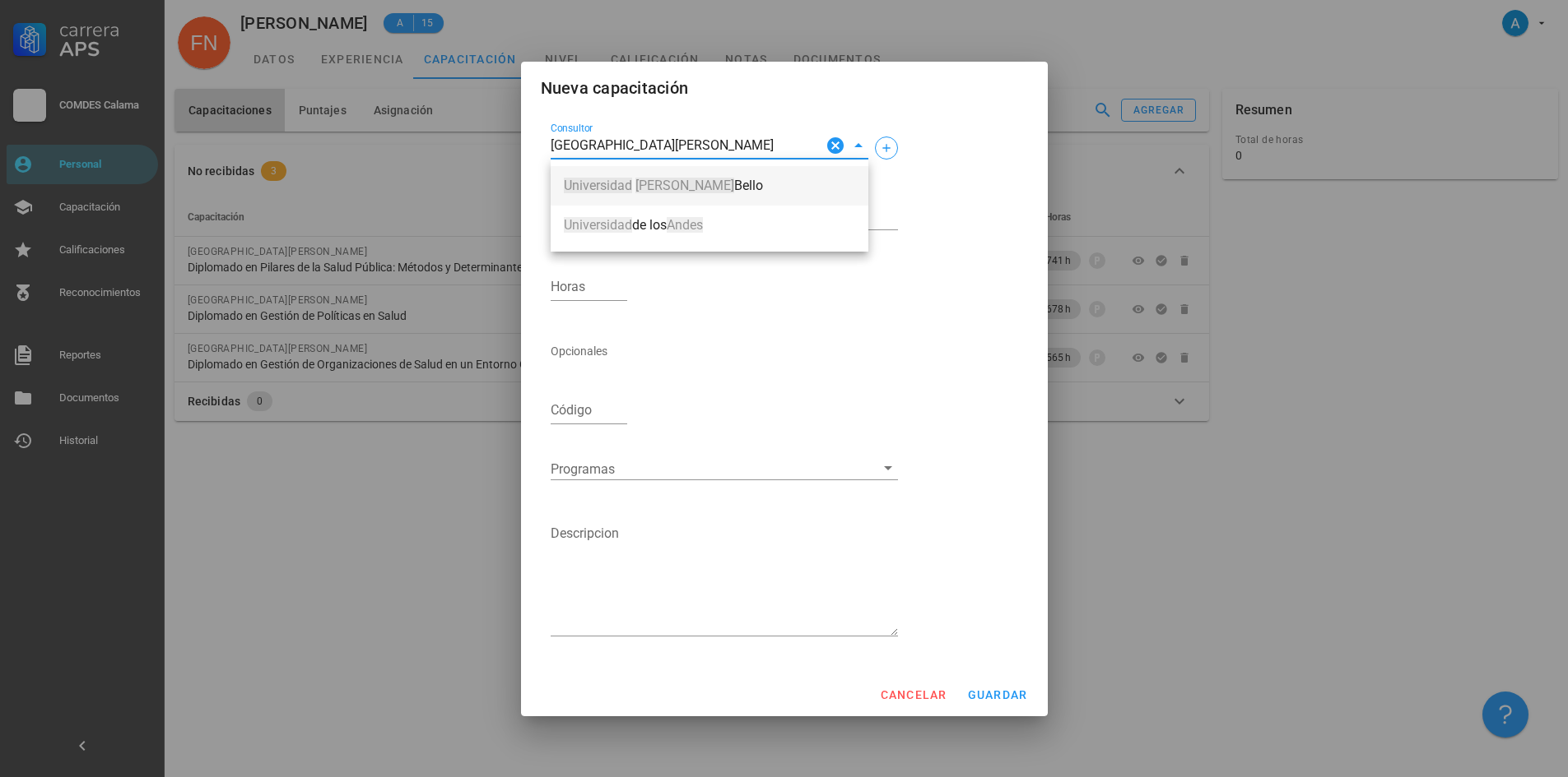
click at [648, 171] on div "[GEOGRAPHIC_DATA][PERSON_NAME]" at bounding box center [709, 185] width 292 height 35
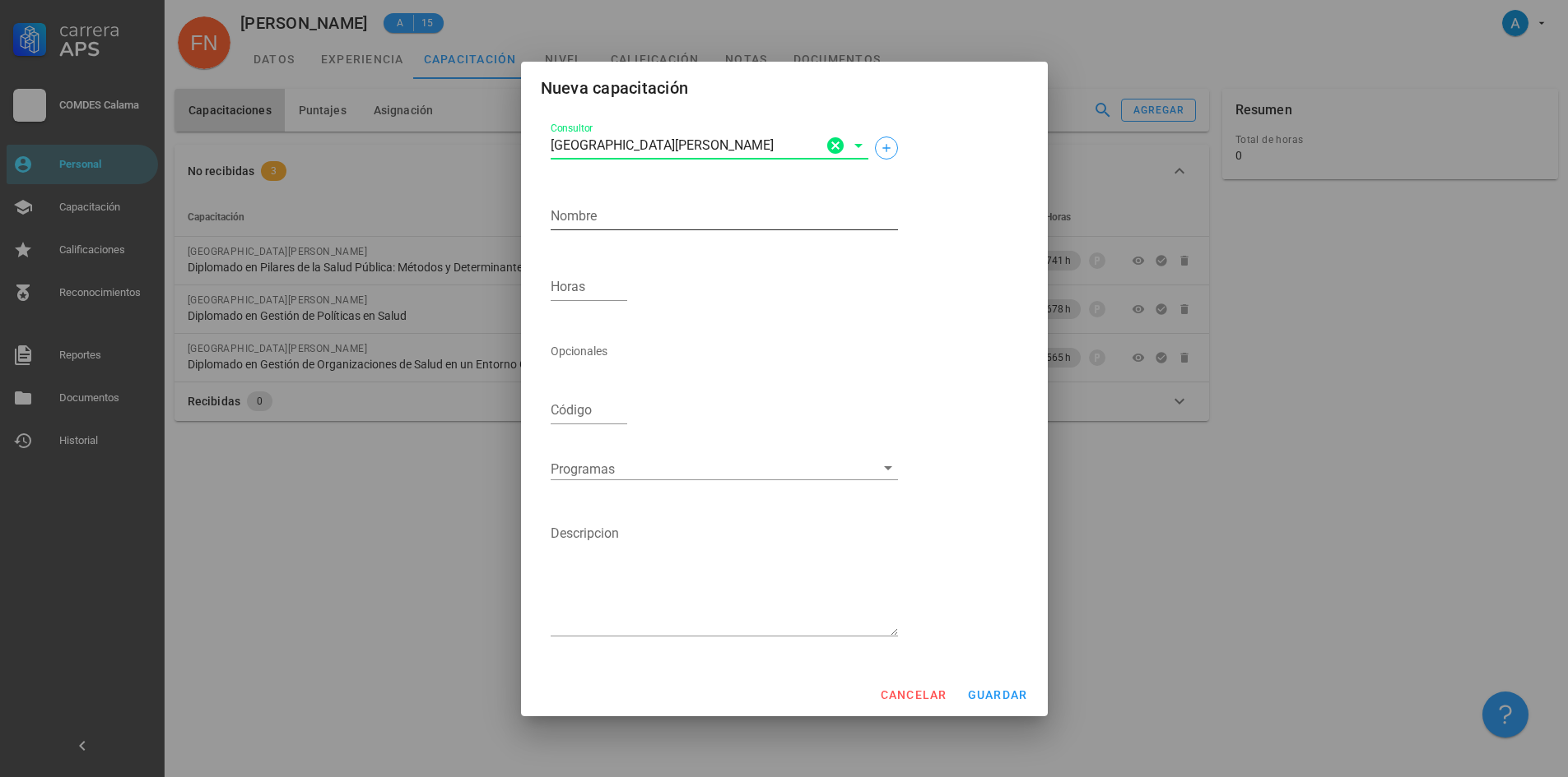
type input "[GEOGRAPHIC_DATA][PERSON_NAME]"
click at [632, 221] on textarea "Nombre" at bounding box center [724, 216] width 347 height 27
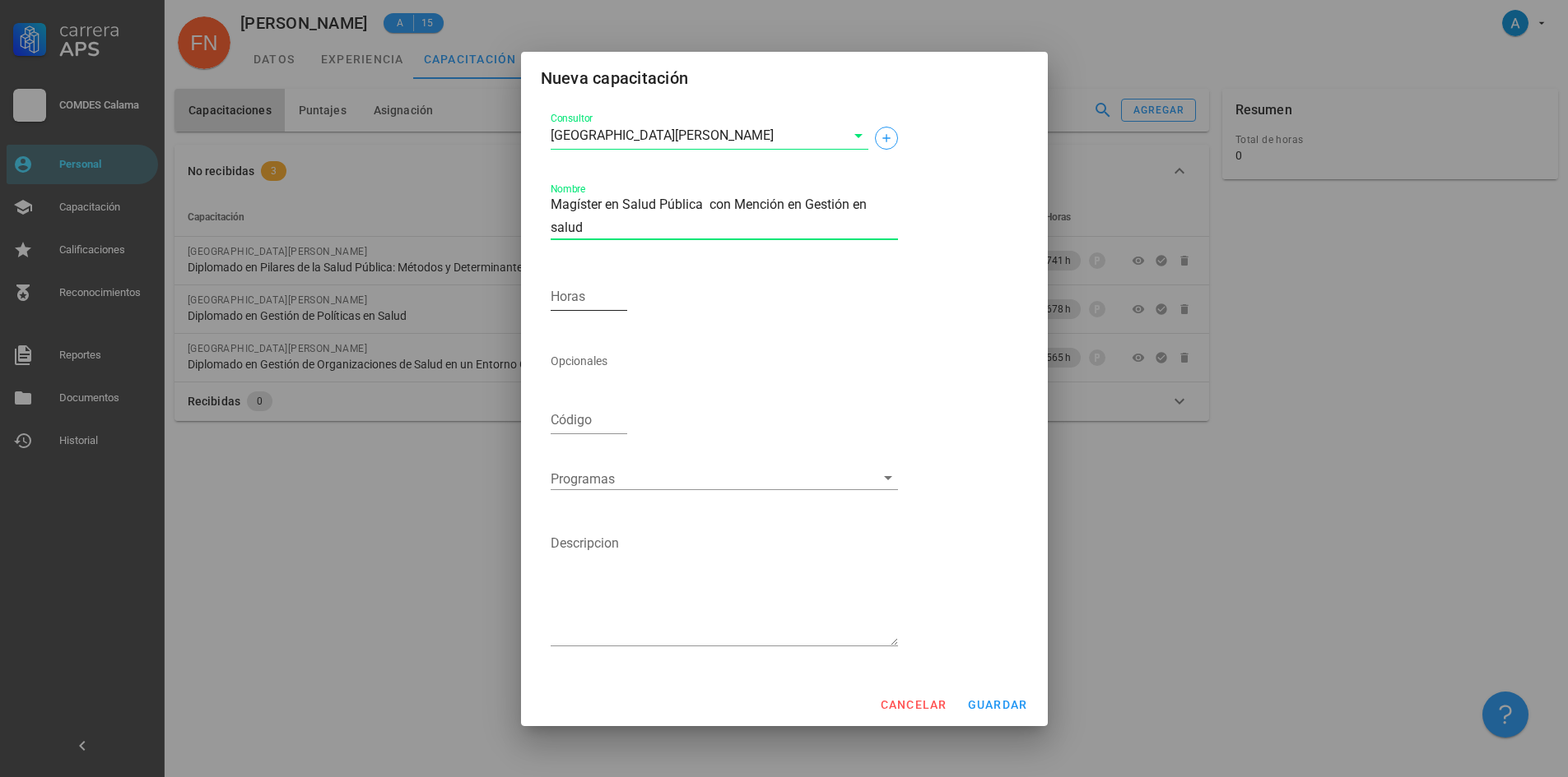
type textarea "Magíster en Salud Pública con Mención en Gestión en salud"
click at [588, 299] on input "Horas" at bounding box center [589, 297] width 77 height 27
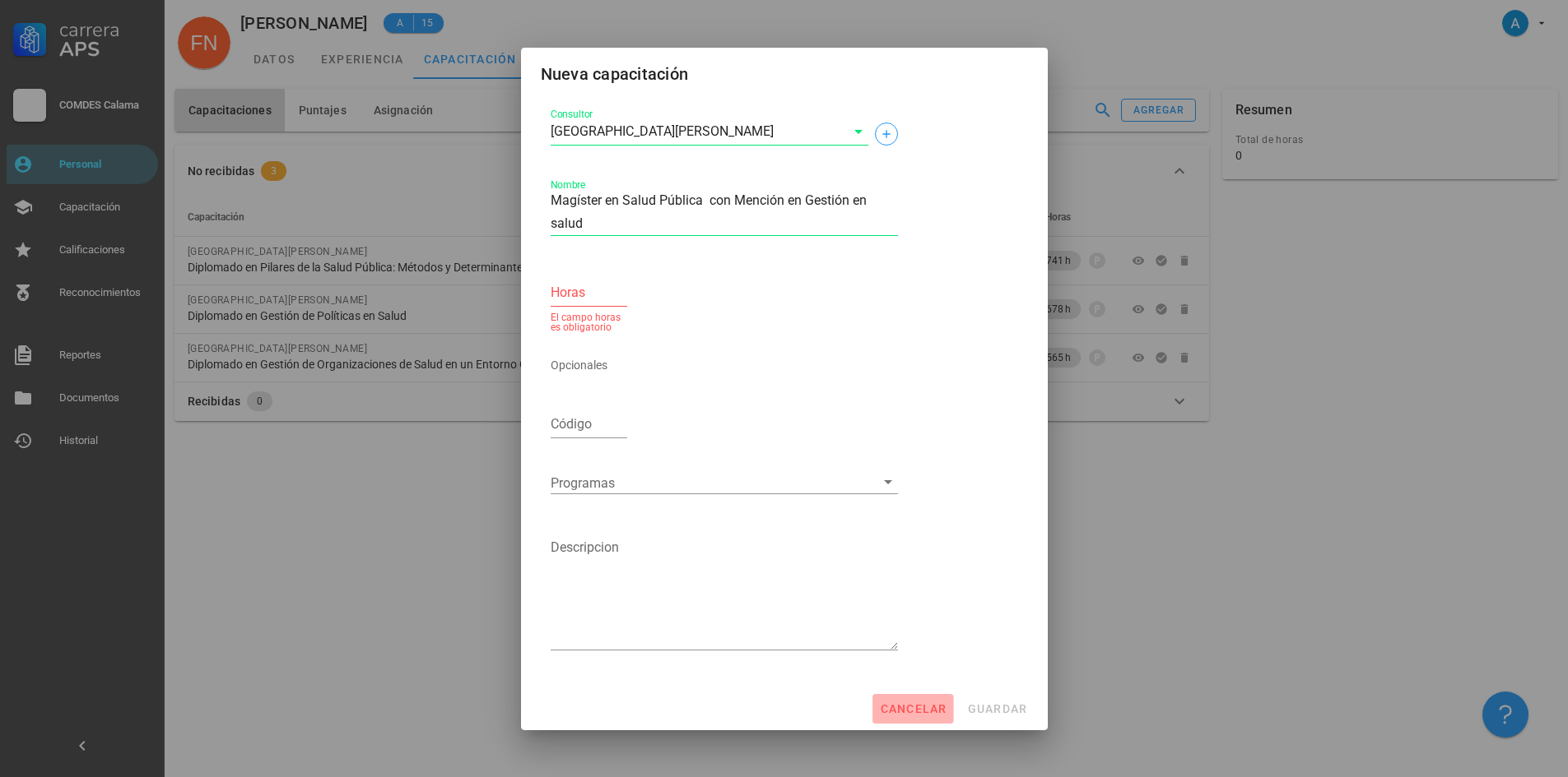
click at [915, 710] on span "cancelar" at bounding box center [913, 709] width 67 height 13
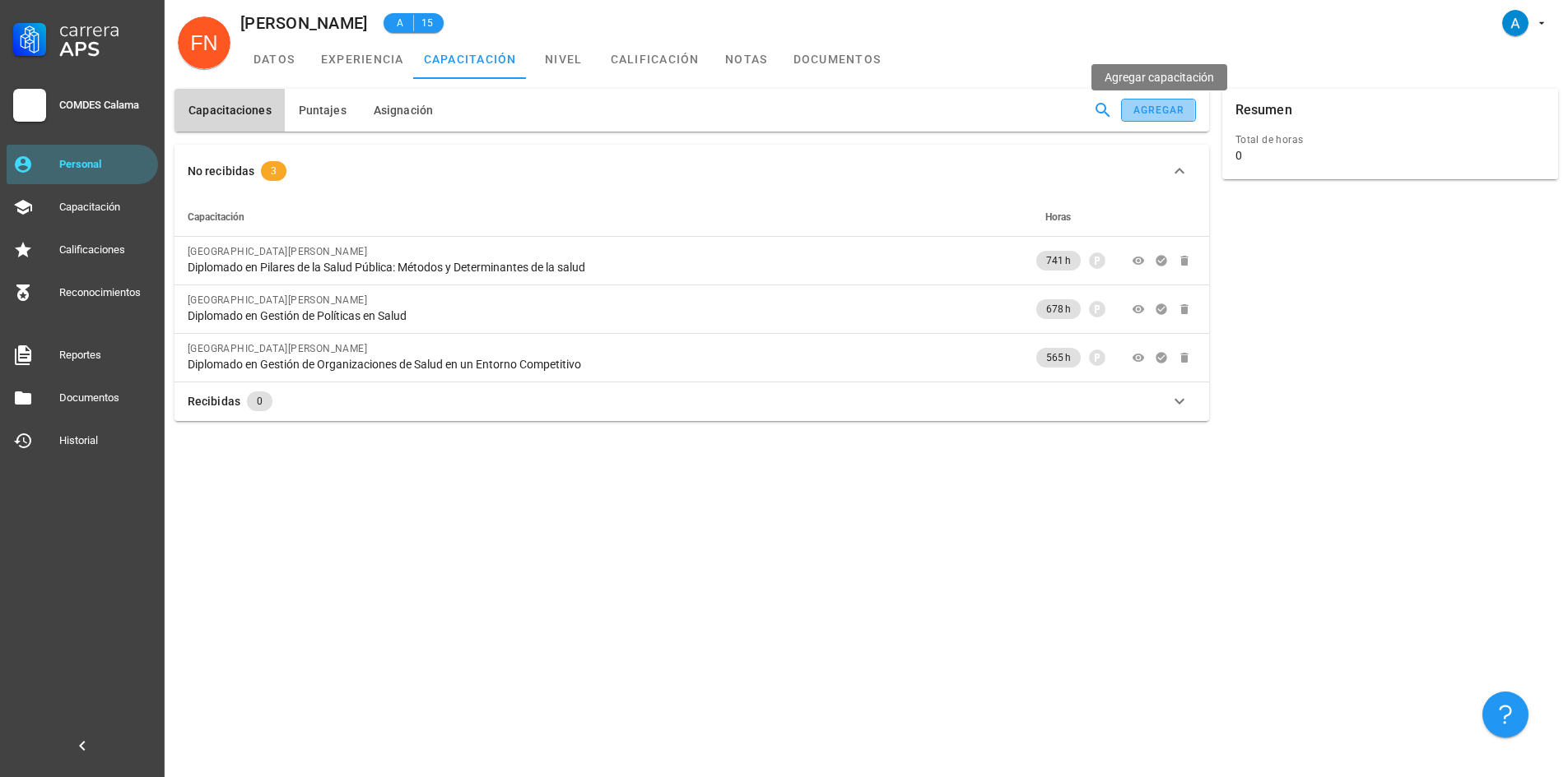
click at [1149, 112] on div "agregar" at bounding box center [1158, 110] width 52 height 12
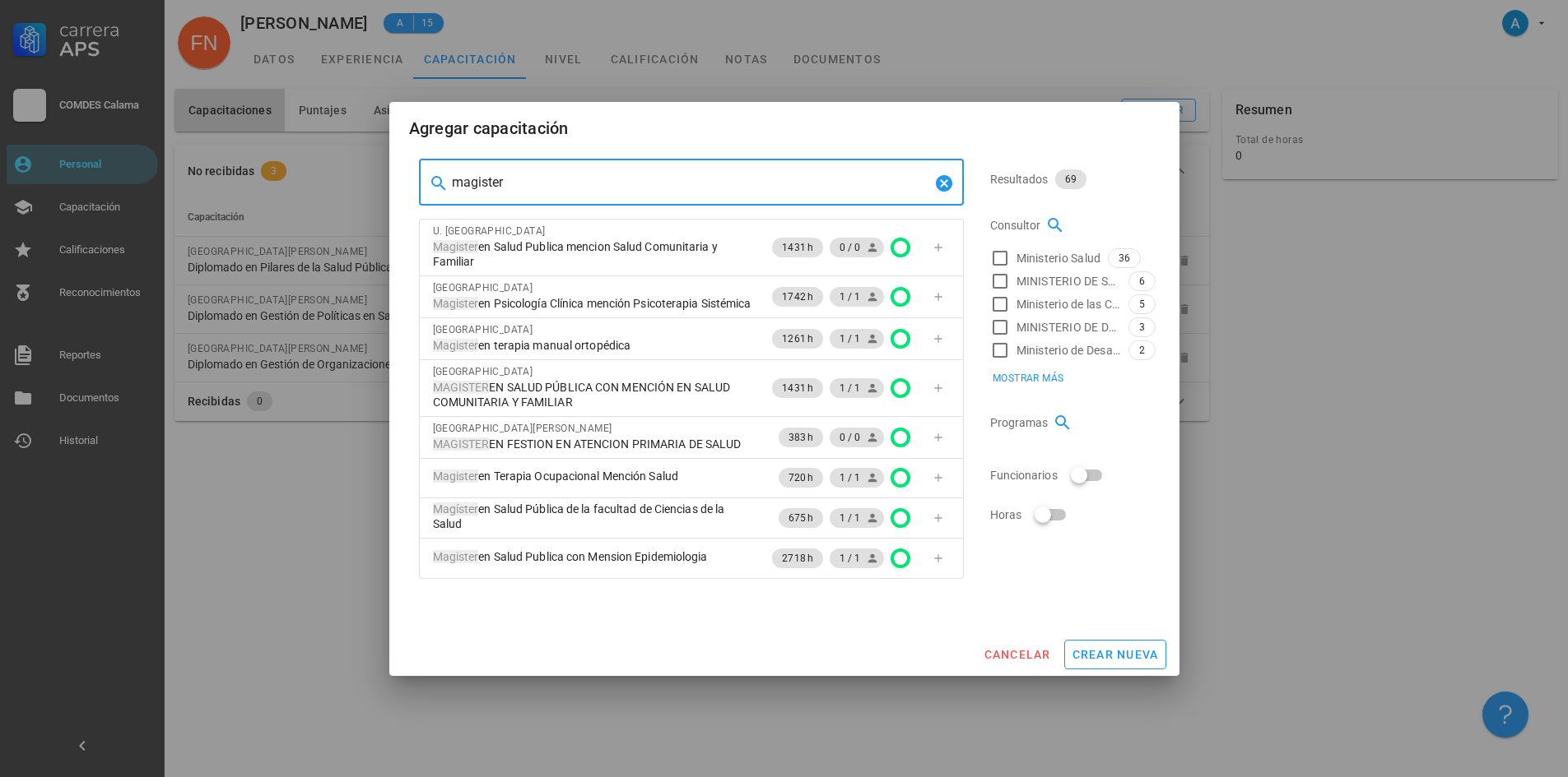
drag, startPoint x: 557, startPoint y: 182, endPoint x: 437, endPoint y: 182, distance: 120.0
click at [437, 182] on div "​ magister" at bounding box center [691, 183] width 545 height 46
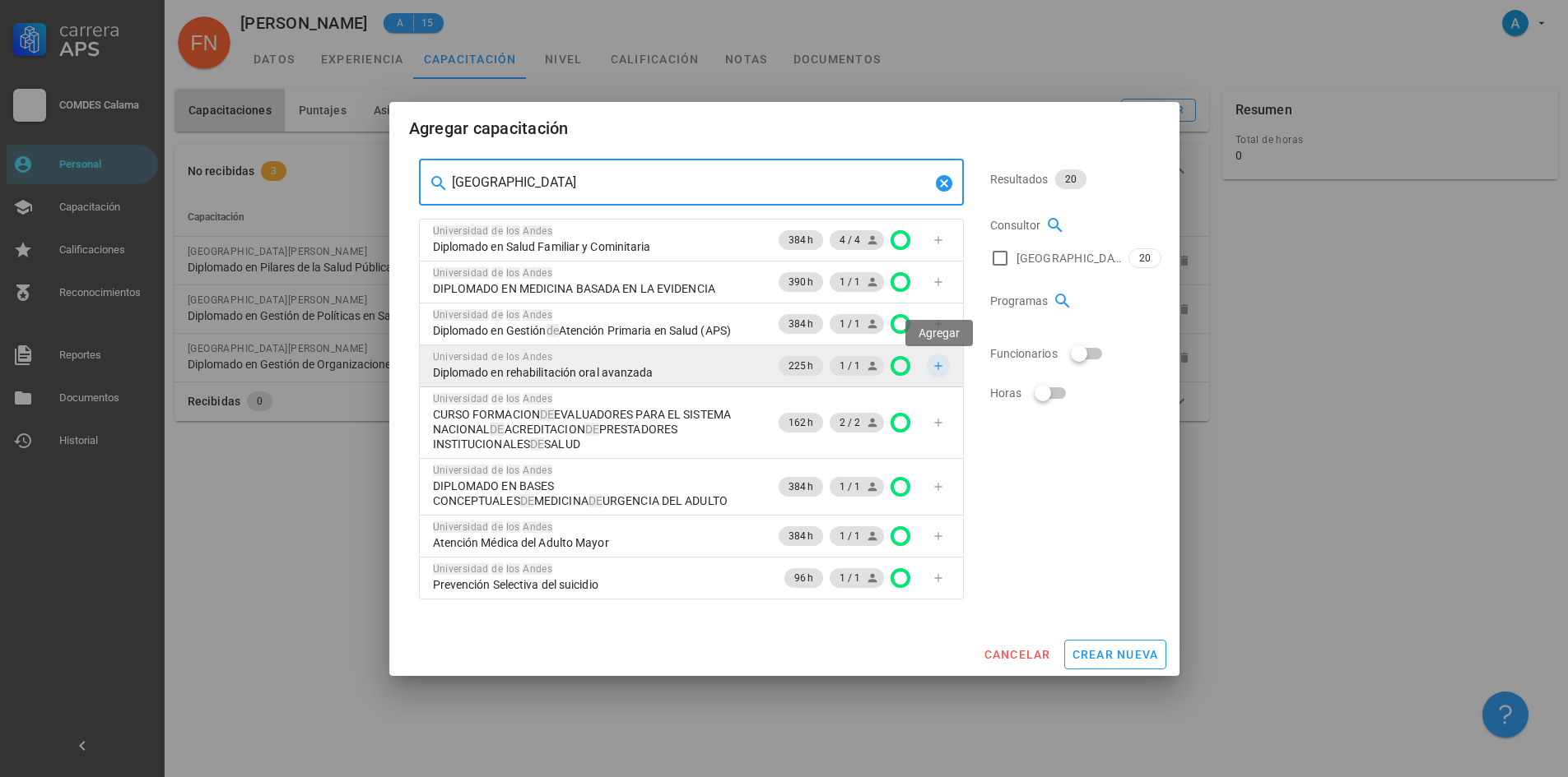
type input "[GEOGRAPHIC_DATA]"
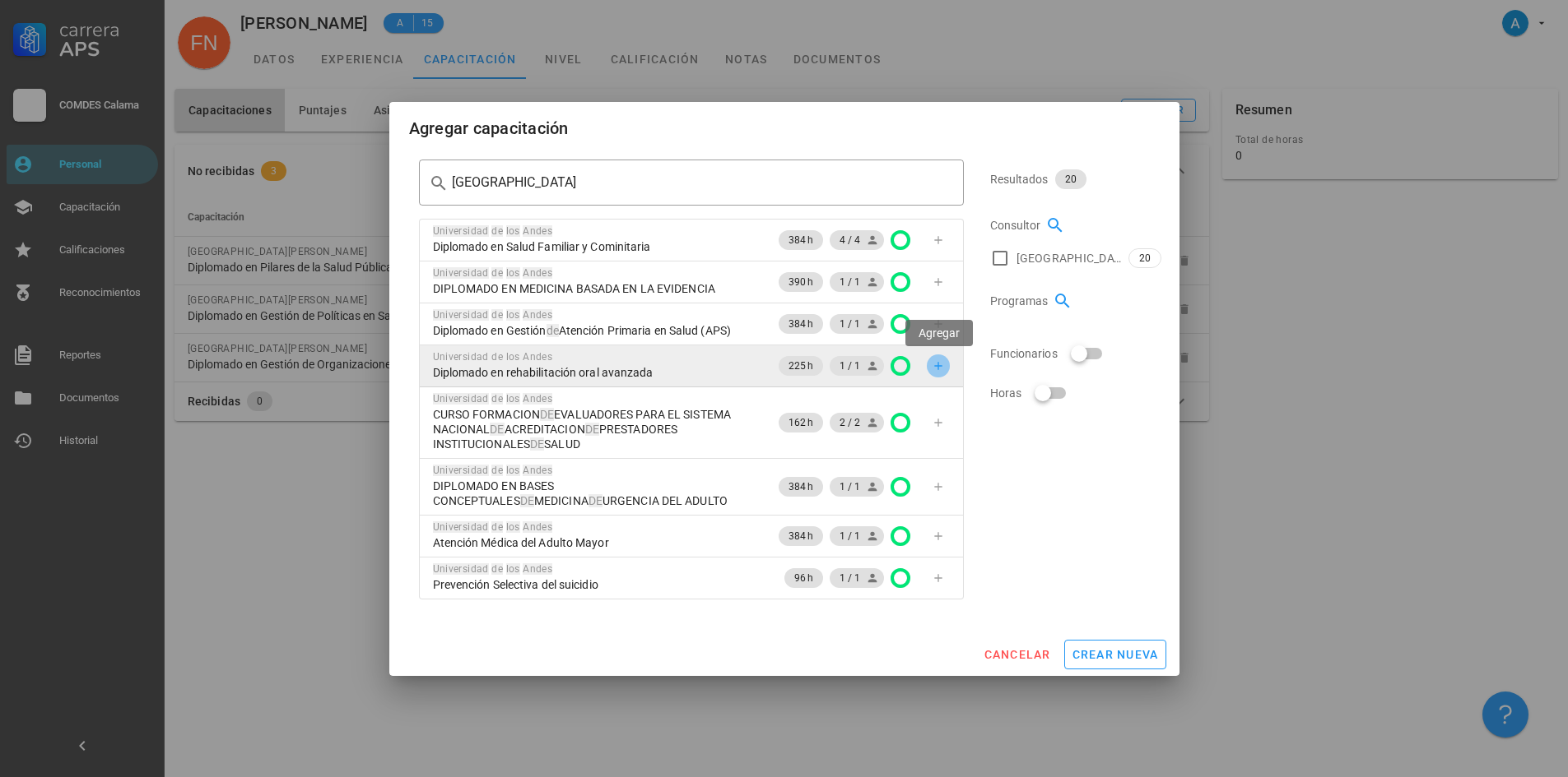
click at [943, 367] on icon "button" at bounding box center [938, 366] width 13 height 13
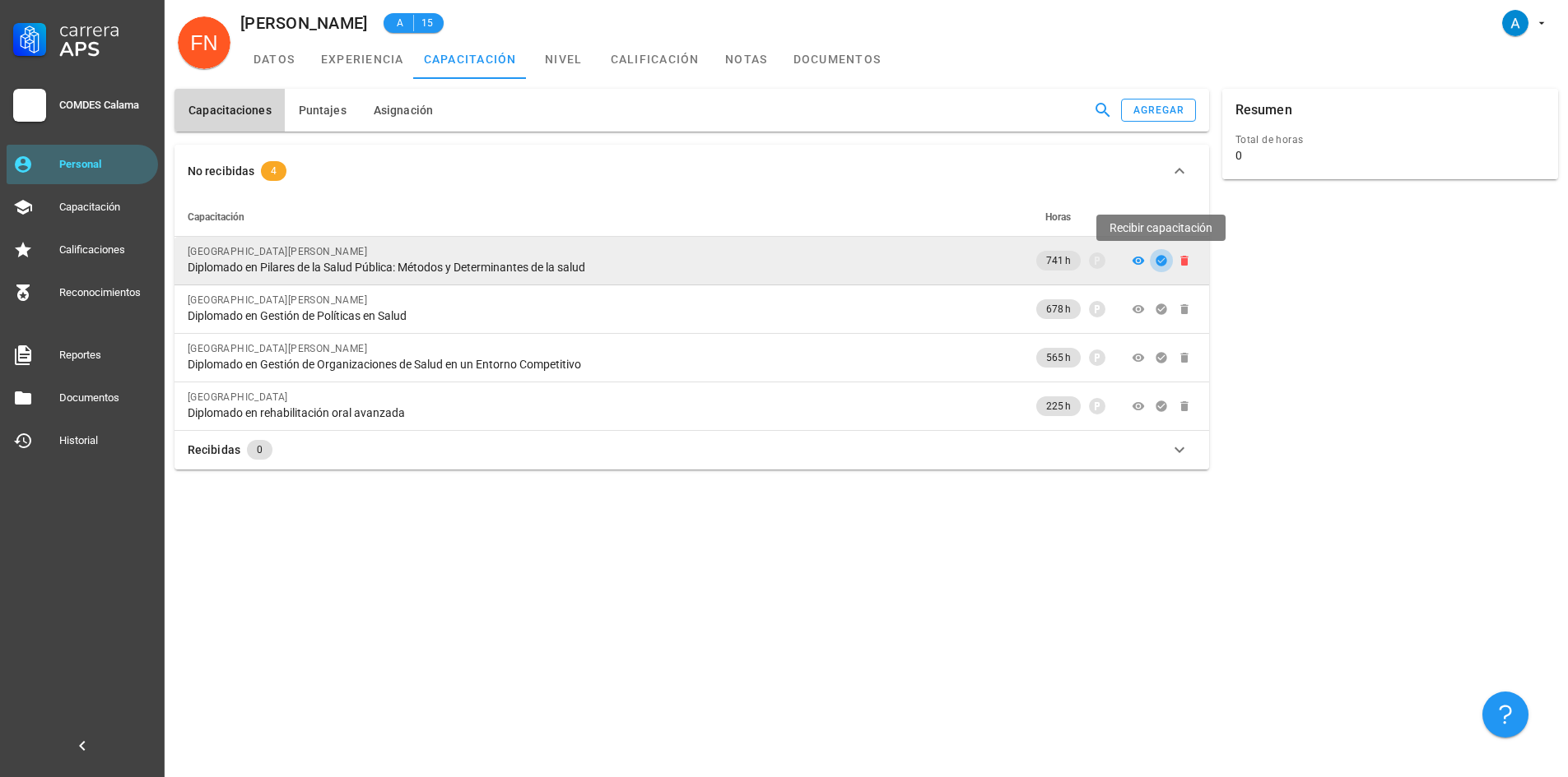
click at [1164, 265] on icon "button" at bounding box center [1161, 260] width 11 height 11
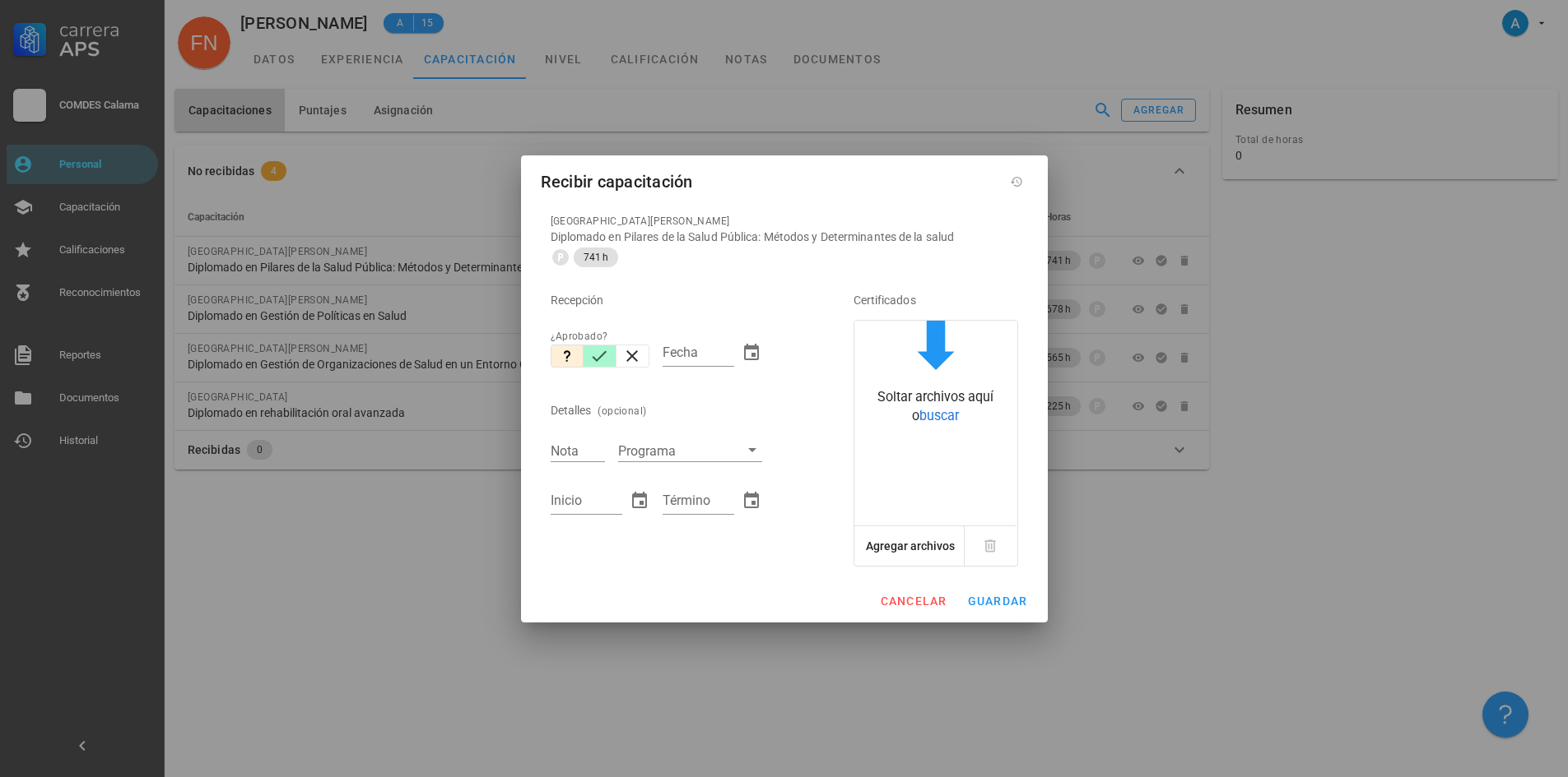
click at [606, 346] on icon "button" at bounding box center [599, 356] width 20 height 19
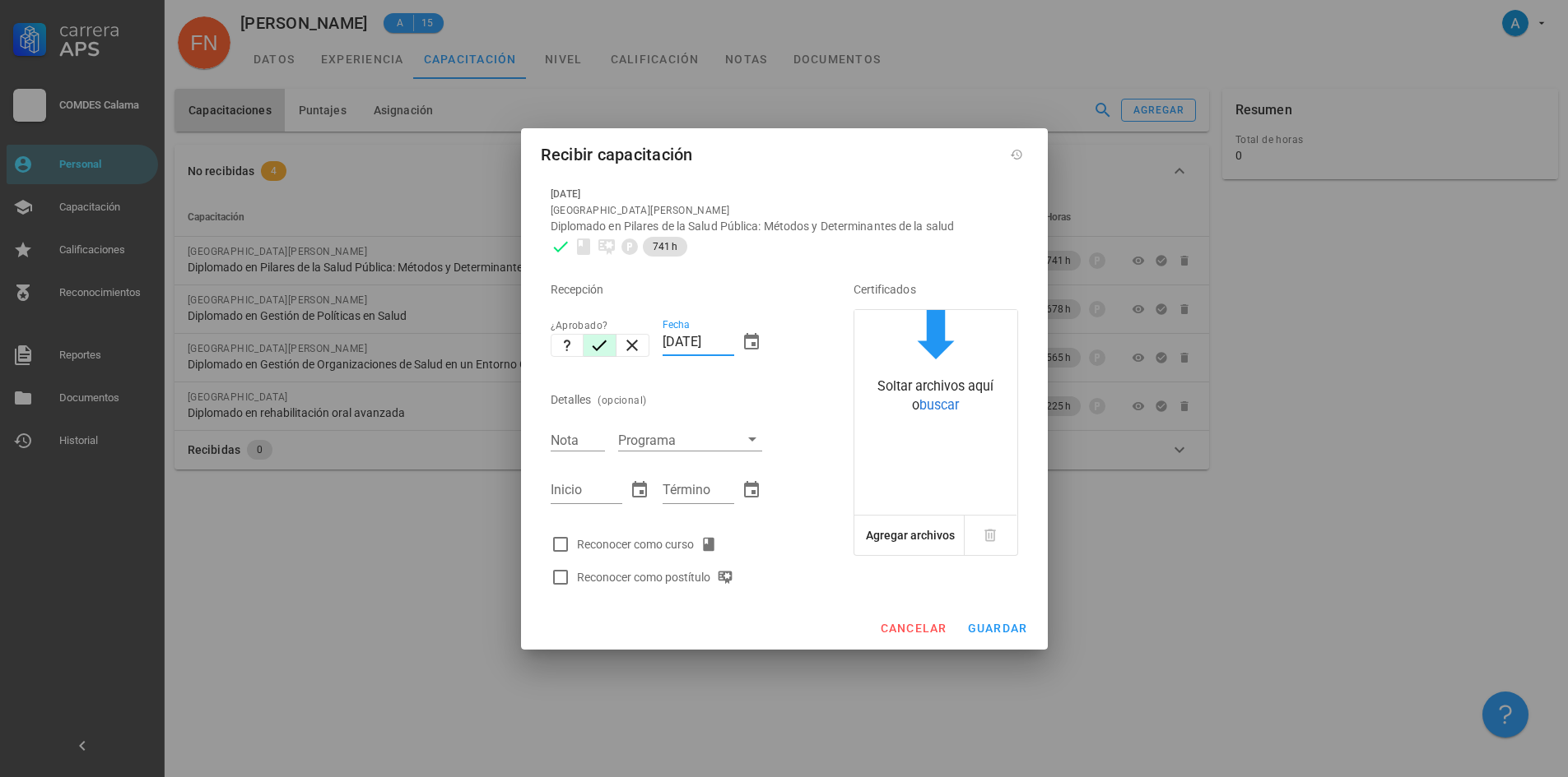
click at [673, 339] on input "[DATE]" at bounding box center [698, 342] width 72 height 27
type input "[DATE]"
click at [582, 447] on input "Nota" at bounding box center [577, 440] width 54 height 21
type input "6,2"
click at [573, 493] on input "Inicio" at bounding box center [586, 491] width 72 height 27
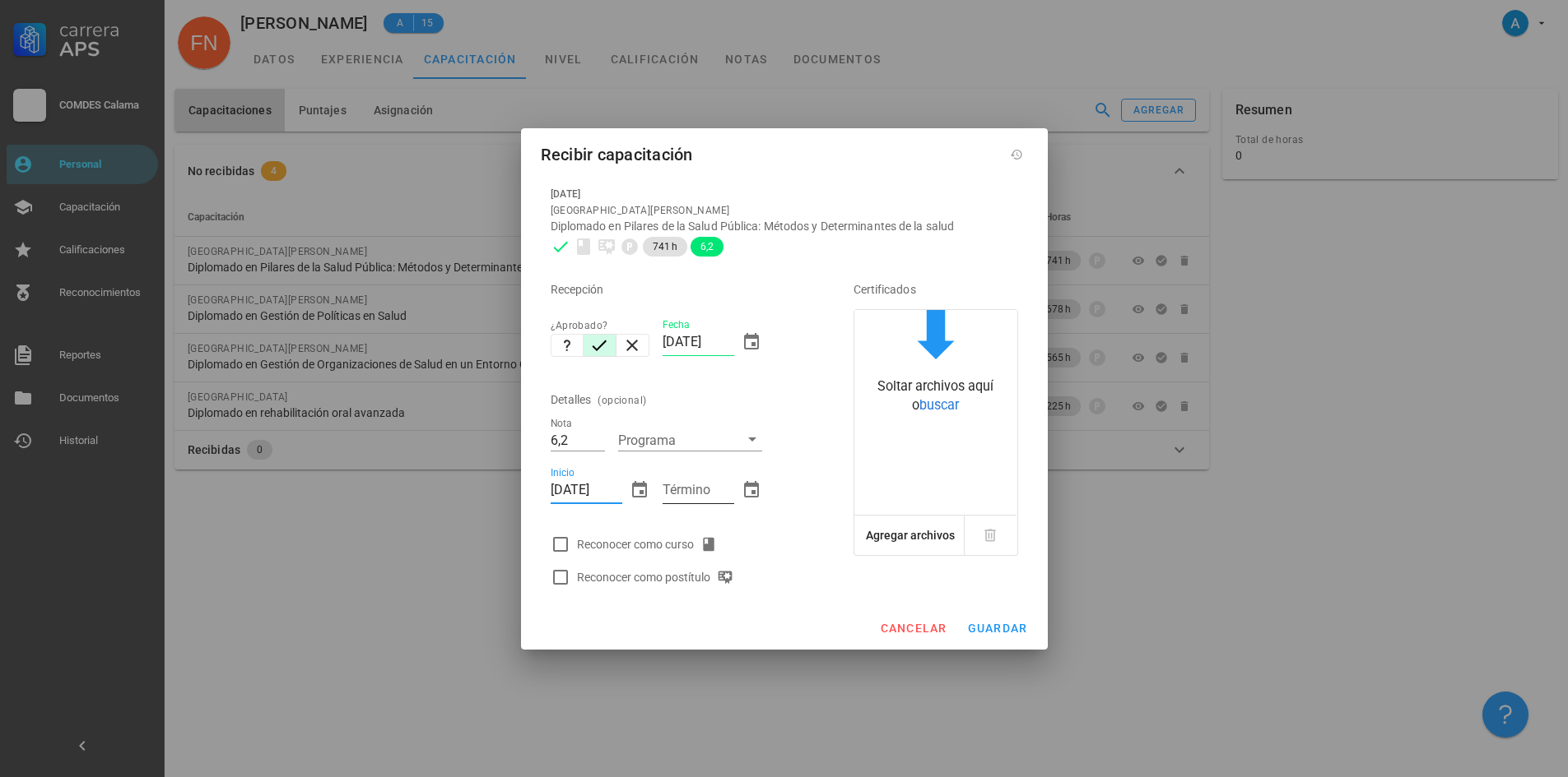
type input "[DATE]"
click at [712, 492] on input "Término" at bounding box center [698, 491] width 72 height 27
type input "[DATE]"
click at [559, 542] on div at bounding box center [560, 545] width 28 height 28
checkbox input "true"
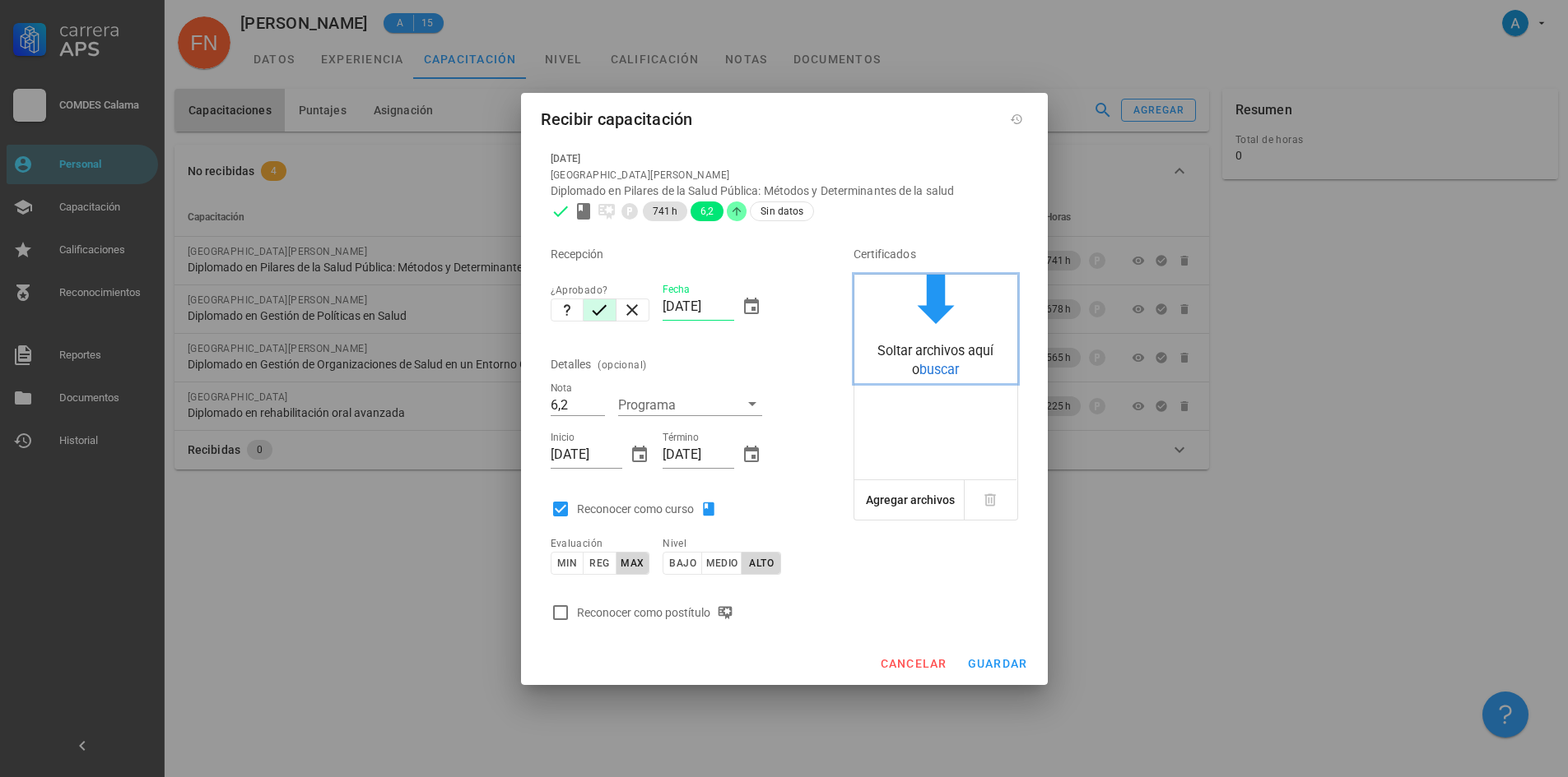
click at [913, 378] on div "Soltar archivos aquí o buscar" at bounding box center [936, 361] width 163 height 37
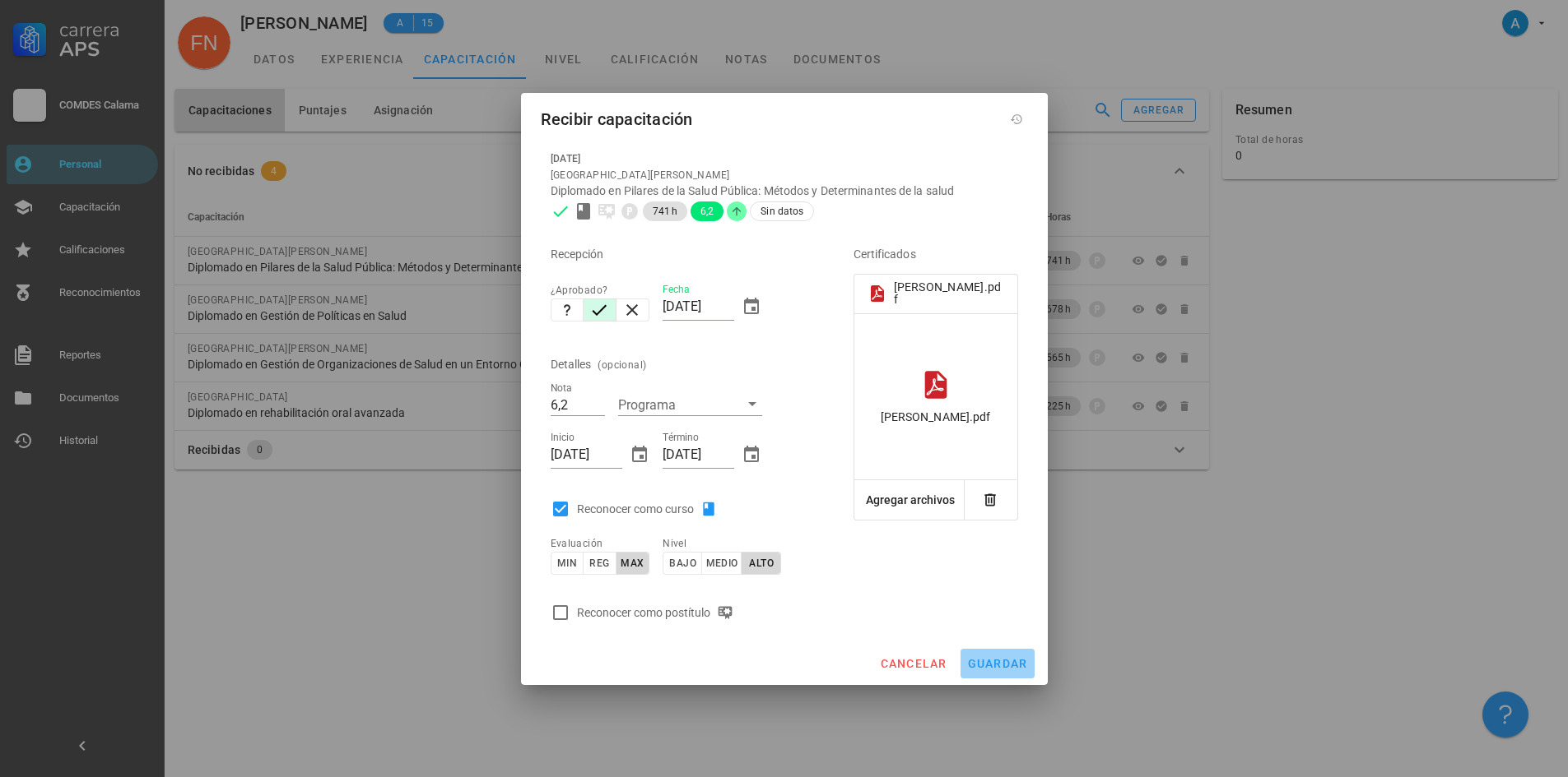
click at [1025, 660] on span "guardar" at bounding box center [997, 664] width 61 height 13
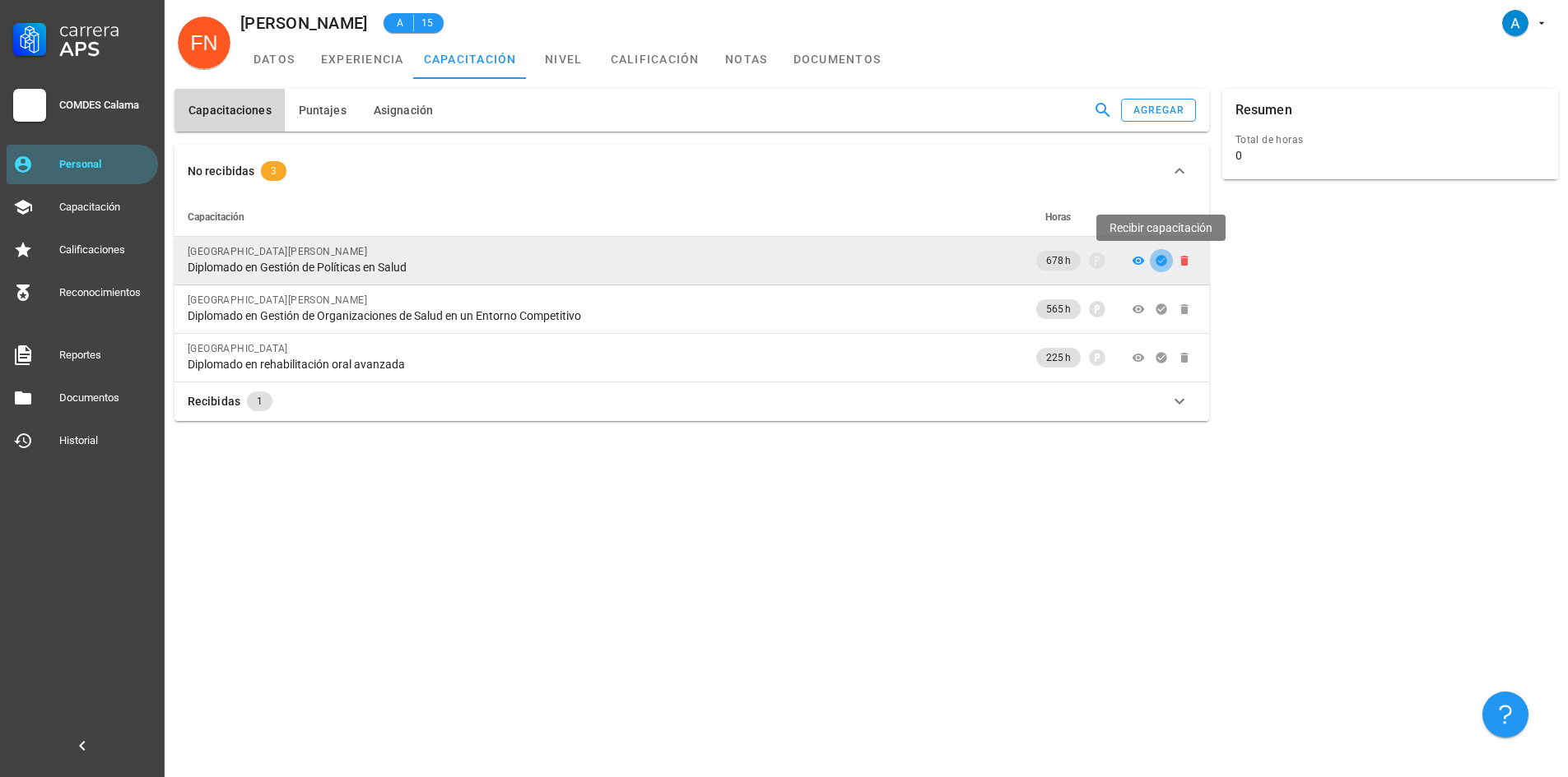
click at [1159, 260] on icon "button" at bounding box center [1161, 260] width 11 height 11
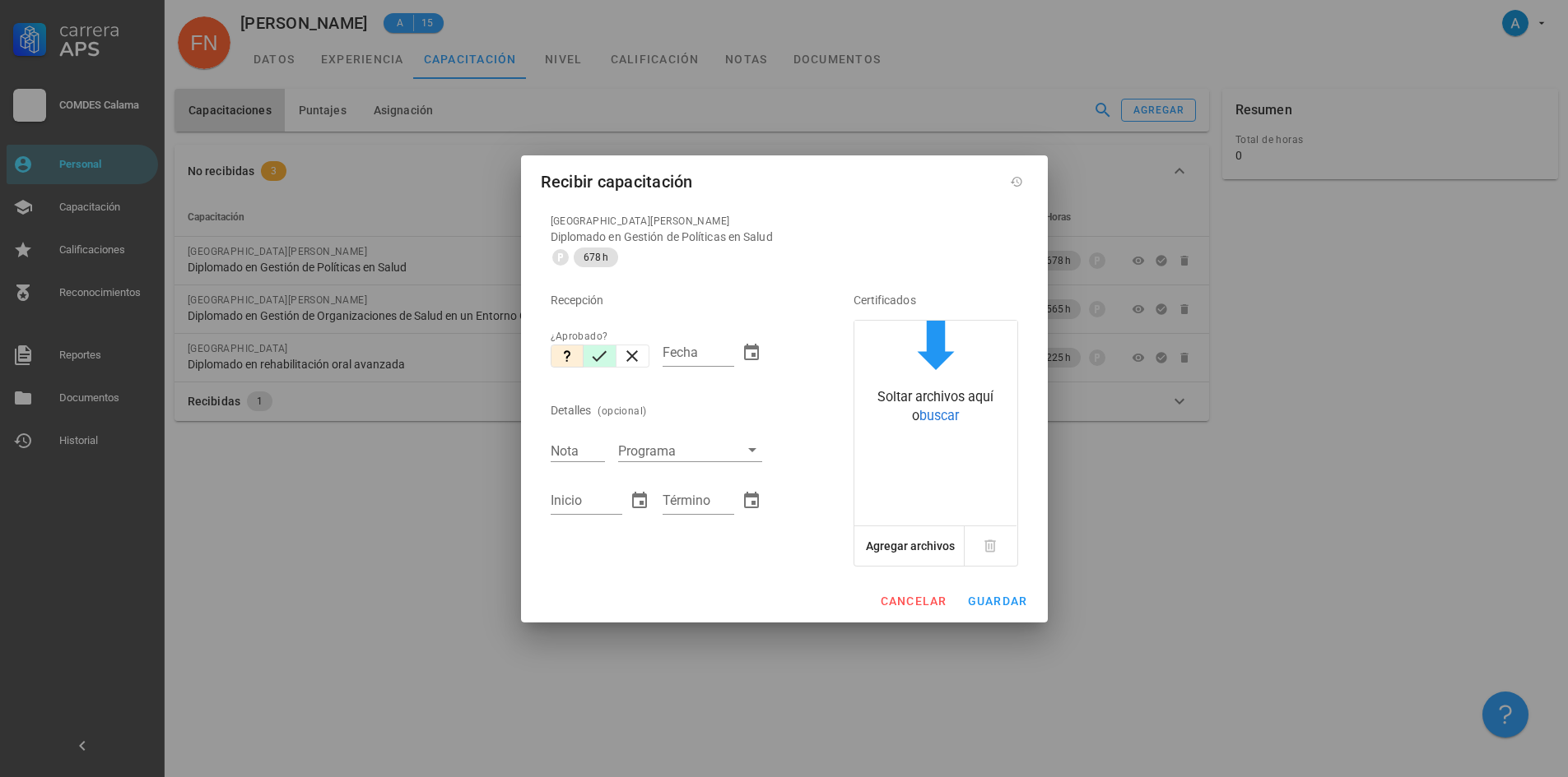
click at [600, 356] on icon "button" at bounding box center [599, 356] width 15 height 11
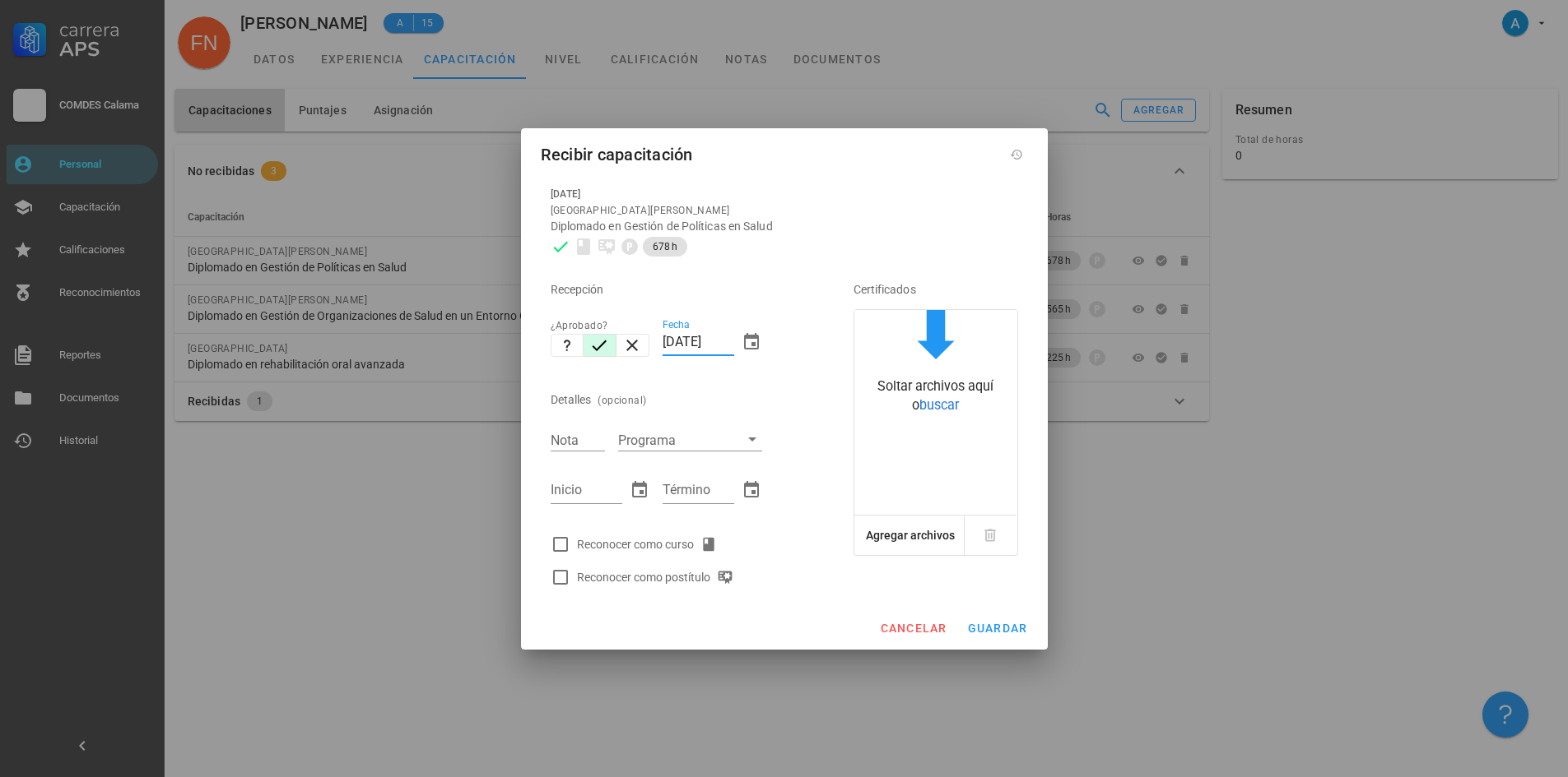
click at [673, 339] on input "[DATE]" at bounding box center [698, 342] width 72 height 27
type input "[DATE]"
click at [570, 438] on input "Nota" at bounding box center [577, 440] width 54 height 21
type input "6,2"
click at [584, 496] on input "Inicio" at bounding box center [586, 491] width 72 height 27
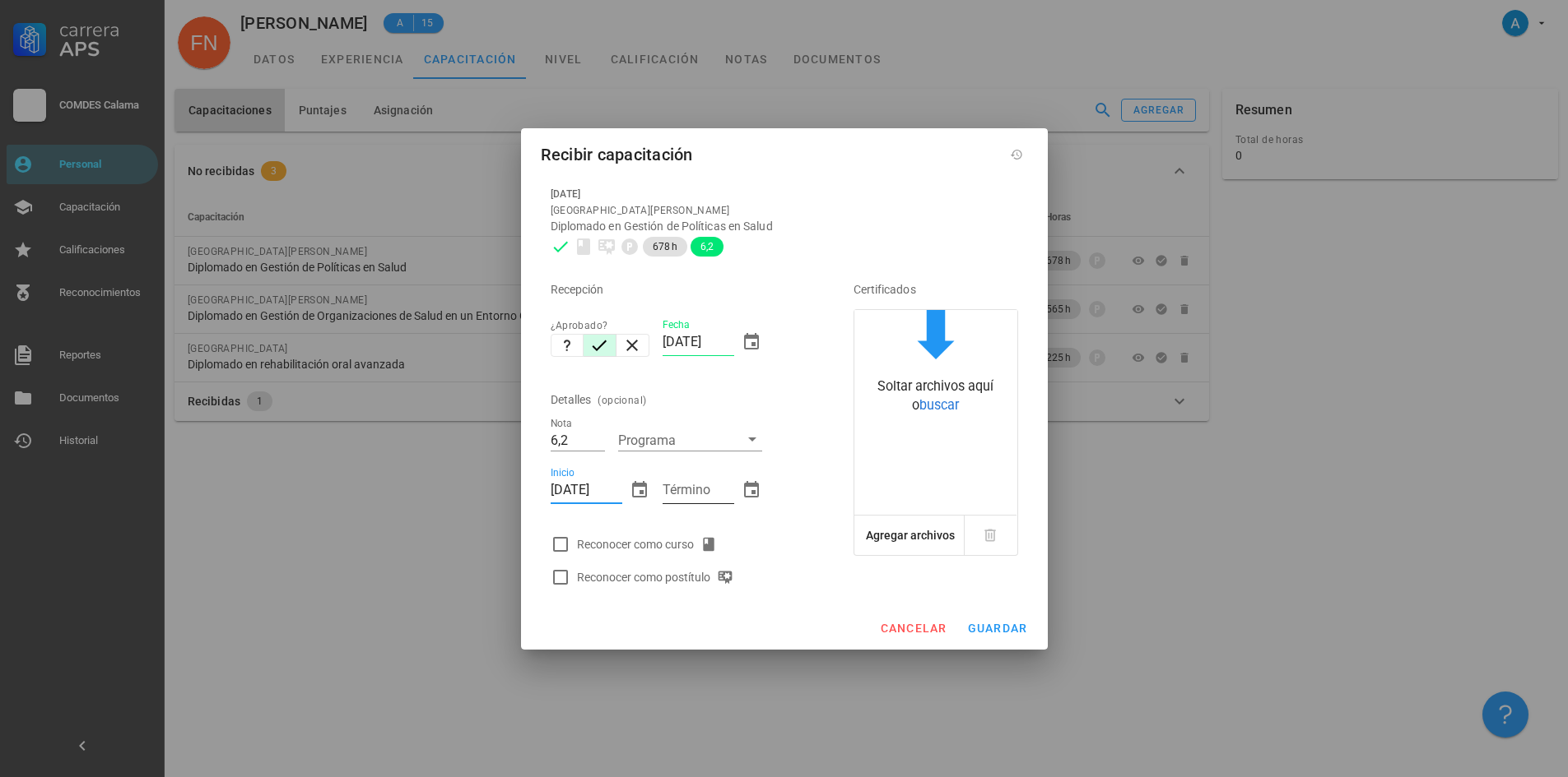
type input "[DATE]"
click at [706, 496] on input "Término" at bounding box center [698, 491] width 72 height 27
type input "[DATE]"
click at [566, 542] on div at bounding box center [560, 545] width 28 height 28
checkbox input "true"
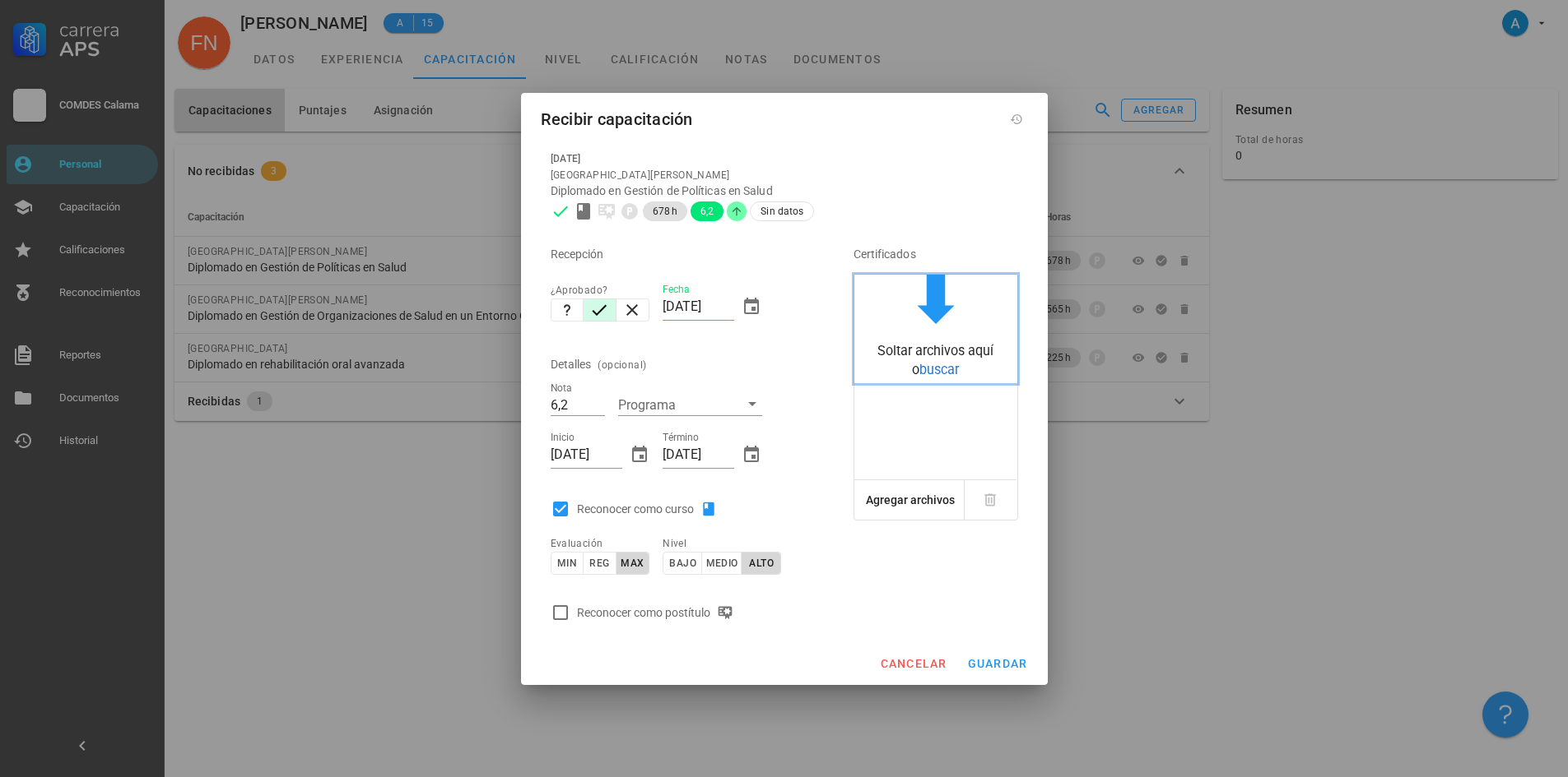
click at [949, 377] on div "Soltar archivos aquí o buscar" at bounding box center [936, 361] width 163 height 37
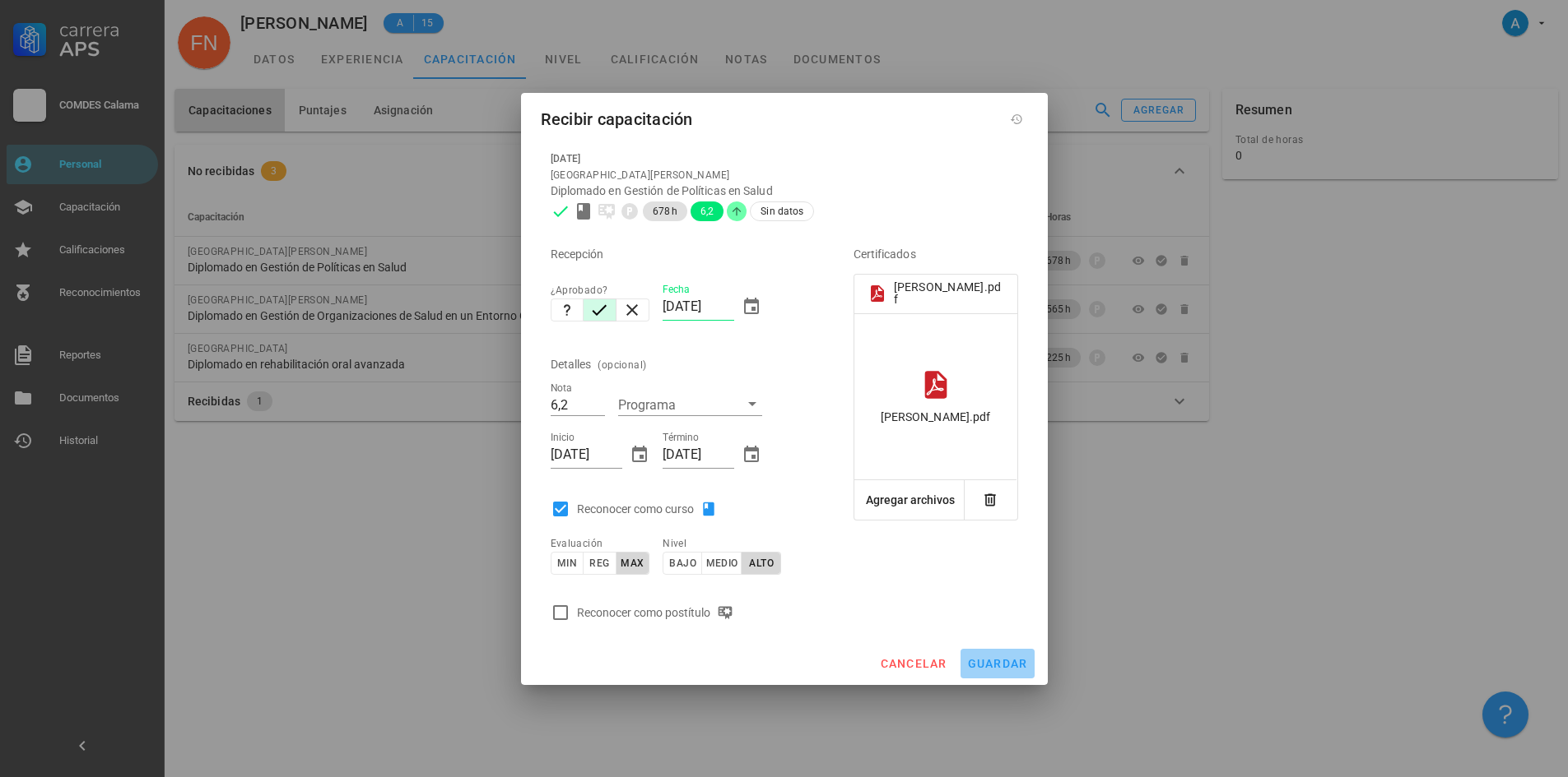
click at [992, 666] on span "guardar" at bounding box center [997, 664] width 61 height 13
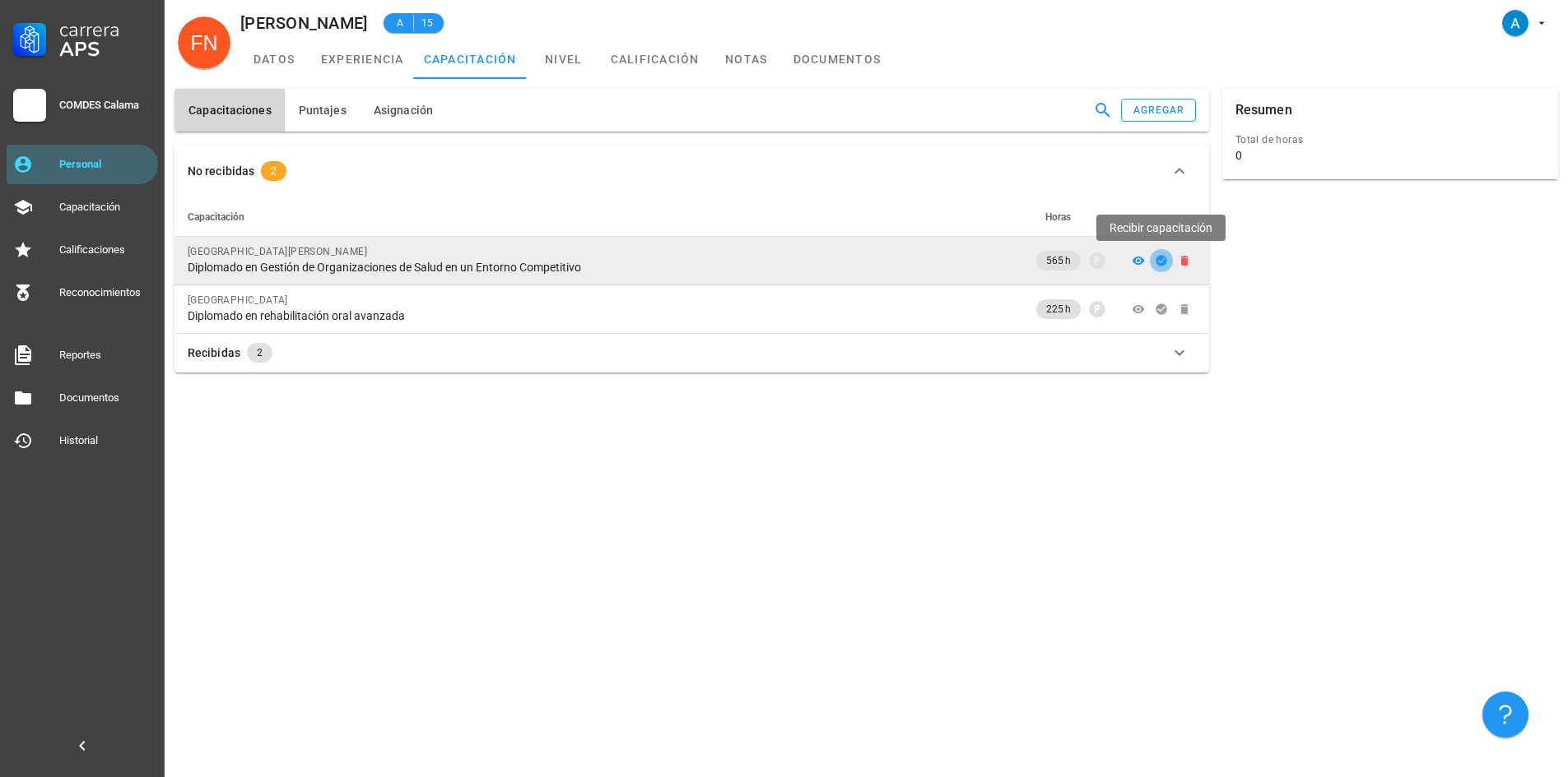
click at [1163, 264] on icon "button" at bounding box center [1161, 260] width 11 height 11
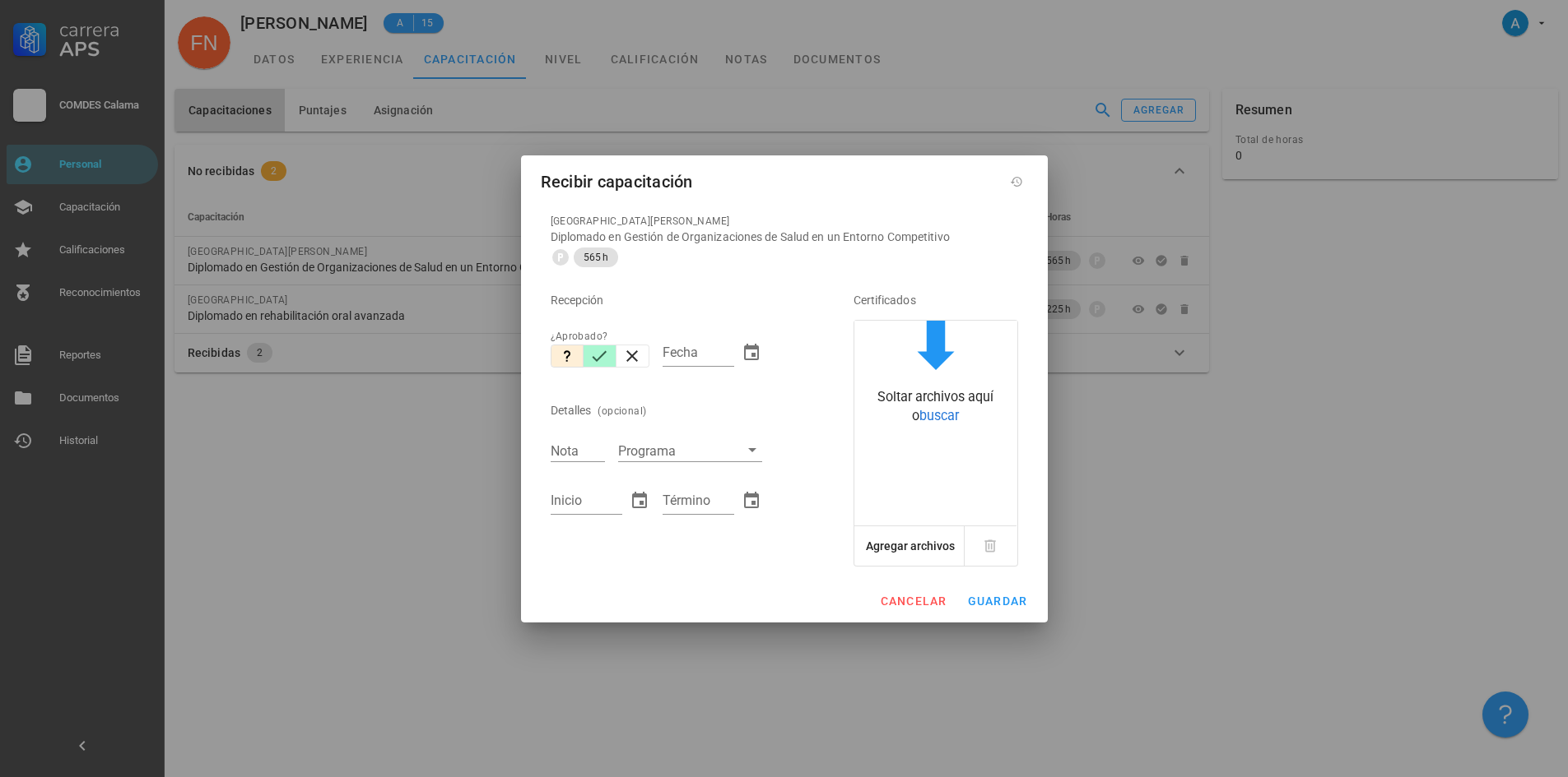
click at [603, 355] on icon "button" at bounding box center [599, 356] width 15 height 11
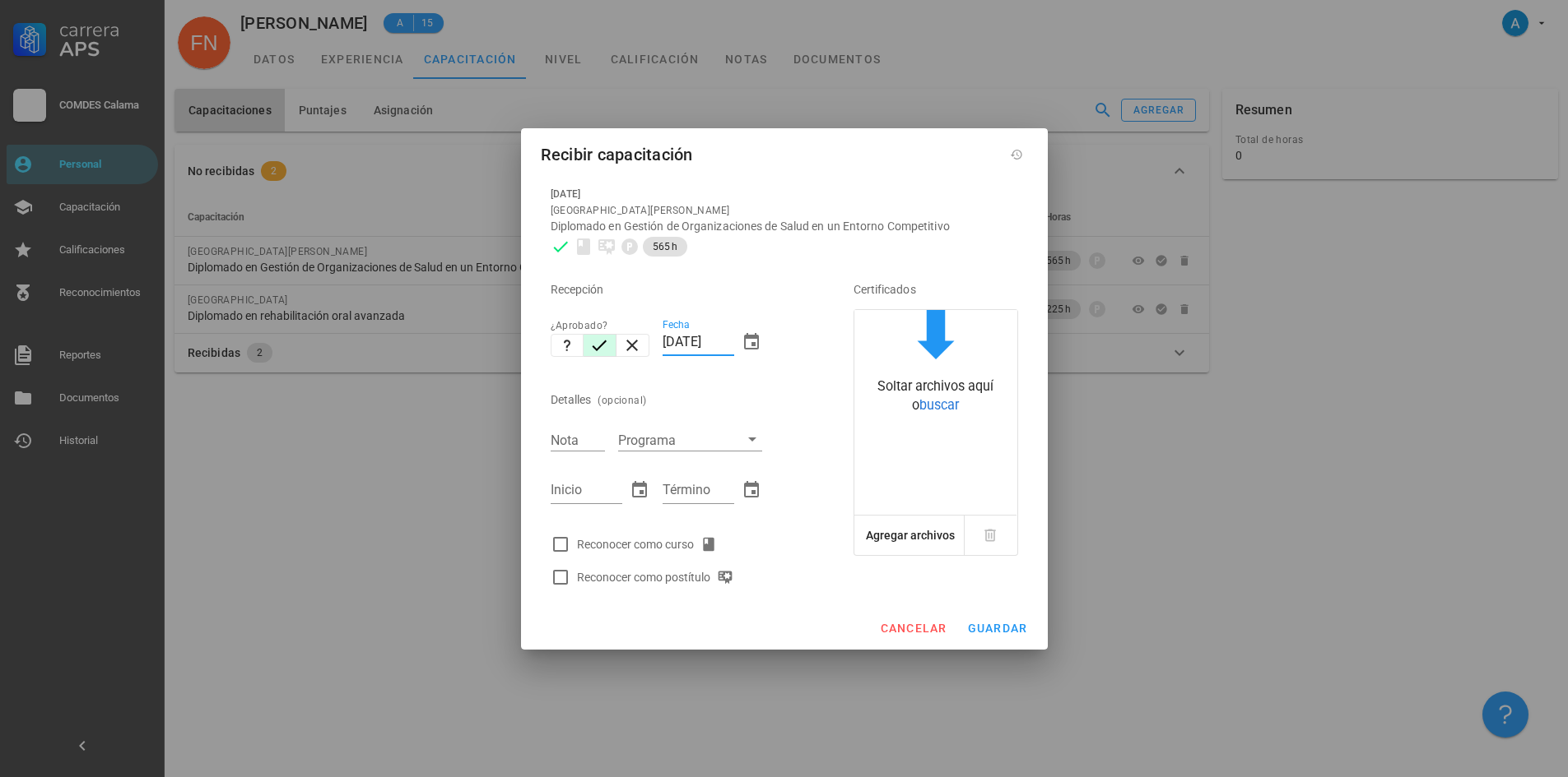
click at [673, 339] on input "[DATE]" at bounding box center [698, 342] width 72 height 27
type input "[DATE]"
click at [569, 444] on input "Nota" at bounding box center [577, 440] width 54 height 21
type input "6,2"
click at [580, 490] on input "Inicio" at bounding box center [586, 491] width 72 height 27
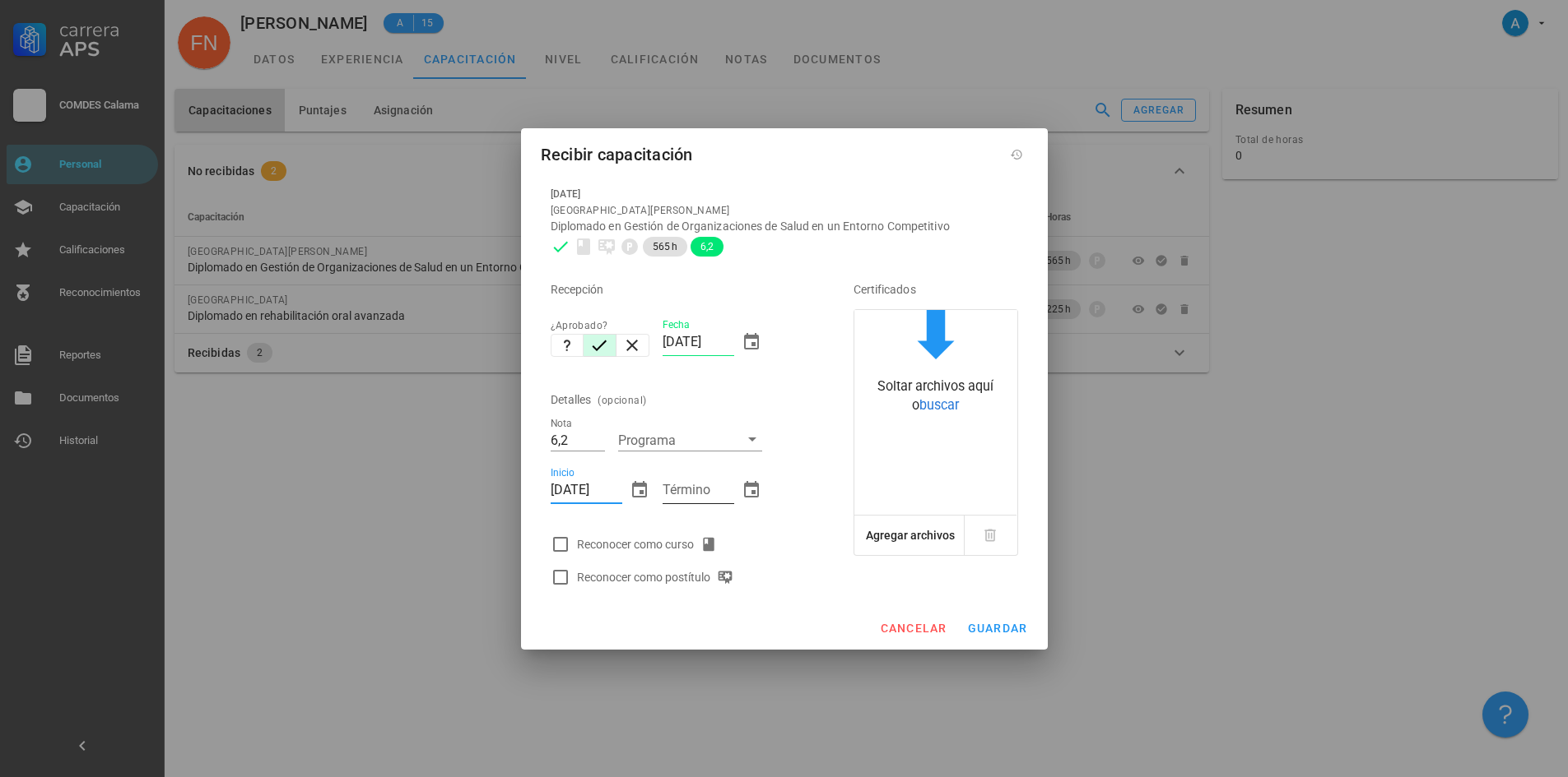
type input "[DATE]"
click at [691, 487] on input "Término" at bounding box center [698, 491] width 72 height 27
type input "[DATE]"
click at [566, 546] on div at bounding box center [560, 545] width 28 height 28
checkbox input "true"
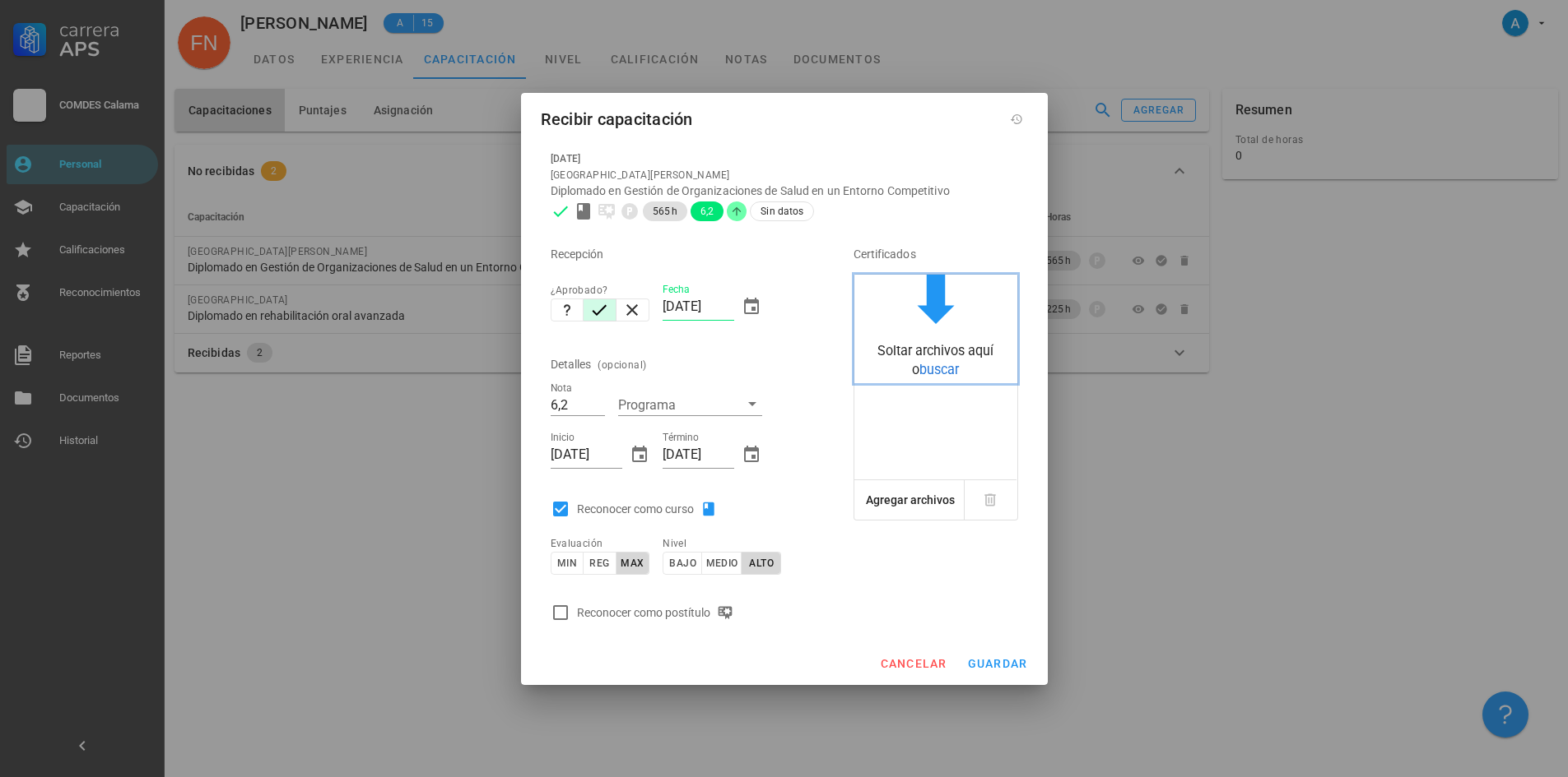
click at [948, 374] on span "buscar" at bounding box center [939, 370] width 40 height 16
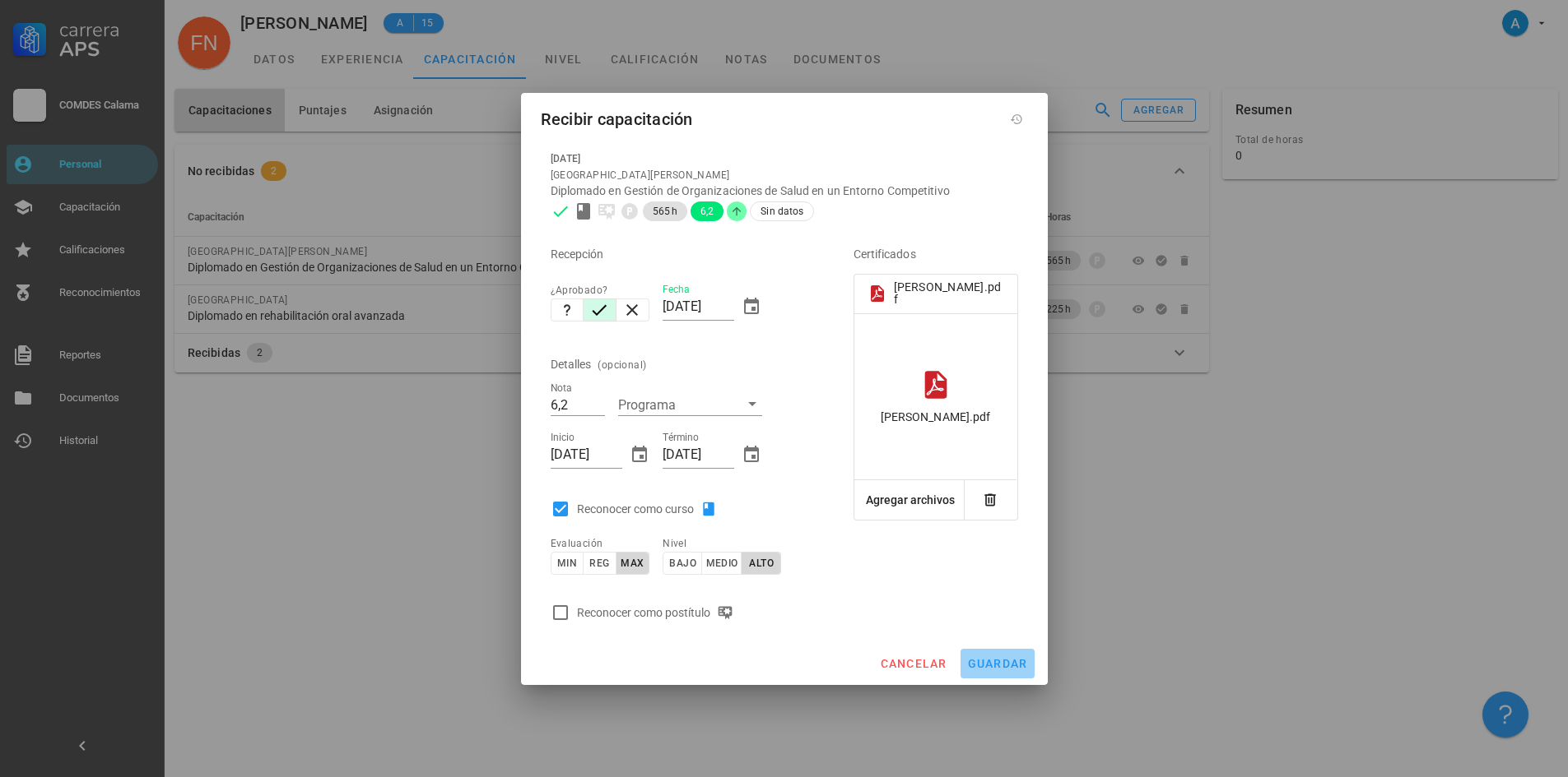
click at [989, 659] on span "guardar" at bounding box center [997, 664] width 61 height 13
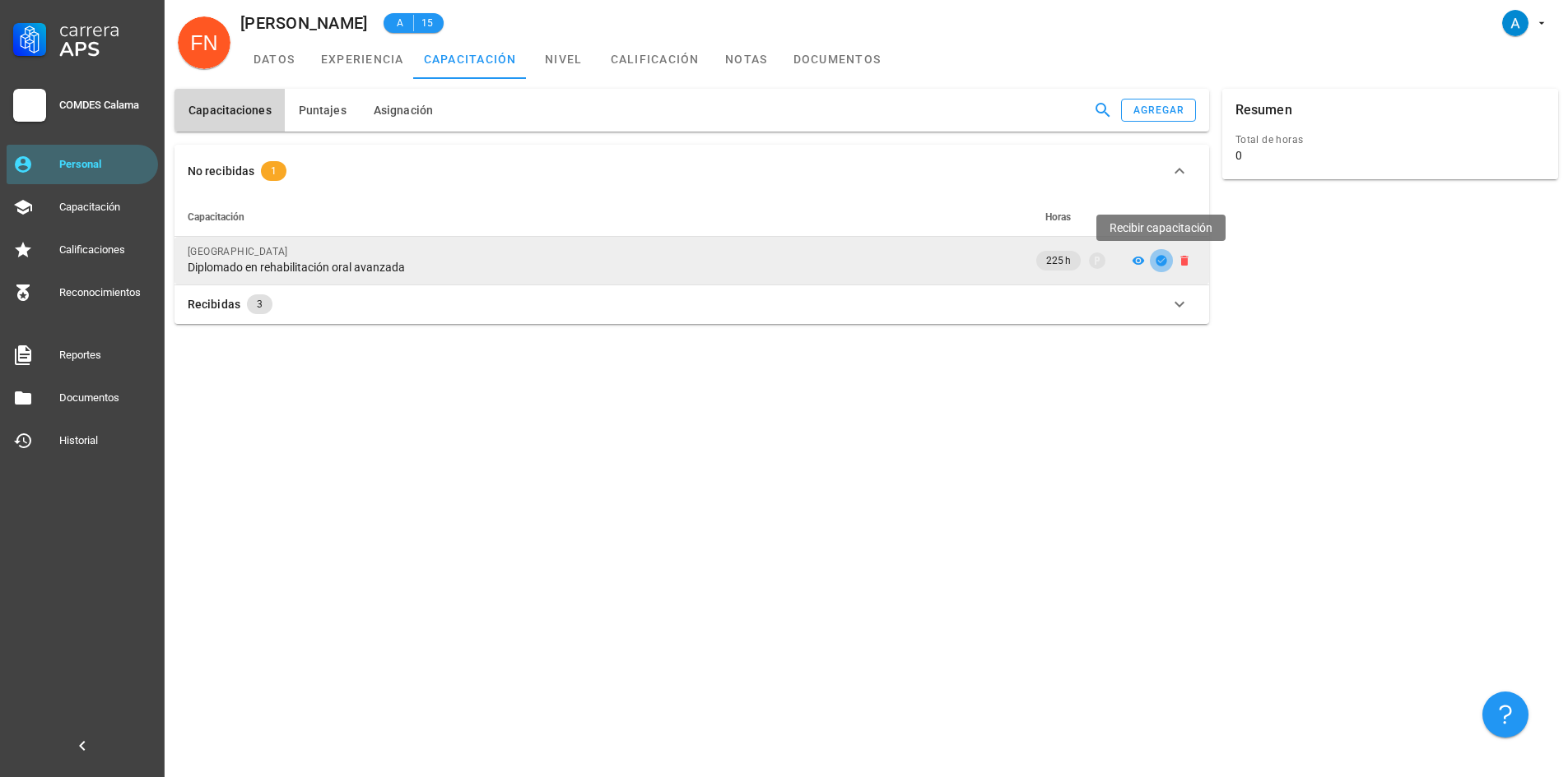
click at [1164, 256] on icon "button" at bounding box center [1161, 260] width 13 height 13
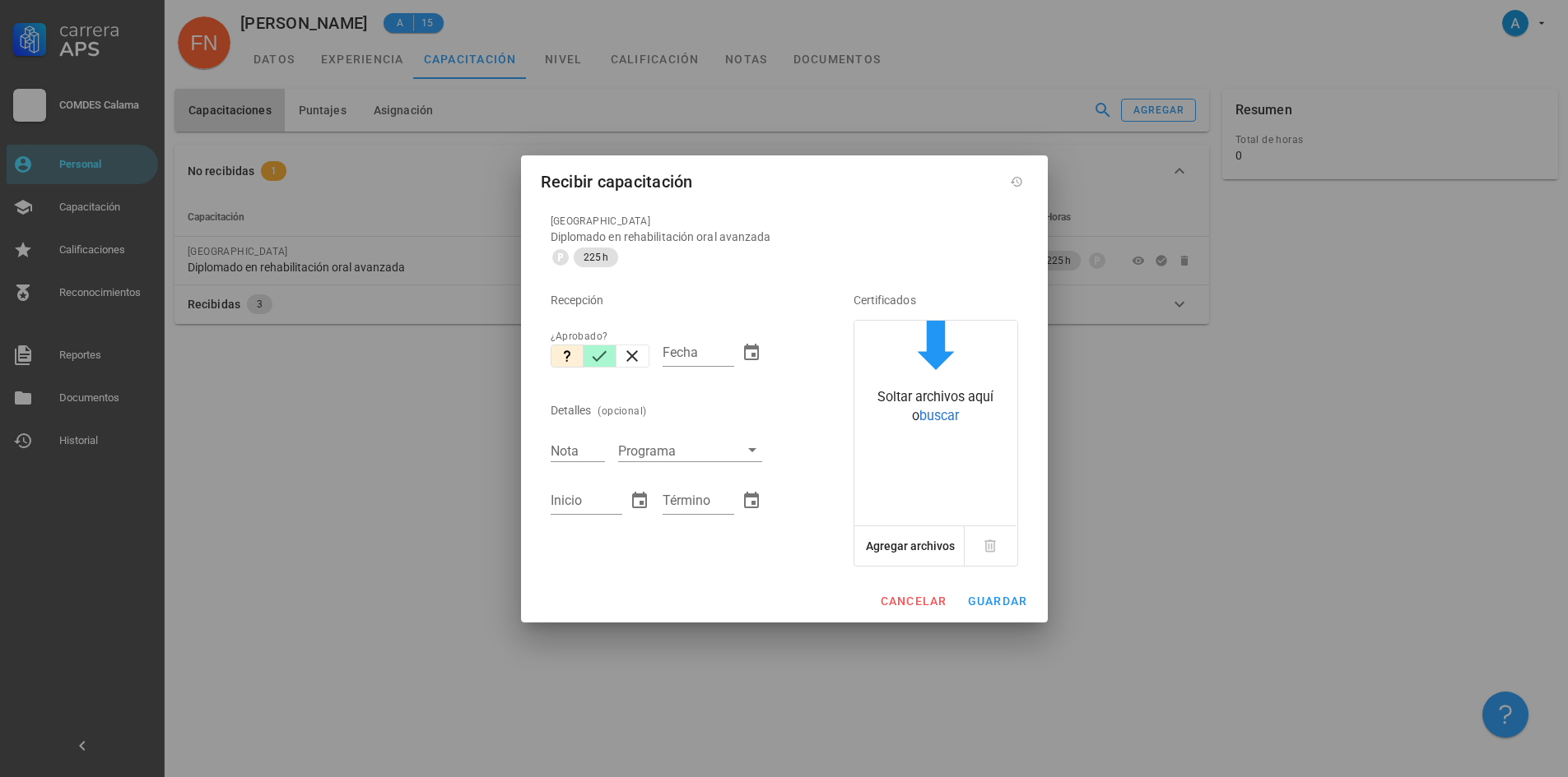
click at [598, 357] on icon "button" at bounding box center [599, 356] width 20 height 19
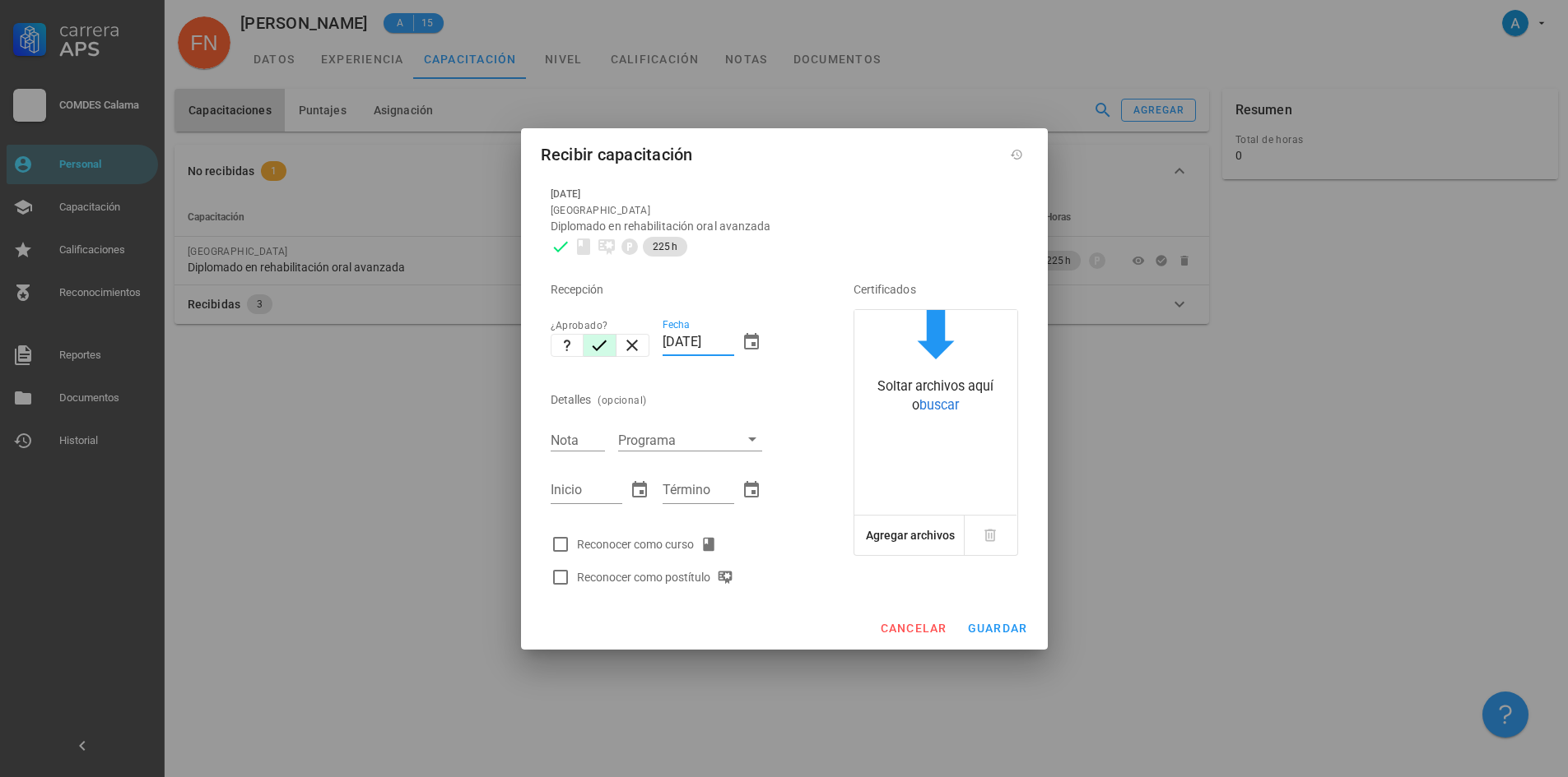
click at [673, 343] on input "[DATE]" at bounding box center [698, 342] width 72 height 27
type input "[DATE]"
click at [577, 441] on input "Nota" at bounding box center [577, 440] width 54 height 21
type input "6,3"
click at [585, 483] on input "Inicio" at bounding box center [586, 491] width 72 height 27
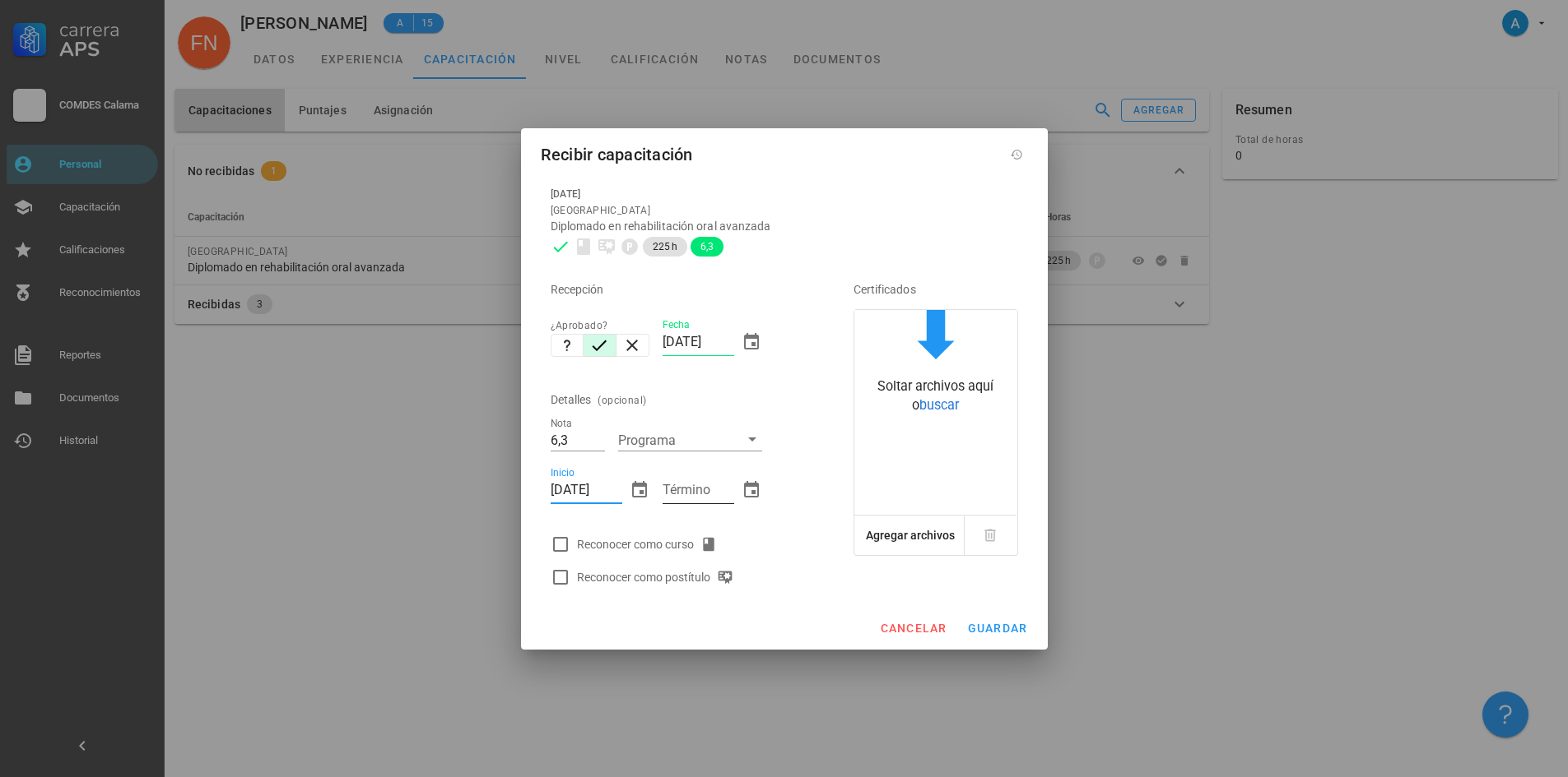
type input "[DATE]"
click at [700, 493] on input "Término" at bounding box center [698, 491] width 72 height 27
type input "[DATE]"
click at [557, 546] on div at bounding box center [560, 545] width 28 height 28
checkbox input "true"
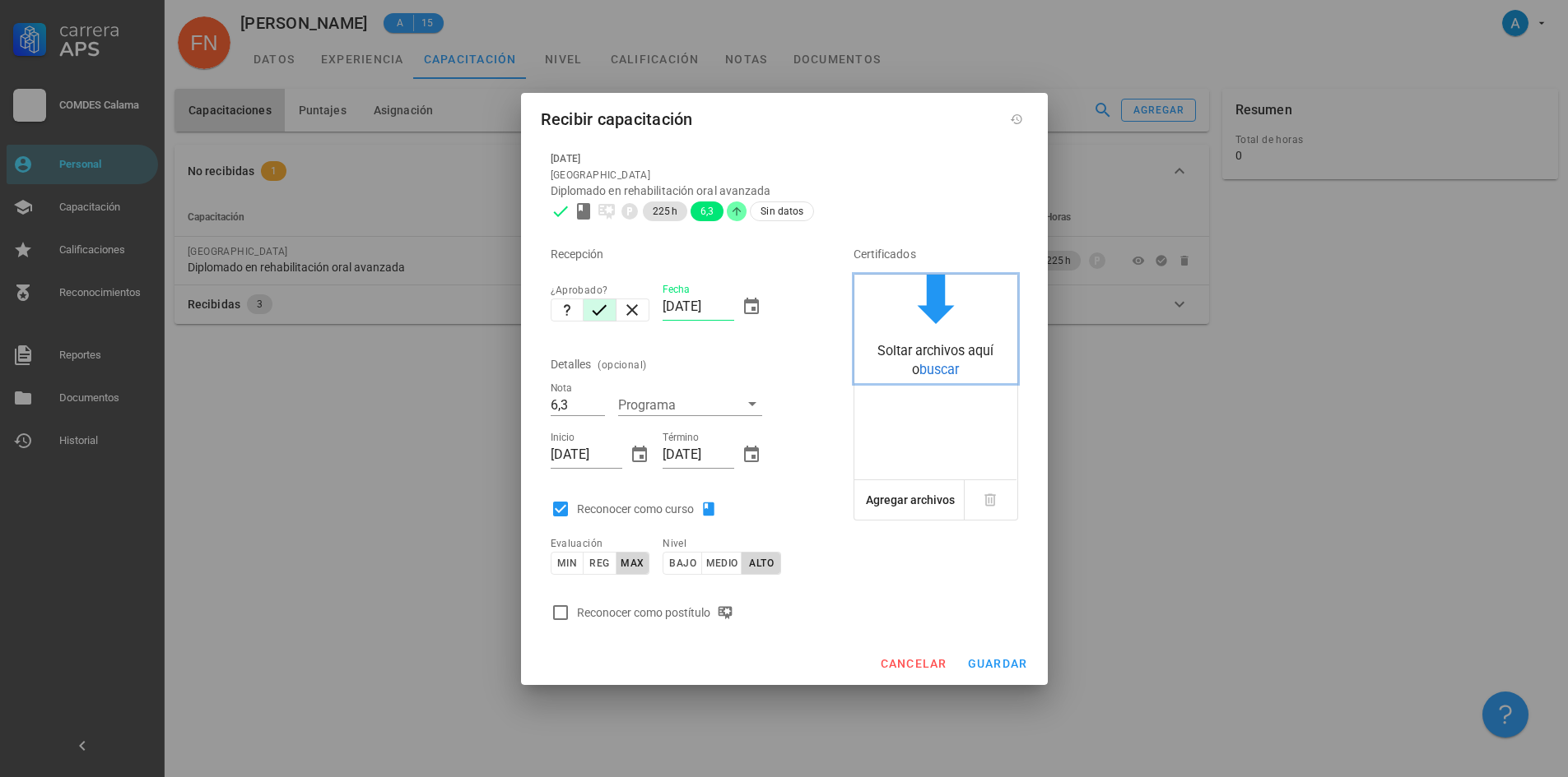
click at [934, 368] on span "buscar" at bounding box center [939, 370] width 40 height 16
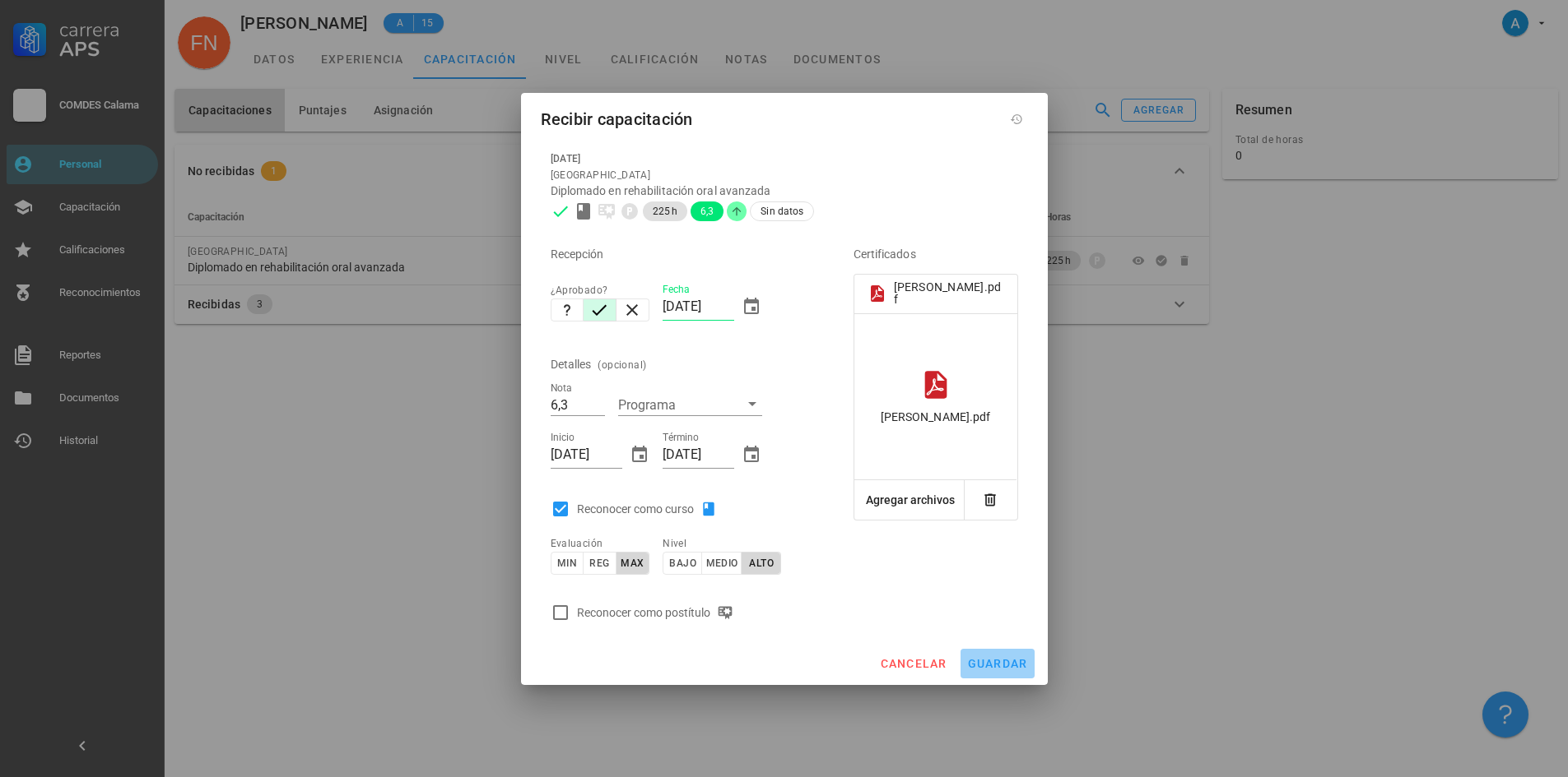
click at [1004, 656] on button "guardar" at bounding box center [997, 664] width 74 height 29
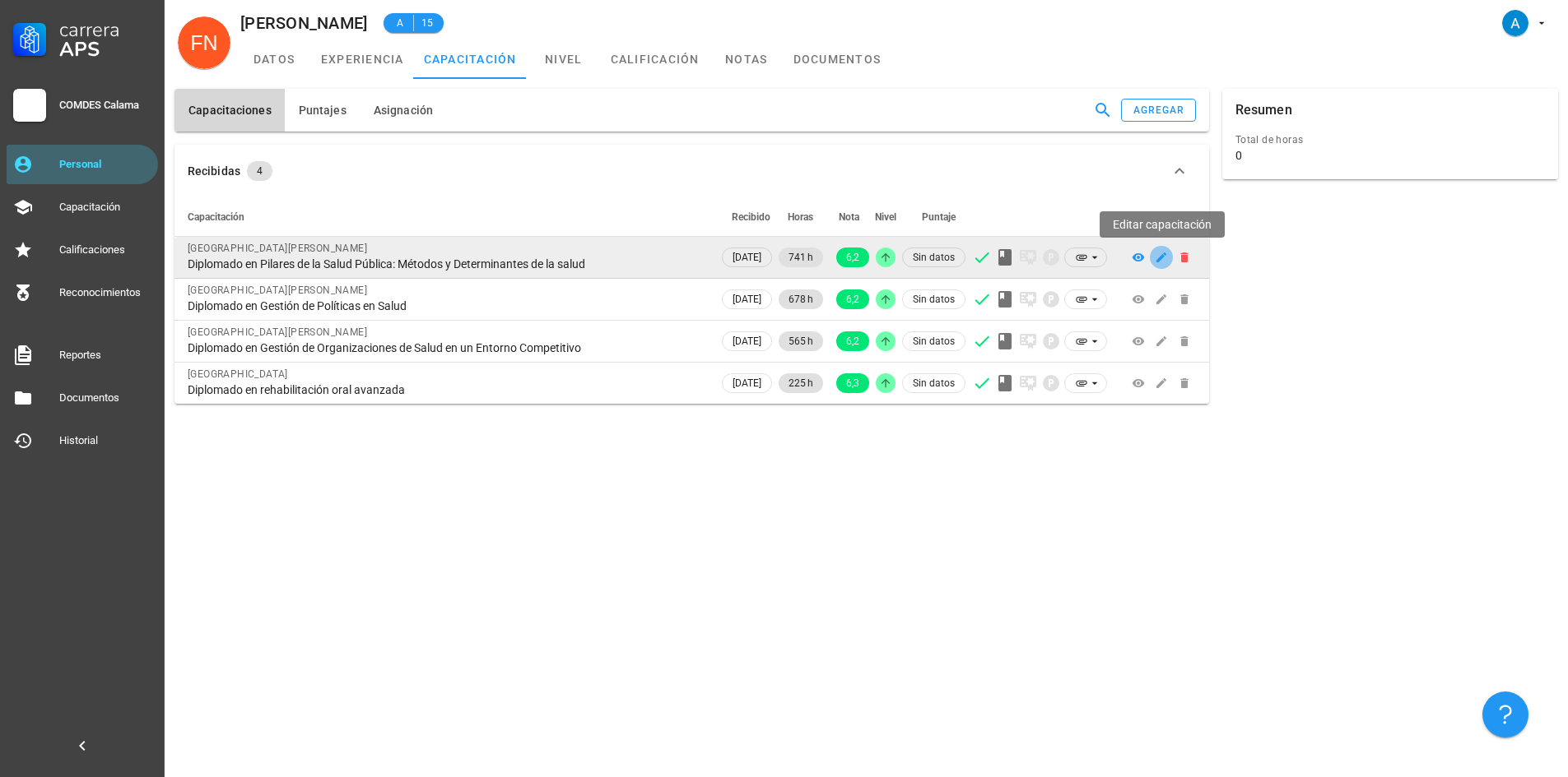
click at [1162, 256] on icon "button" at bounding box center [1160, 257] width 10 height 10
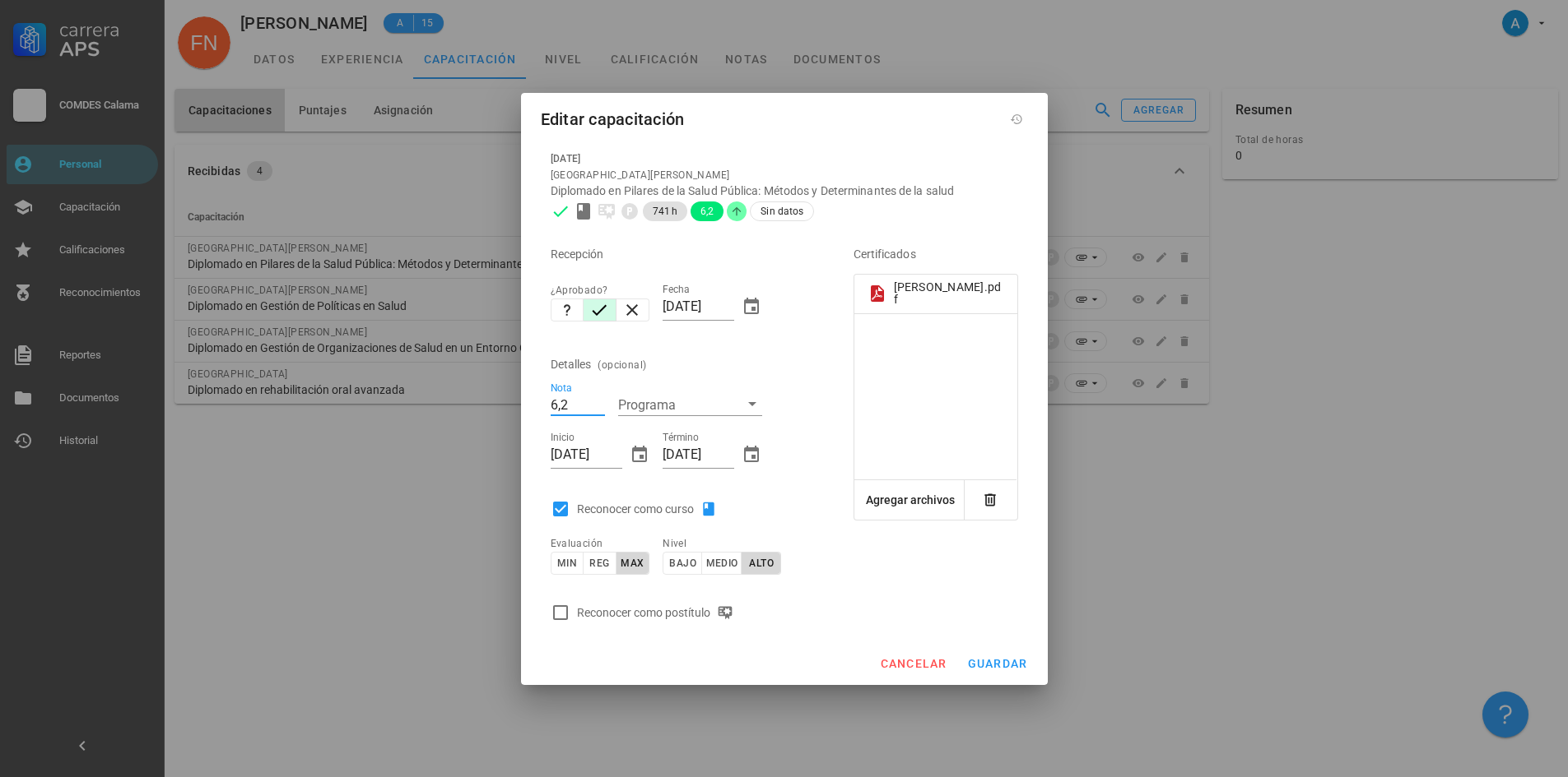
drag, startPoint x: 569, startPoint y: 408, endPoint x: 564, endPoint y: 400, distance: 9.4
click at [564, 400] on input "6,2" at bounding box center [577, 405] width 54 height 21
type input "6,0"
click at [984, 661] on span "guardar" at bounding box center [997, 664] width 61 height 13
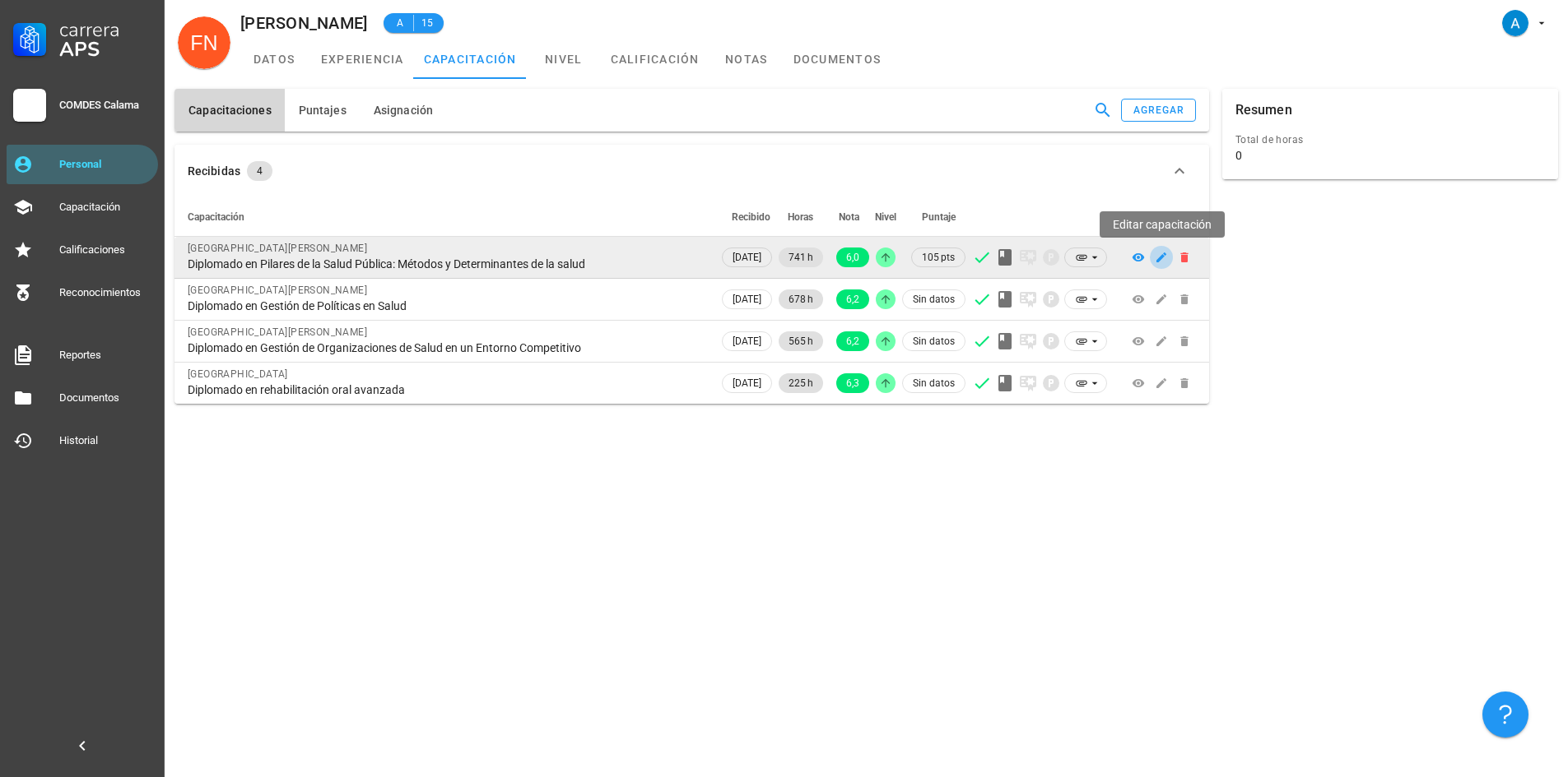
click at [1159, 258] on icon "button" at bounding box center [1160, 257] width 10 height 10
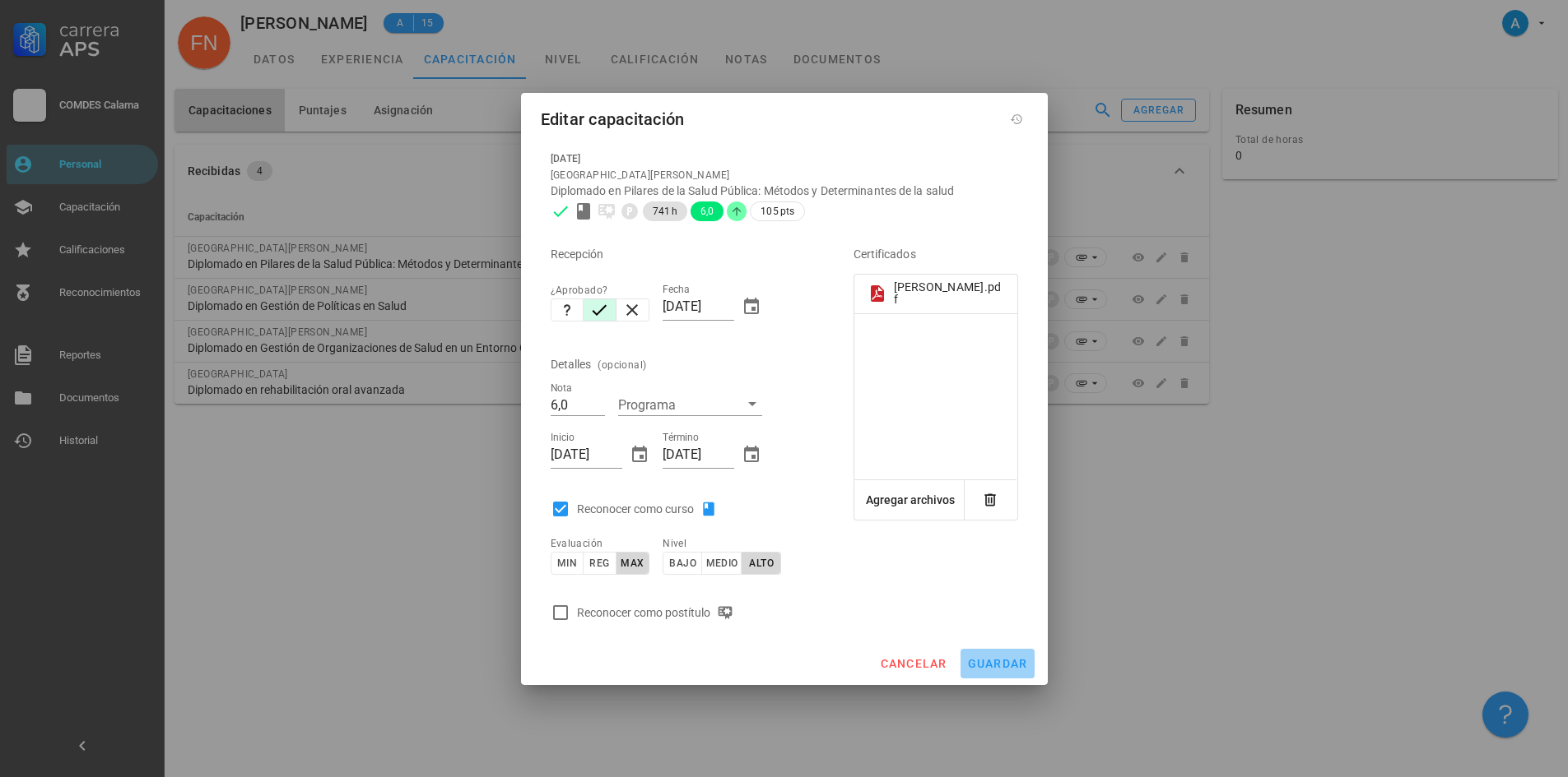
click at [1018, 663] on span "guardar" at bounding box center [997, 664] width 61 height 13
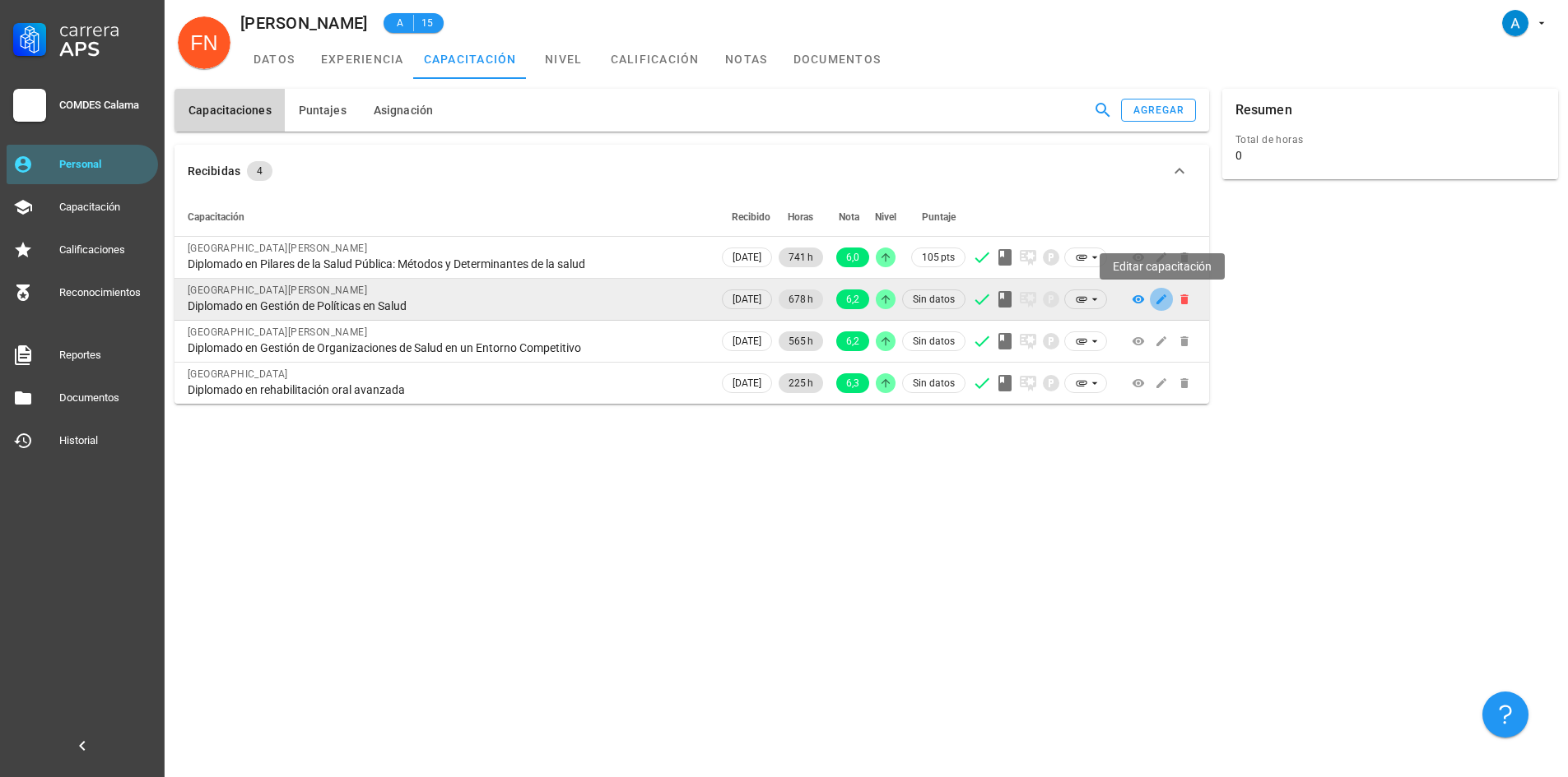
click at [1162, 300] on icon "button" at bounding box center [1160, 299] width 10 height 10
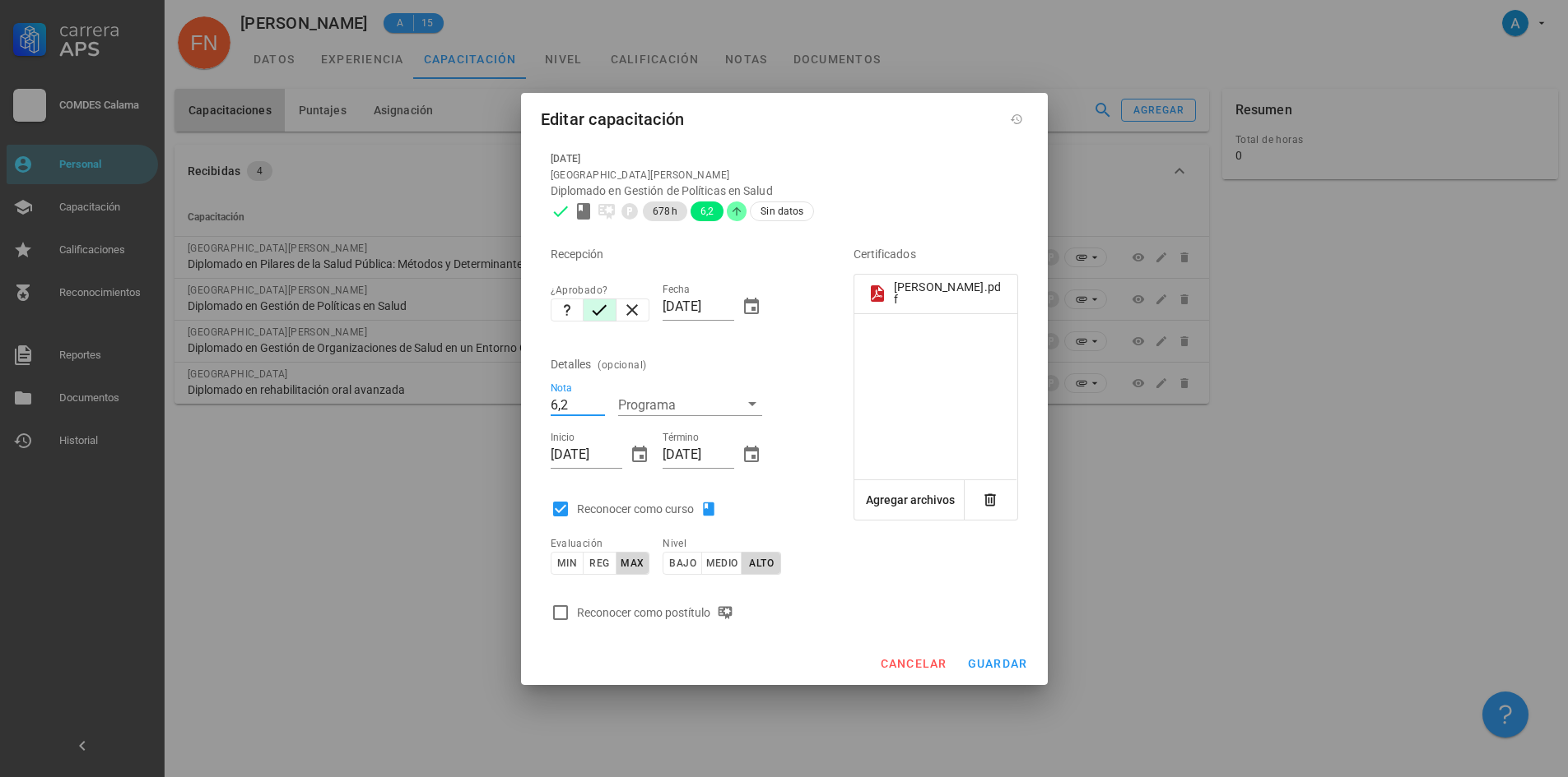
click at [563, 401] on input "6,2" at bounding box center [577, 405] width 54 height 21
type input "6,1"
click at [983, 669] on span "guardar" at bounding box center [997, 664] width 61 height 13
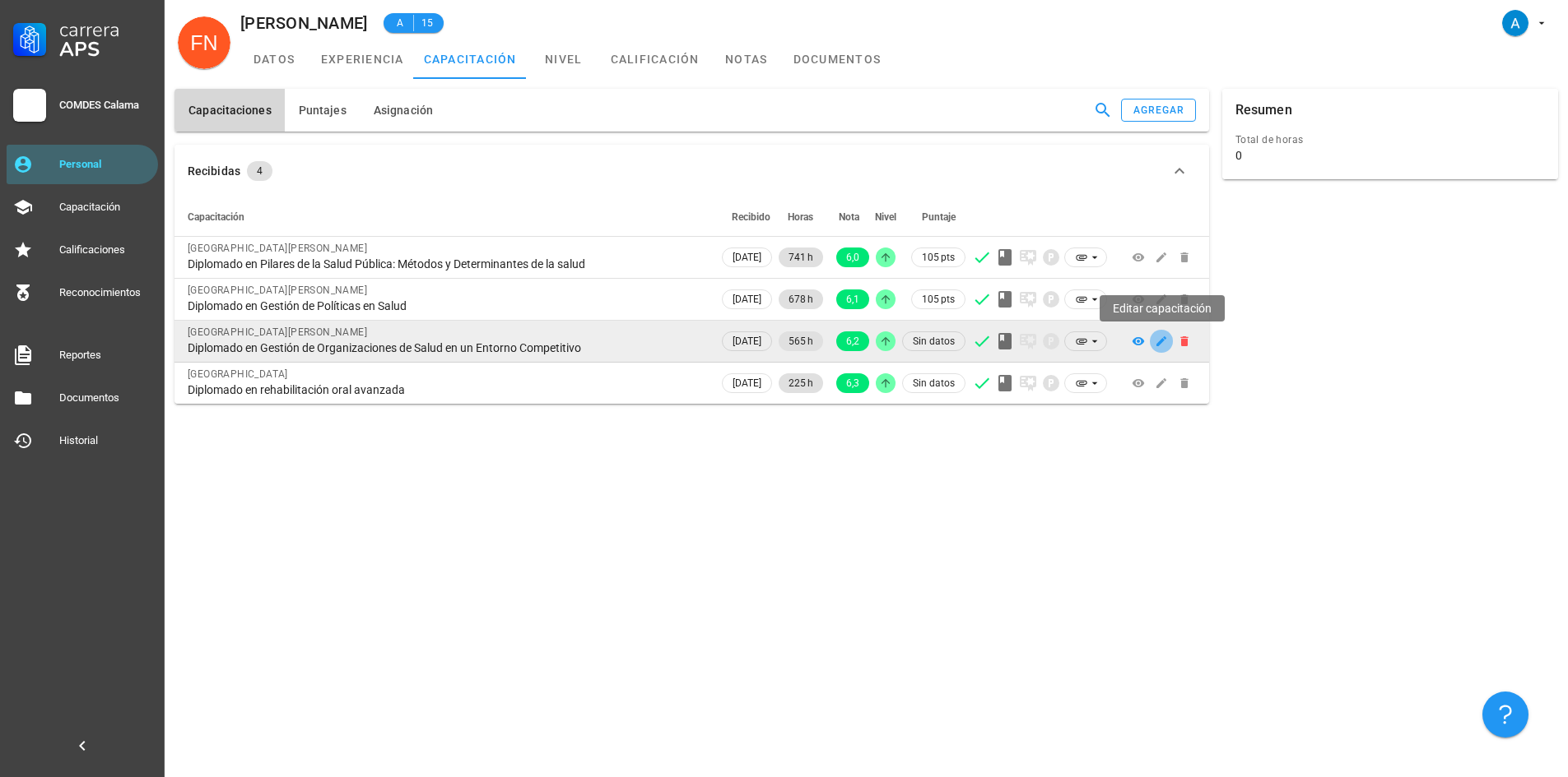
click at [1162, 347] on icon "button" at bounding box center [1161, 341] width 13 height 13
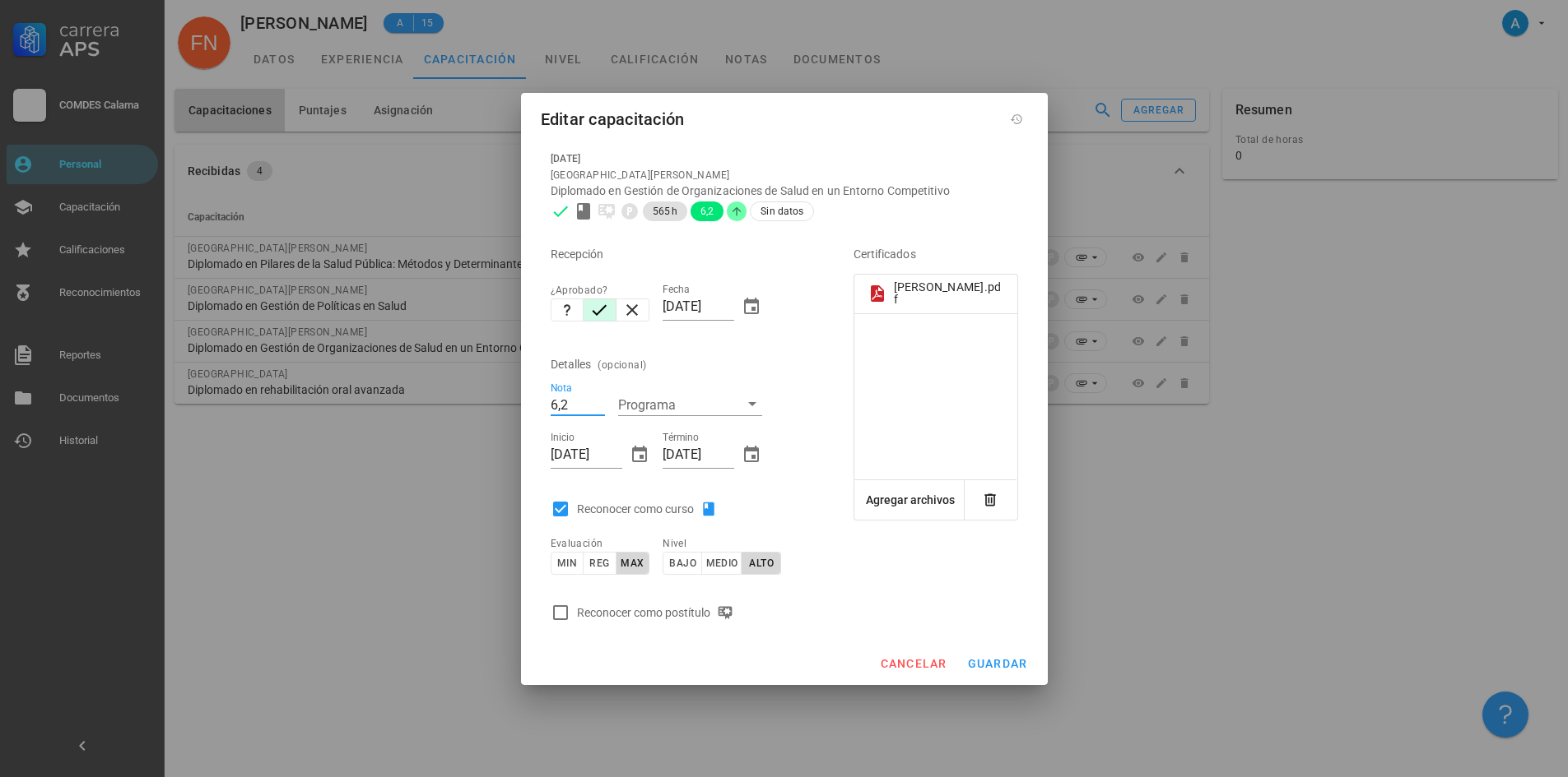
click at [564, 404] on input "6,2" at bounding box center [577, 405] width 54 height 21
type input "6,5"
click at [982, 660] on span "guardar" at bounding box center [997, 664] width 61 height 13
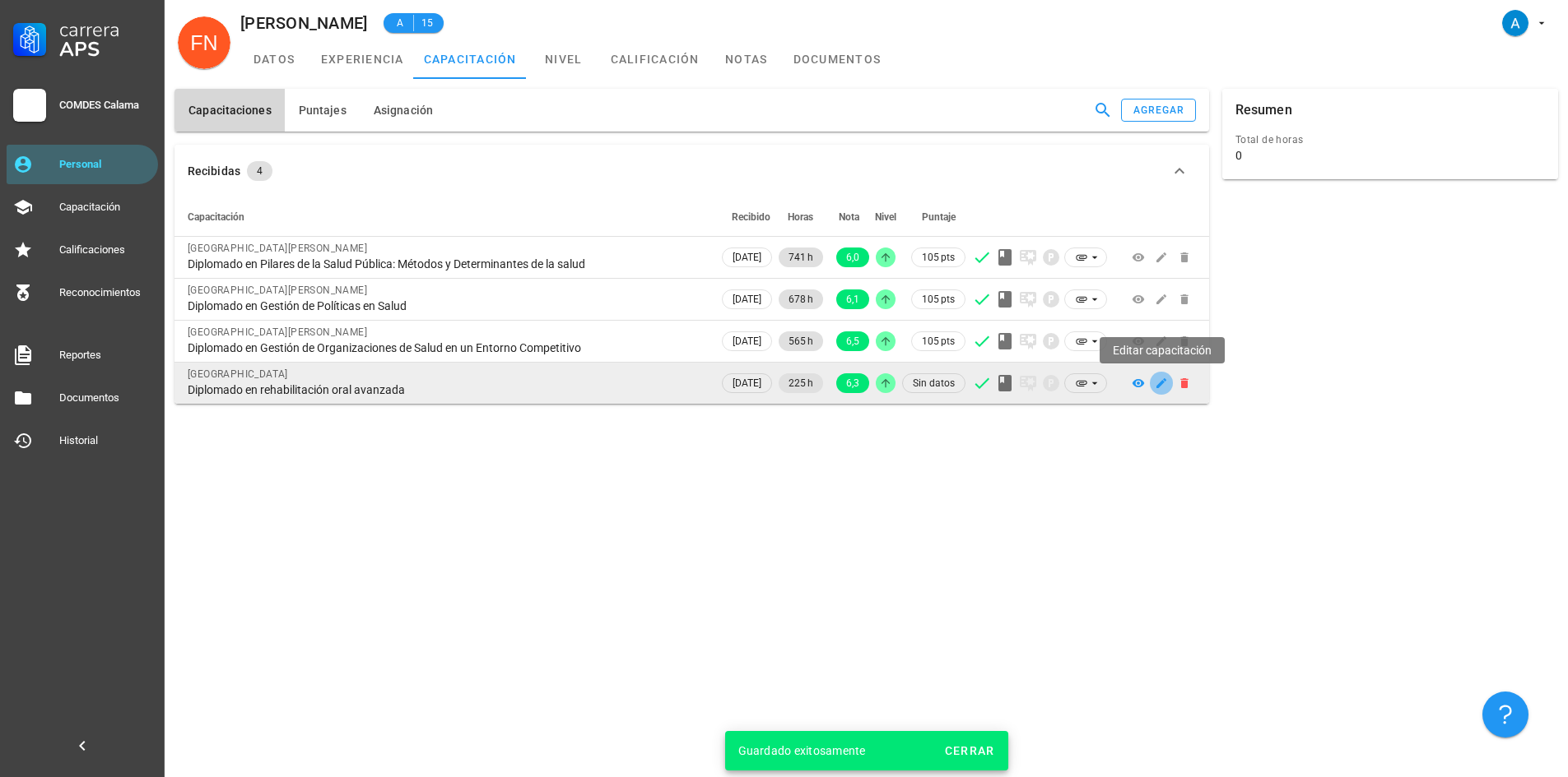
click at [1158, 386] on icon "button" at bounding box center [1160, 383] width 10 height 10
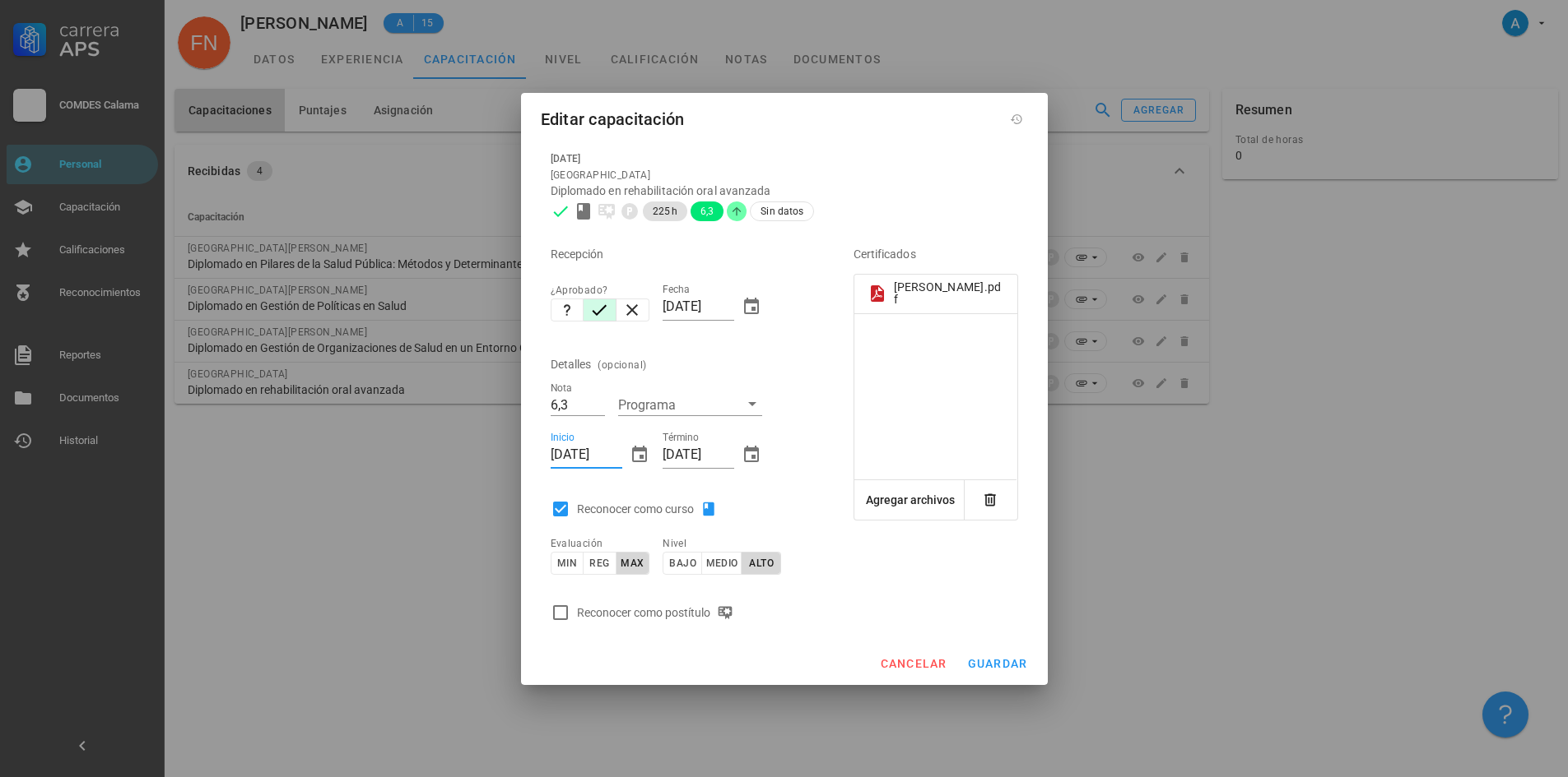
click at [581, 444] on input "[DATE]" at bounding box center [586, 455] width 72 height 27
click at [623, 452] on div "Inicio [DATE]" at bounding box center [599, 458] width 98 height 54
click at [615, 449] on input "[DATE]" at bounding box center [586, 455] width 72 height 27
click at [585, 452] on input "[DATE]" at bounding box center [586, 455] width 72 height 27
type input "[DATE]"
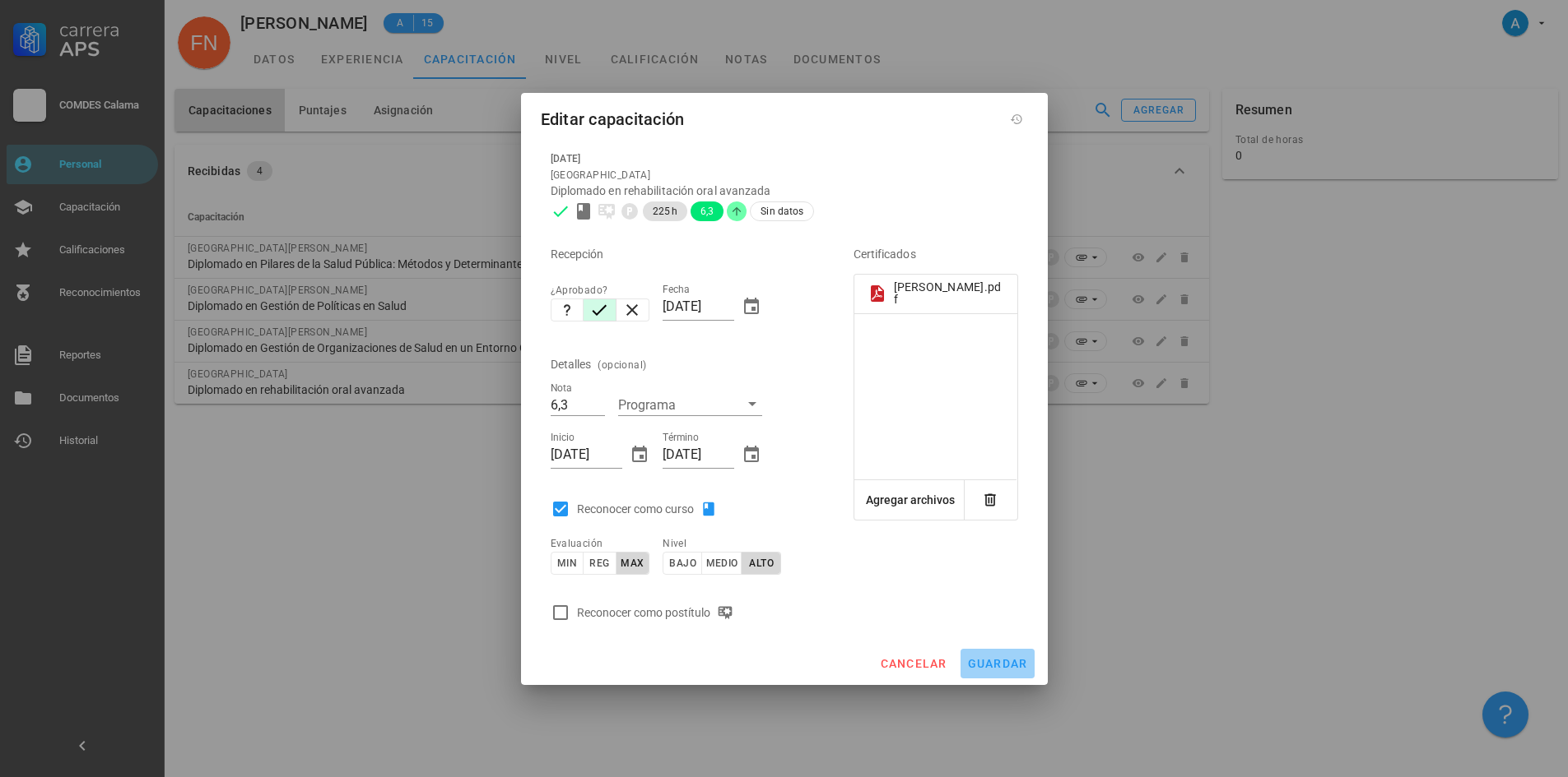
click at [1000, 667] on span "guardar" at bounding box center [997, 664] width 61 height 13
